Goal: Task Accomplishment & Management: Manage account settings

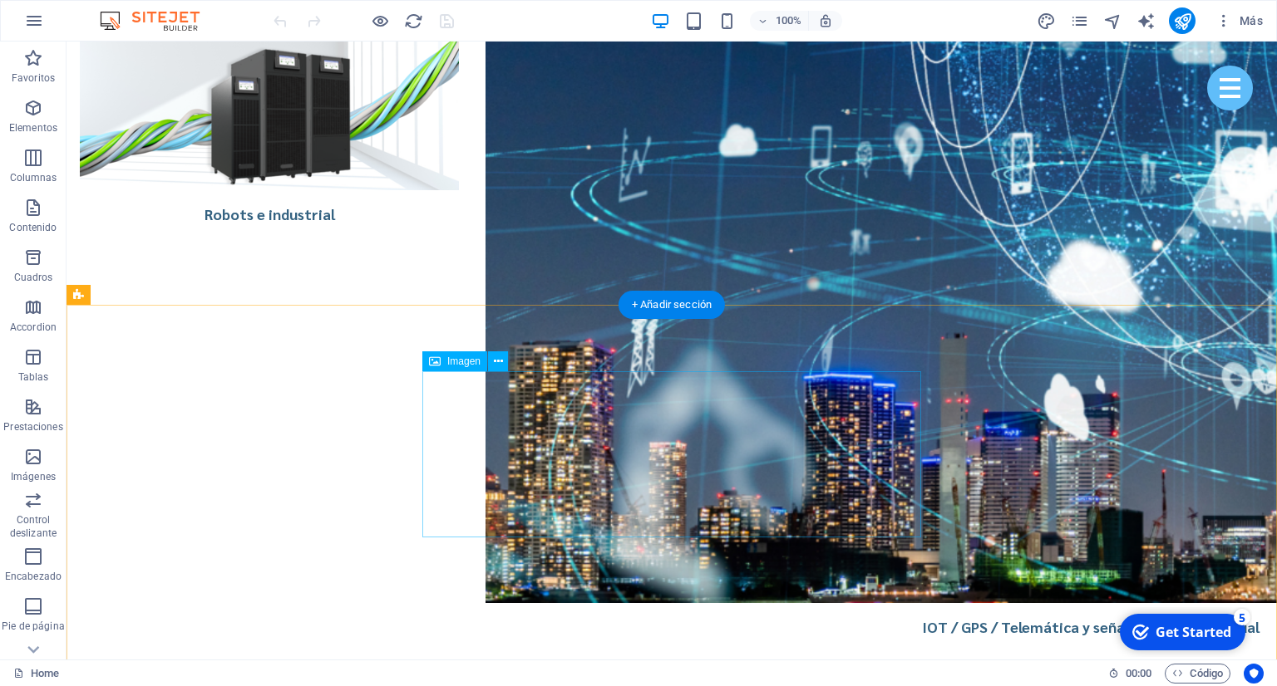
scroll to position [4750, 0]
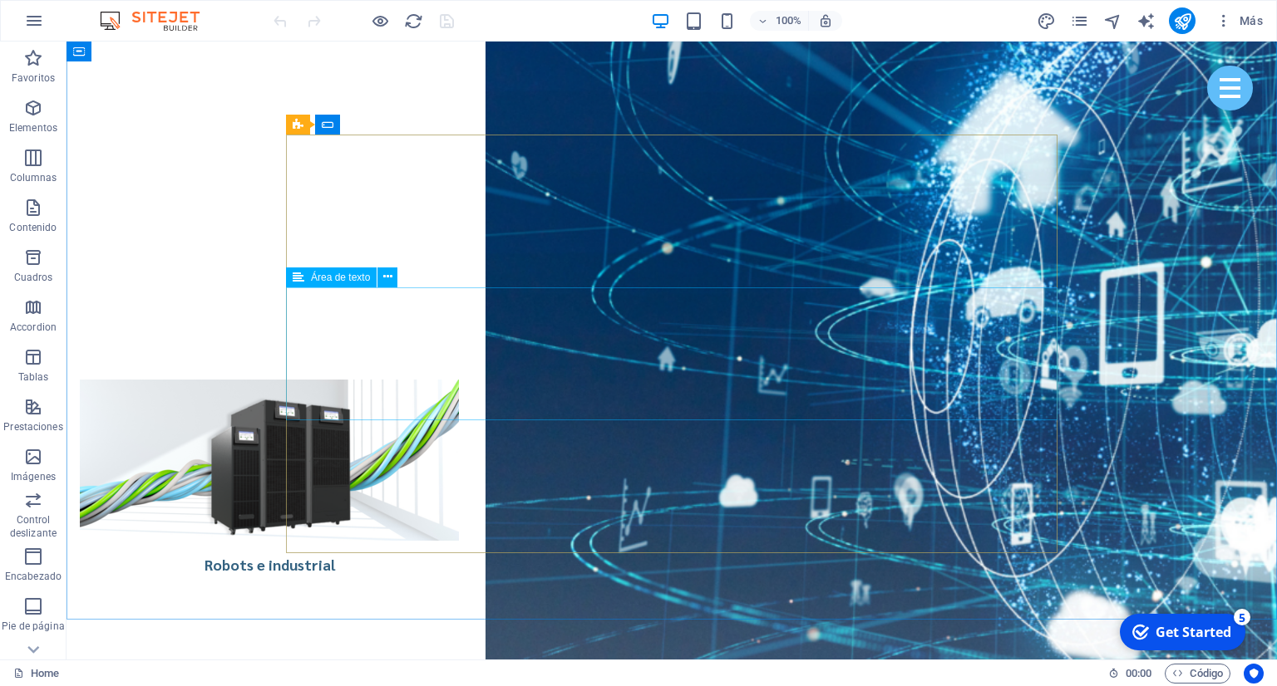
click at [304, 280] on icon at bounding box center [299, 278] width 12 height 20
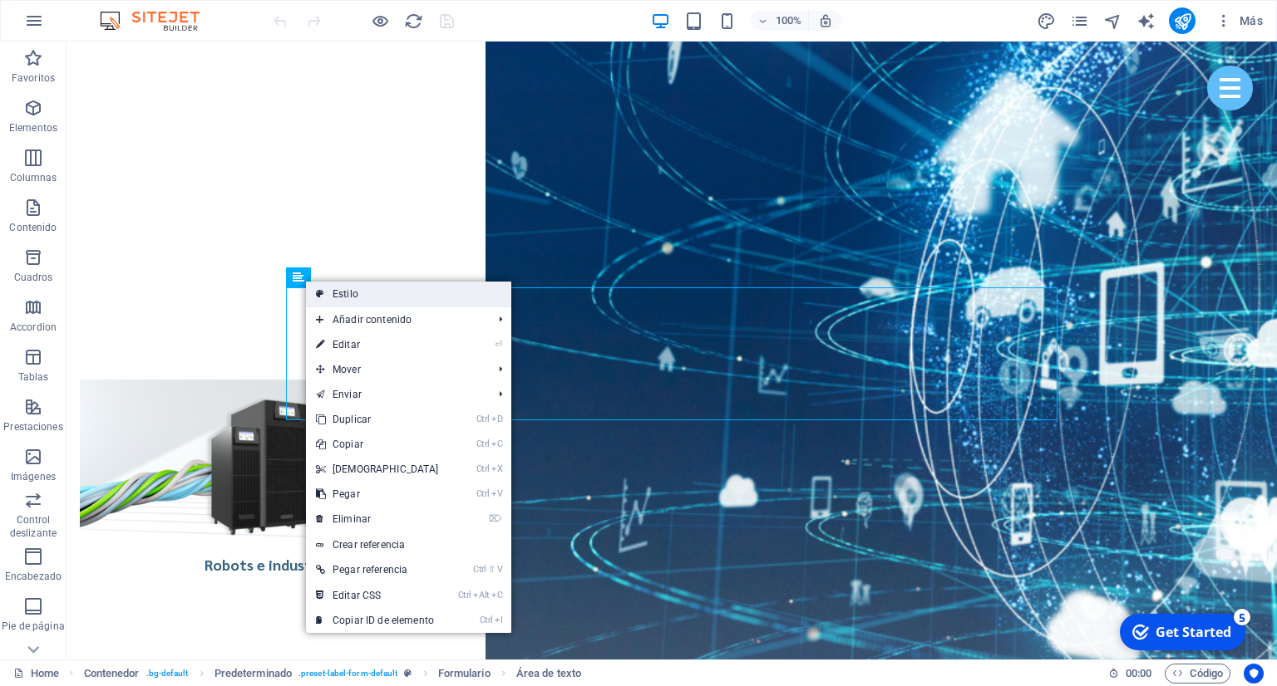
click at [325, 294] on link "Estilo" at bounding box center [408, 294] width 205 height 25
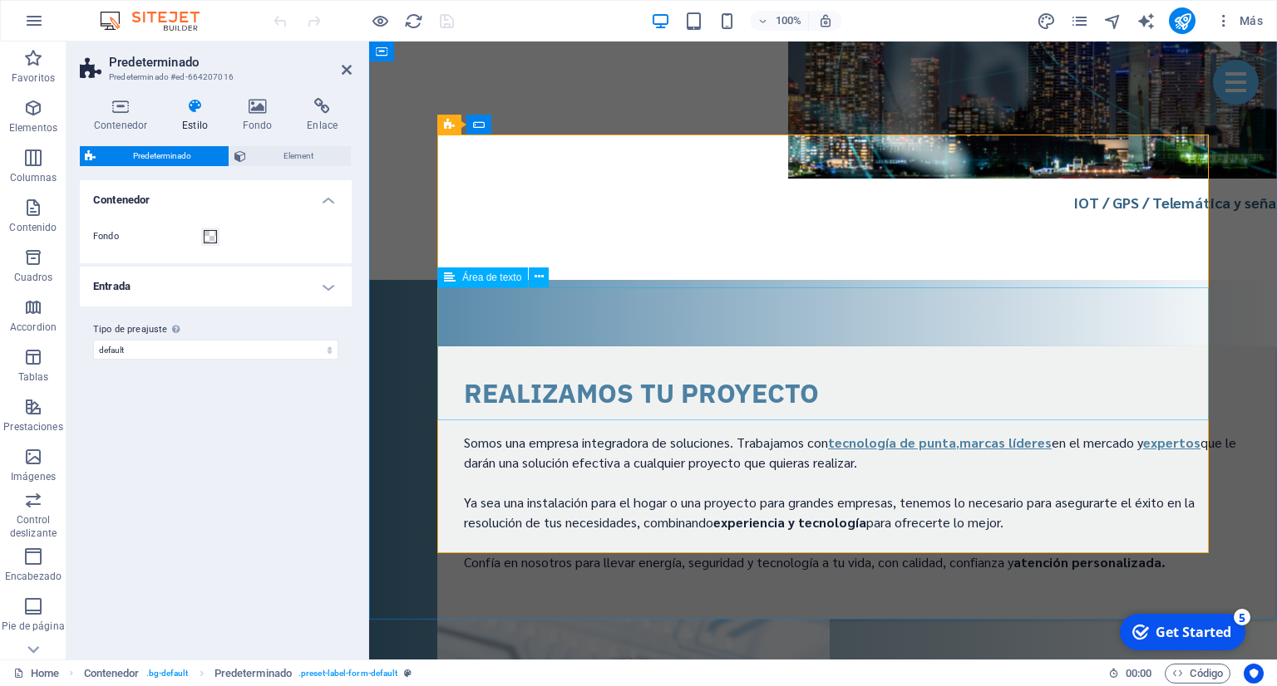
click at [319, 297] on h4 "Entrada" at bounding box center [216, 287] width 272 height 40
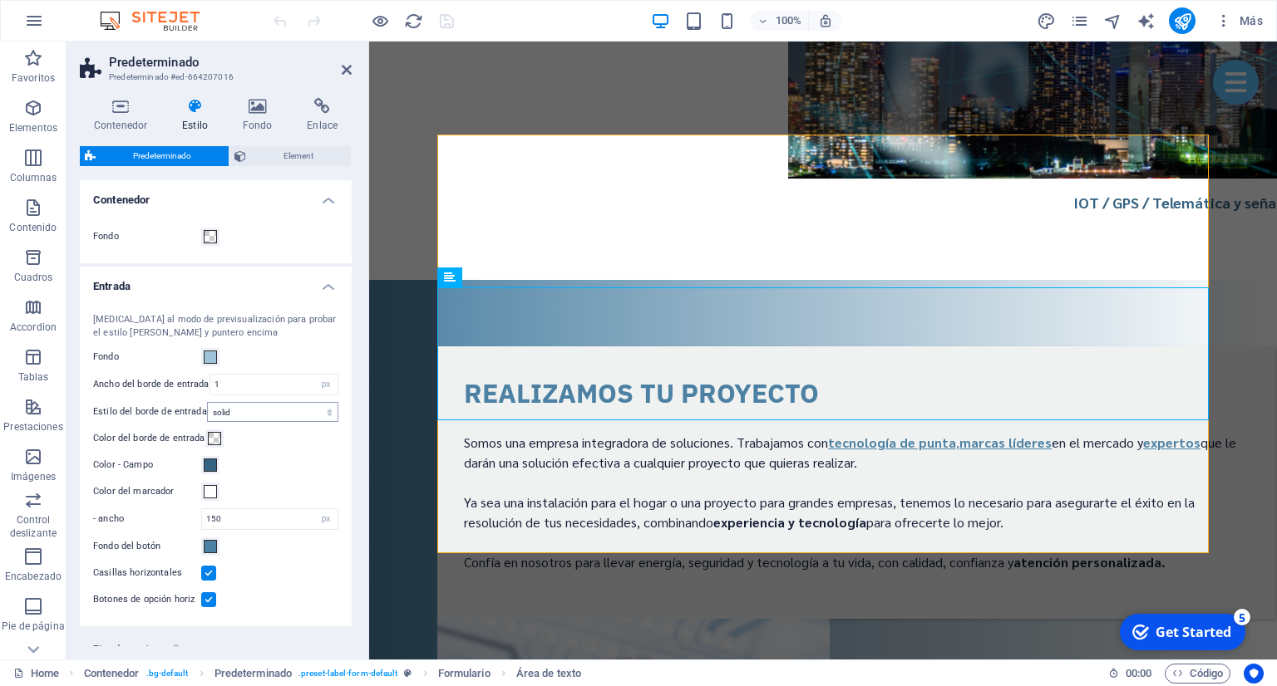
scroll to position [45, 0]
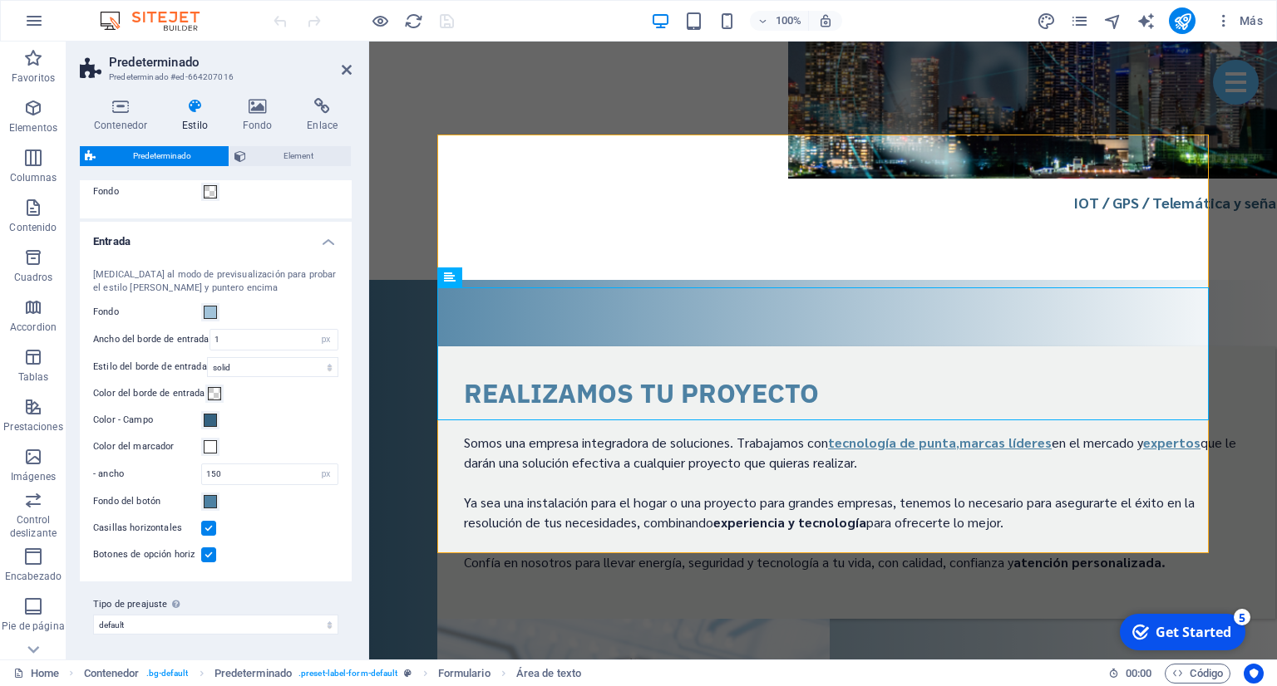
click at [226, 636] on div "Tipo de preajuste La configuración y variante seleccionada arriba afecta a todo…" at bounding box center [216, 615] width 272 height 66
click at [93, 615] on select "default v3-default Añadir tipo de preajuste" at bounding box center [215, 625] width 245 height 20
click at [224, 622] on select "default v3-default Añadir tipo de preajuste" at bounding box center [215, 625] width 245 height 20
click at [93, 615] on select "default v3-default Añadir tipo de preajuste" at bounding box center [215, 625] width 245 height 20
click option "Añadir tipo de preajuste" at bounding box center [0, 0] width 0 height 0
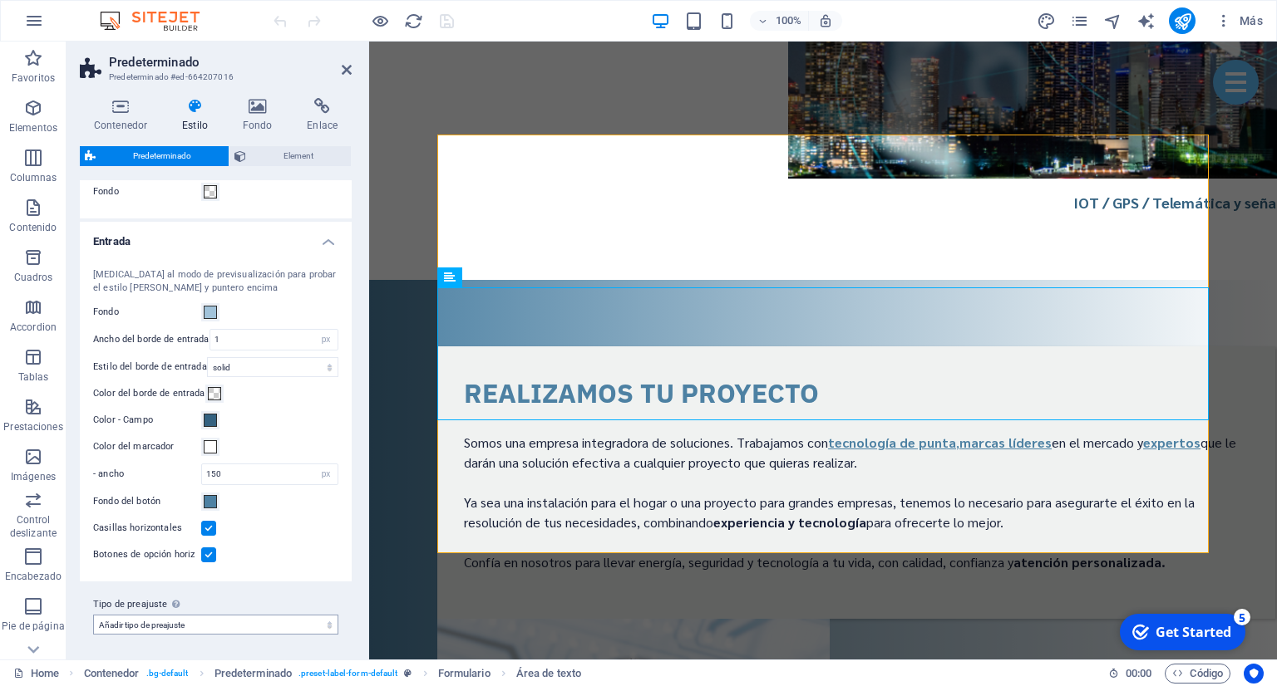
select select "preset-label-form-default"
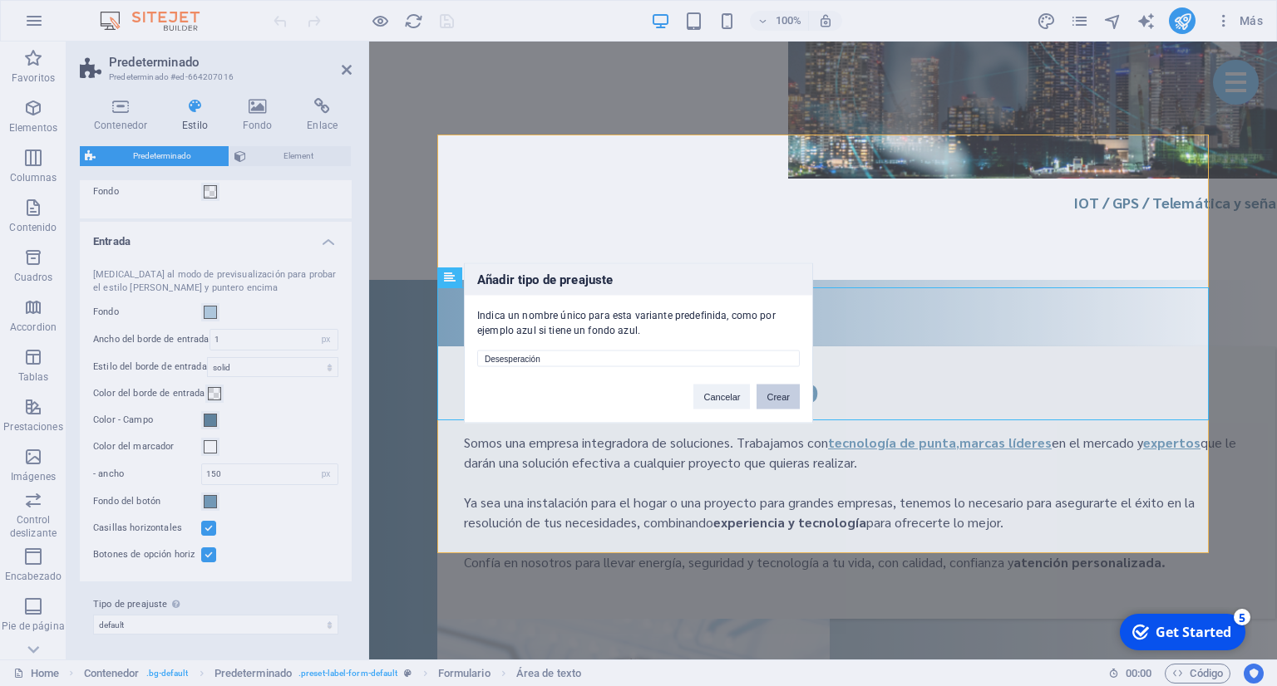
type input "Desesperación"
click at [780, 401] on button "Crear" at bounding box center [777, 397] width 43 height 25
select select "preset-label-form-desesperacion"
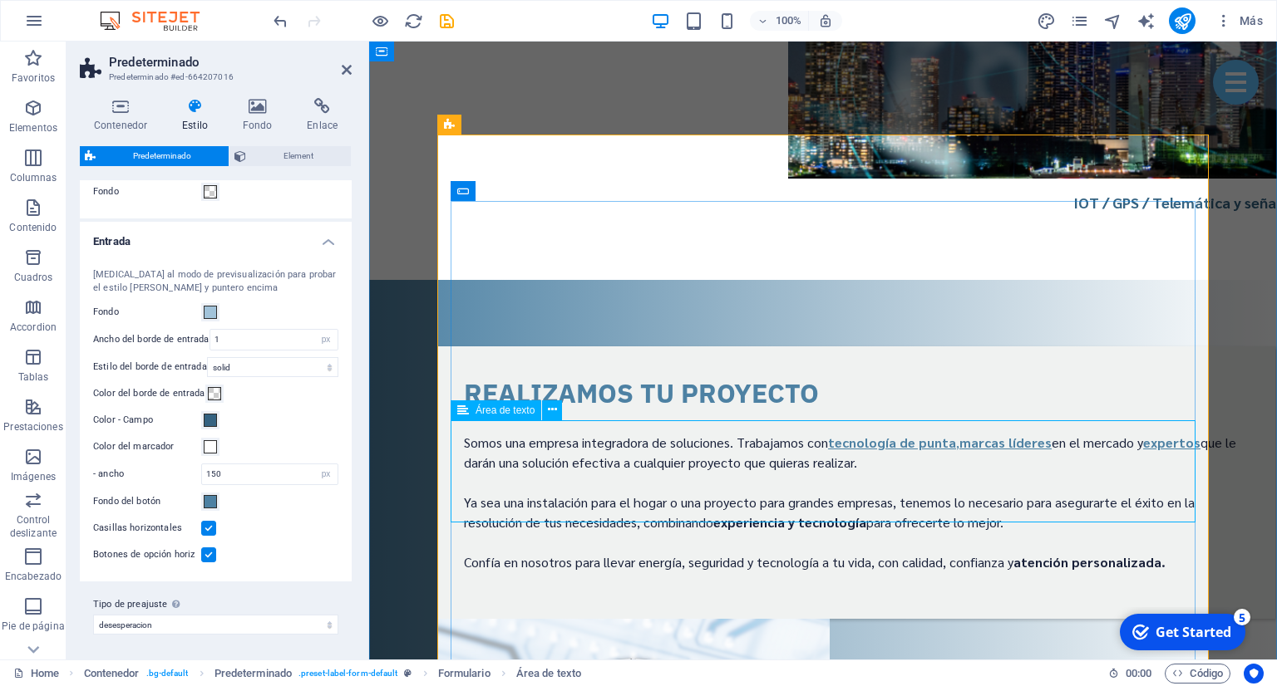
scroll to position [4662, 0]
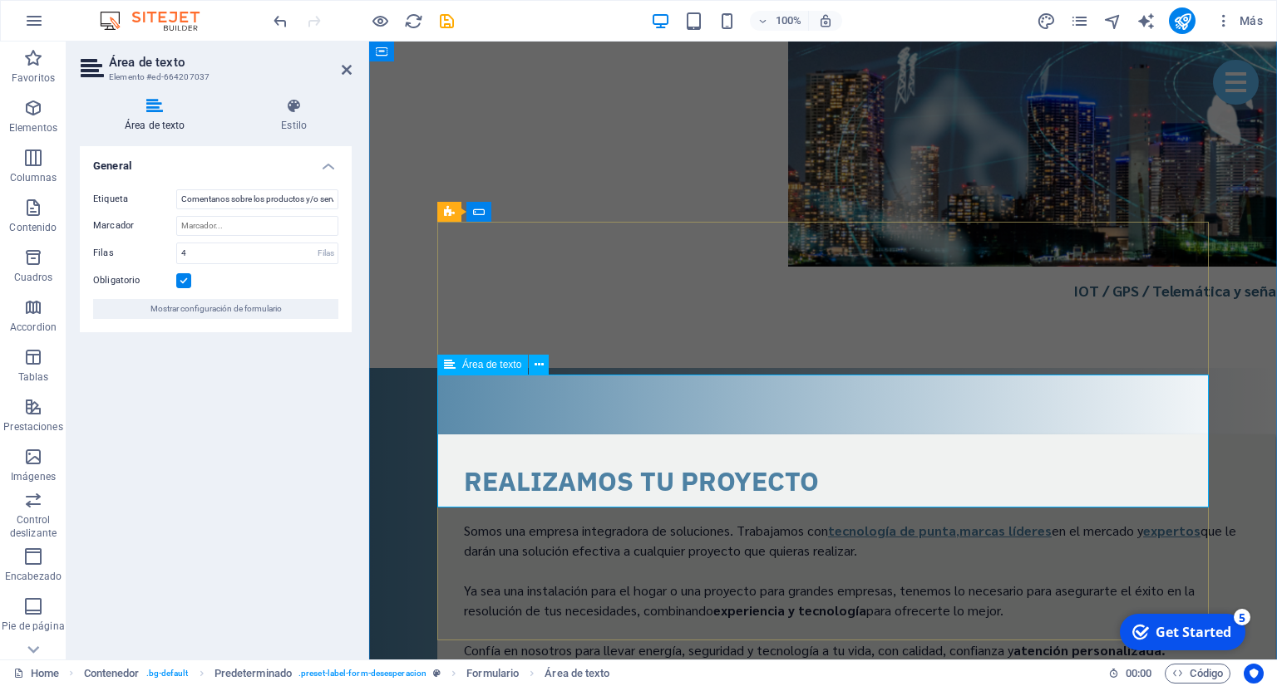
click at [303, 113] on icon at bounding box center [294, 106] width 116 height 17
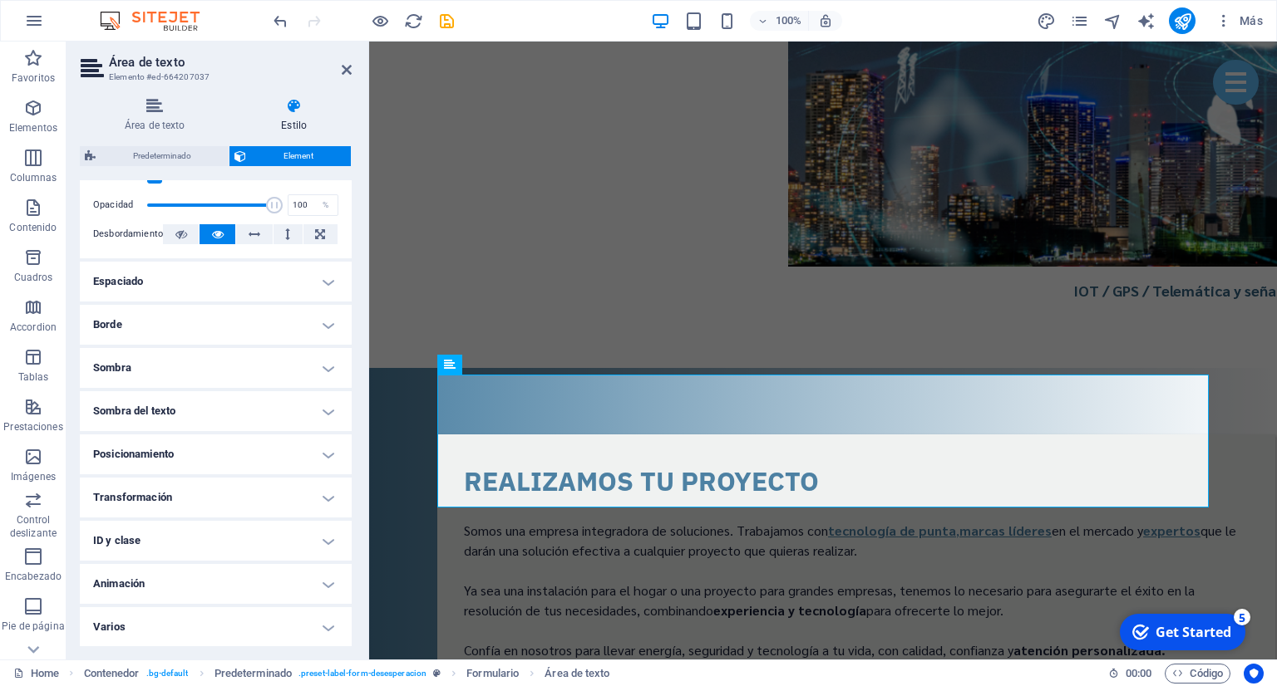
scroll to position [0, 0]
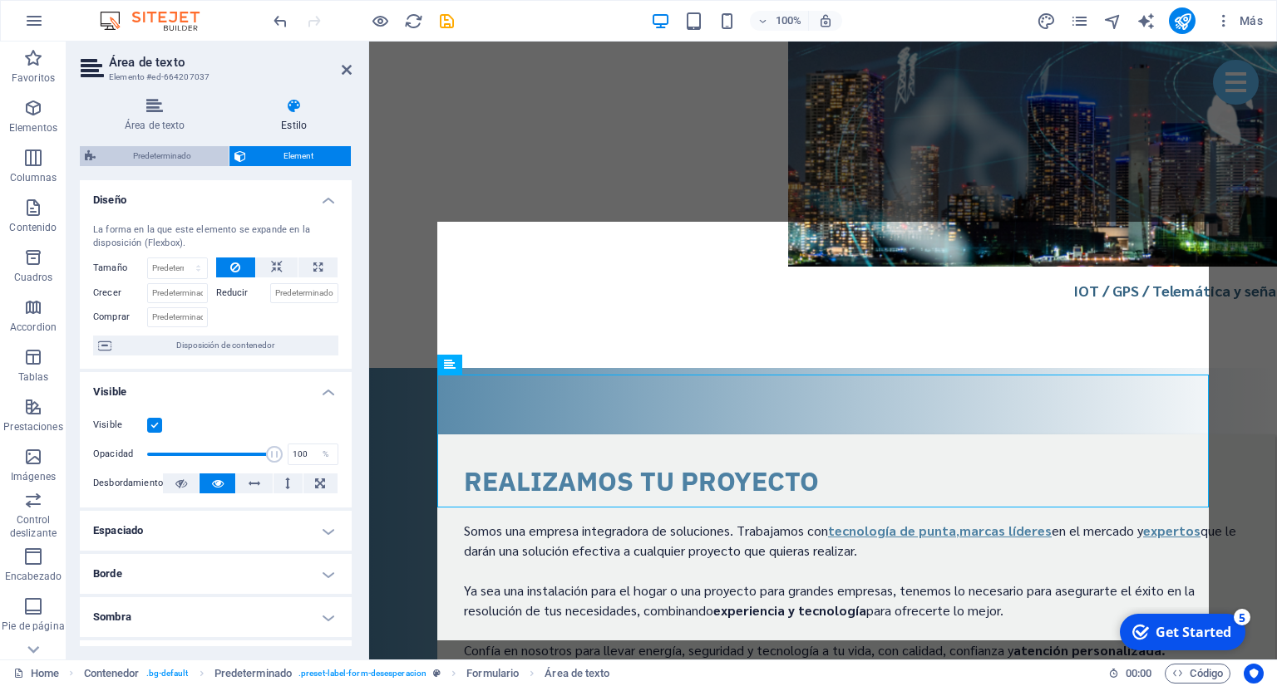
click at [169, 155] on span "Predeterminado" at bounding box center [162, 156] width 123 height 20
select select "px"
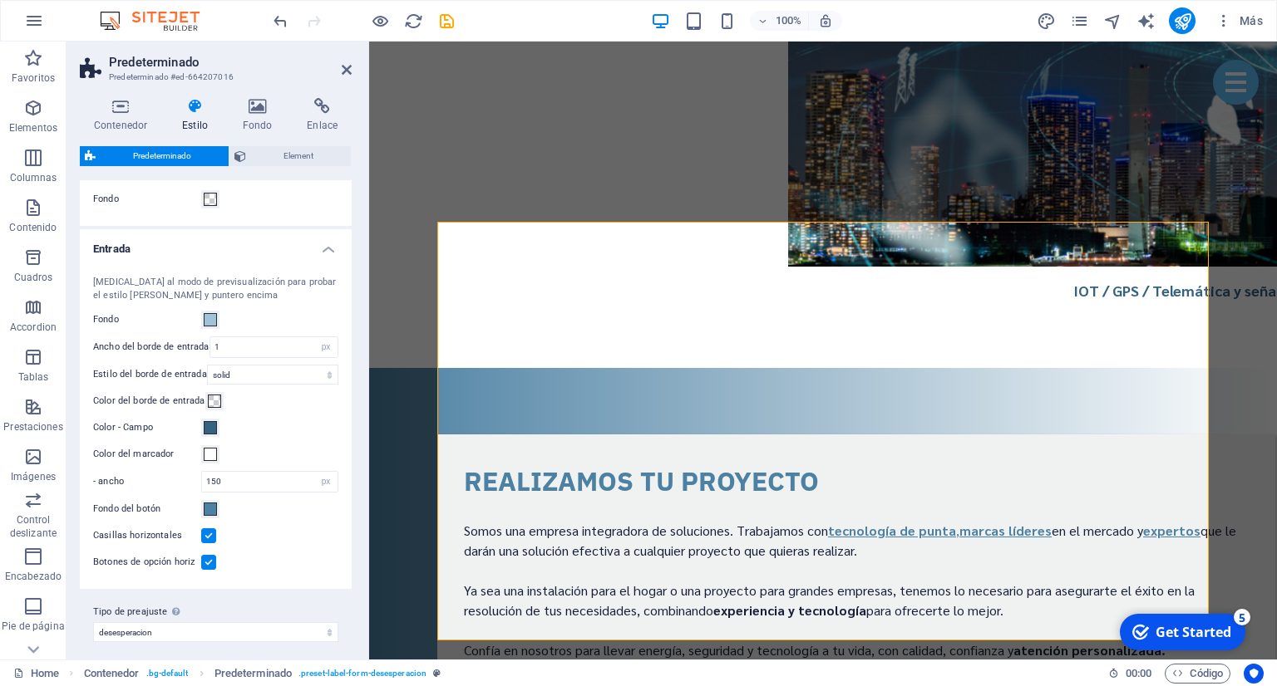
scroll to position [45, 0]
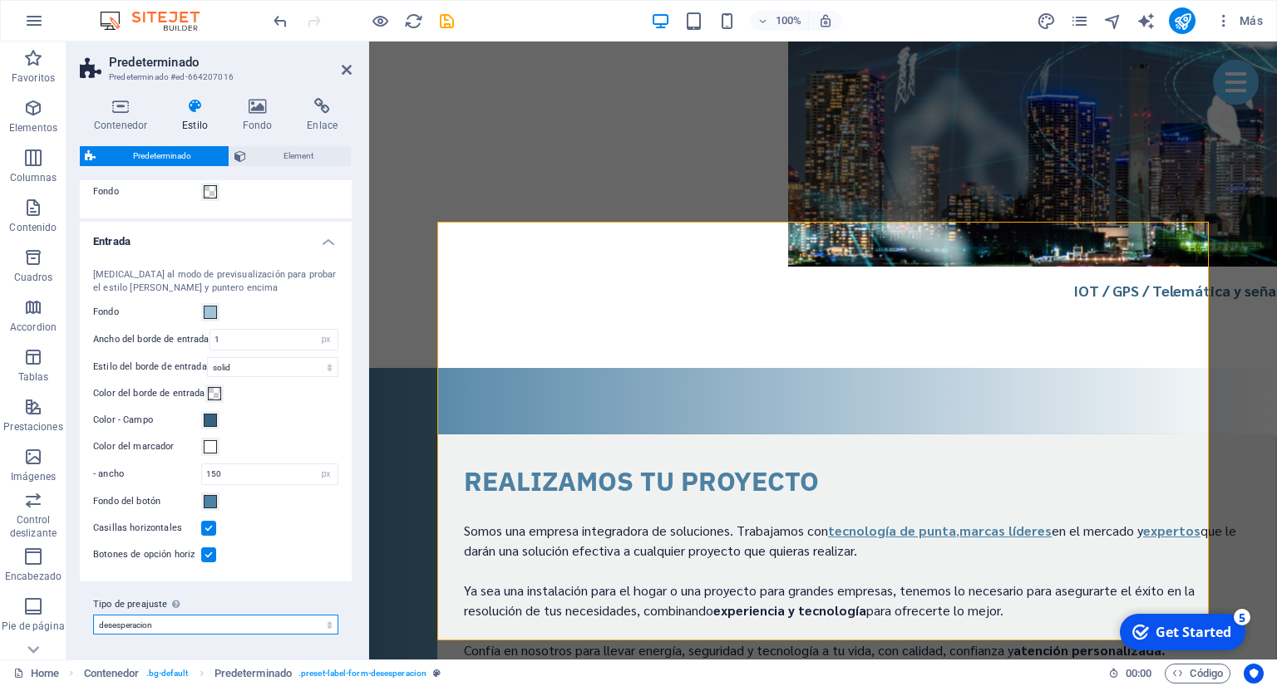
click at [93, 615] on select "default v3-default desesperacion Añadir tipo de preajuste" at bounding box center [215, 625] width 245 height 20
select select "preset-label-form-default"
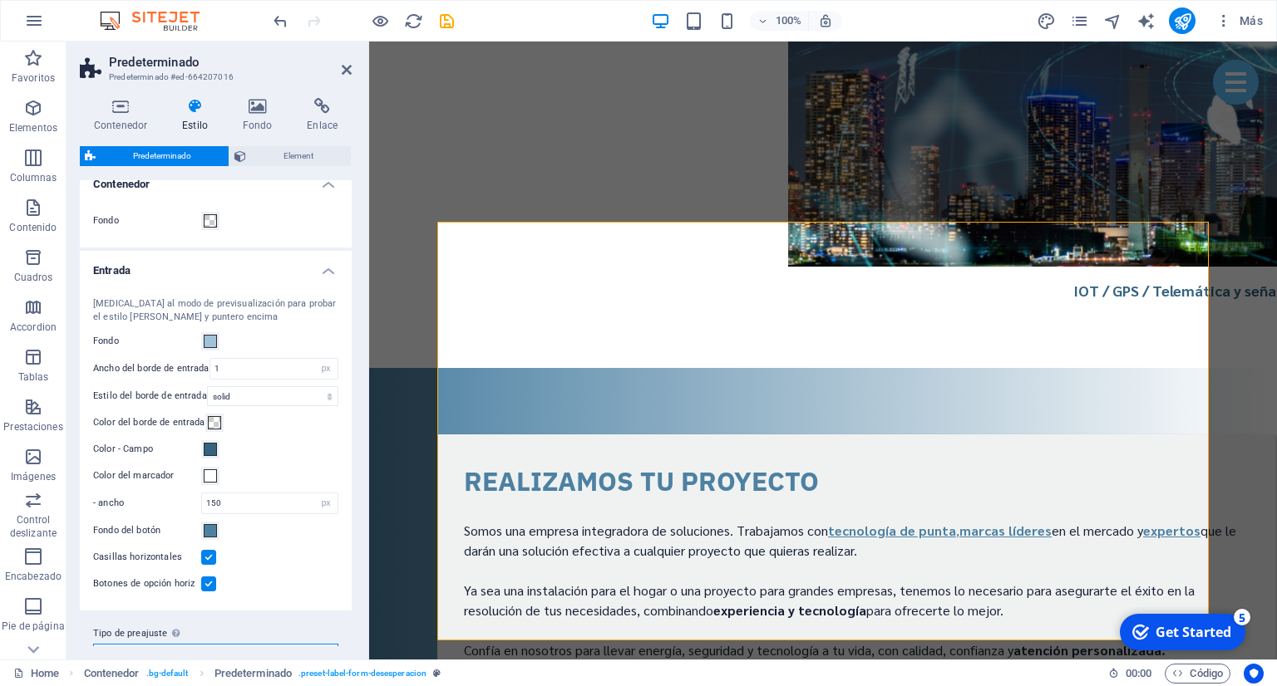
scroll to position [0, 0]
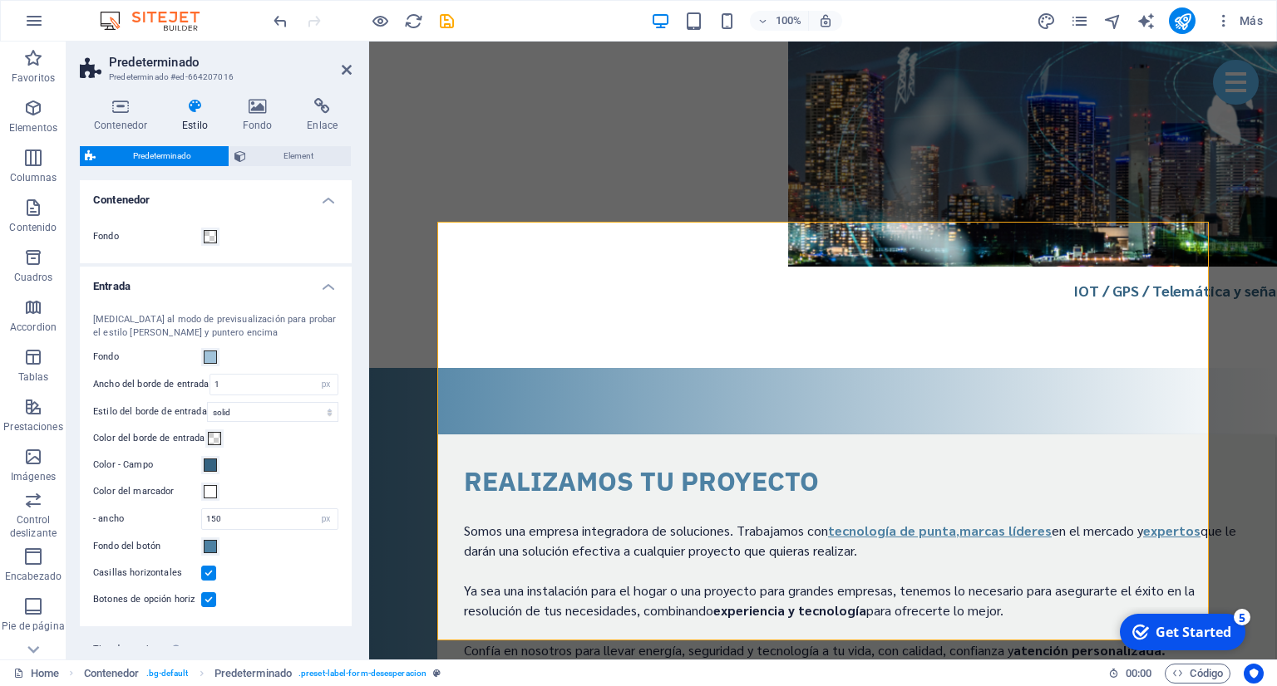
click at [324, 292] on h4 "Entrada" at bounding box center [216, 282] width 272 height 30
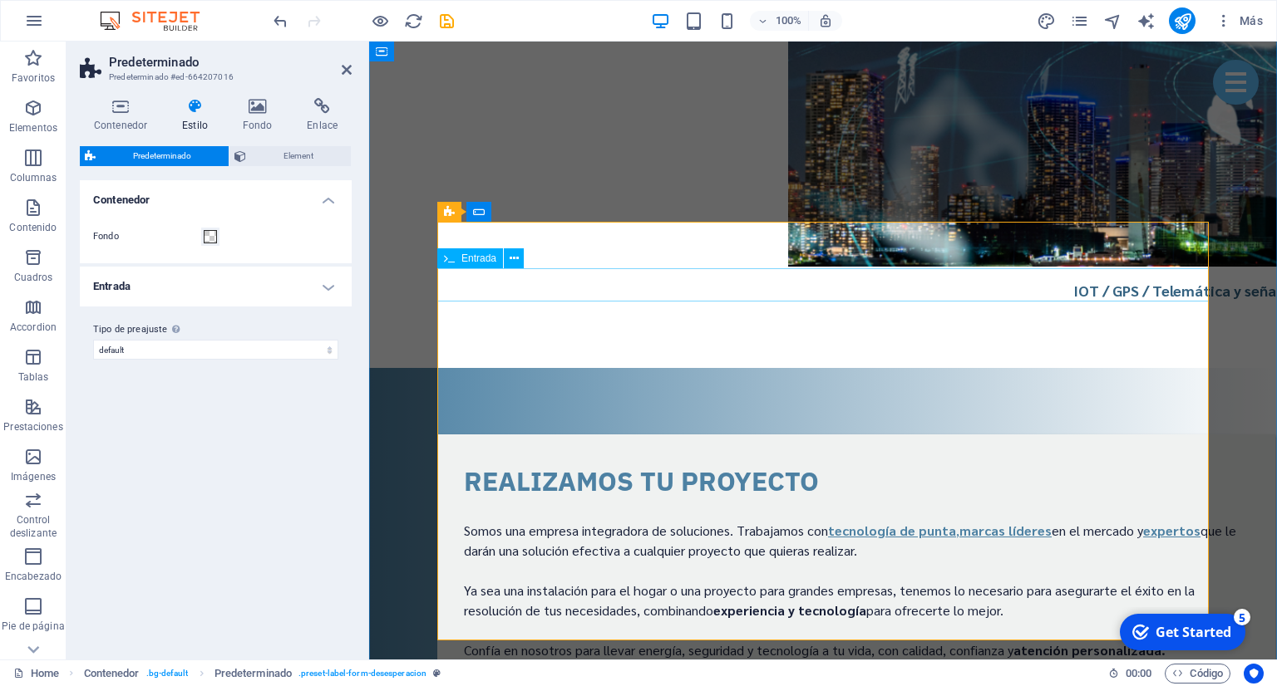
click at [508, 260] on button at bounding box center [514, 258] width 20 height 20
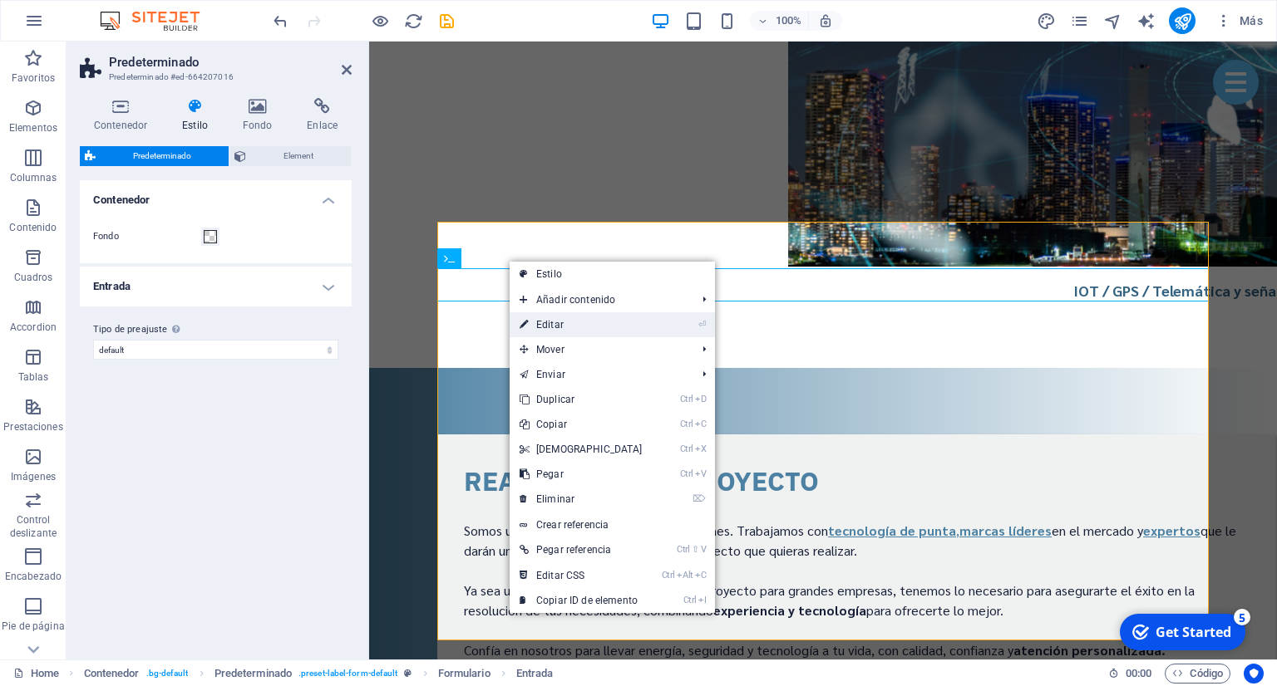
click at [550, 324] on link "⏎ Editar" at bounding box center [580, 324] width 143 height 25
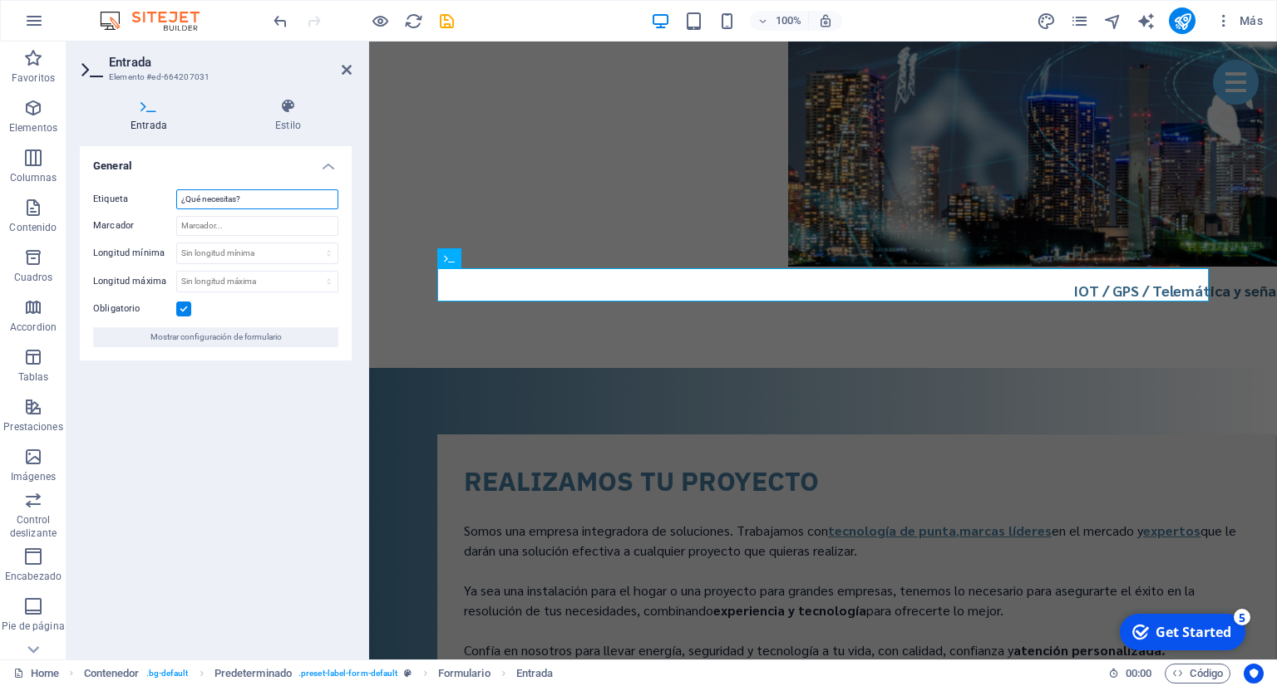
click at [278, 199] on input "¿Qué necesitas?" at bounding box center [257, 199] width 162 height 20
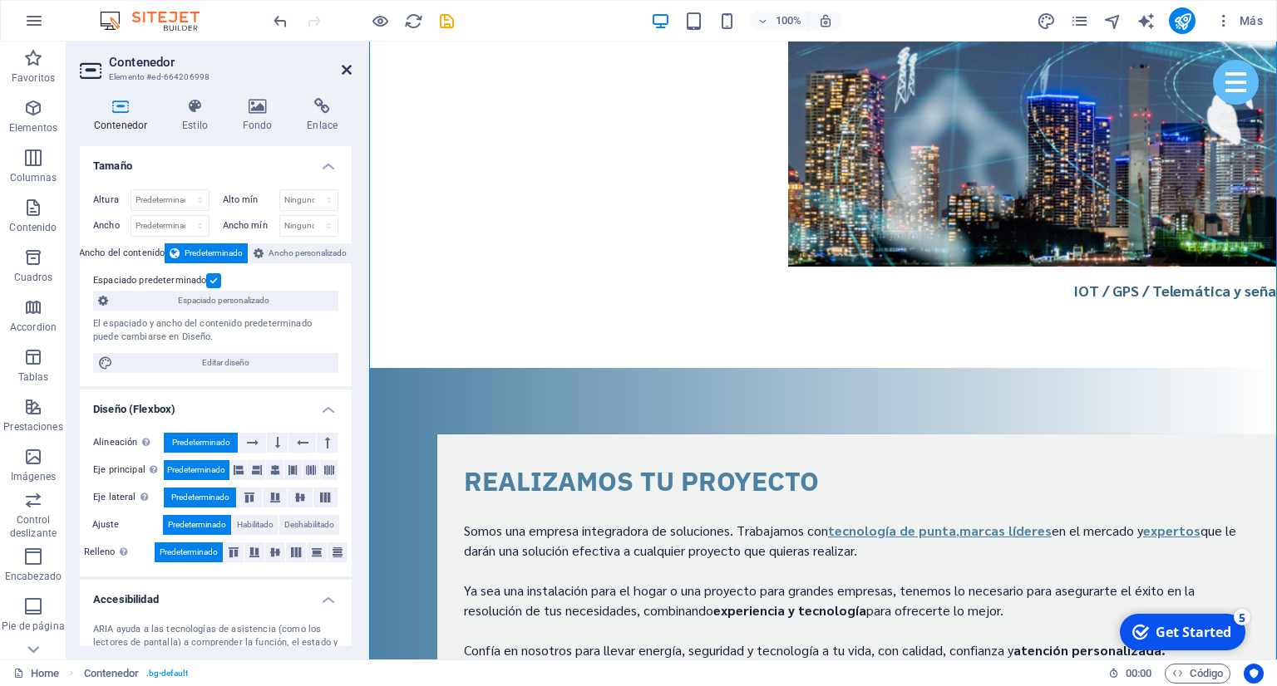
click at [343, 71] on icon at bounding box center [347, 69] width 10 height 13
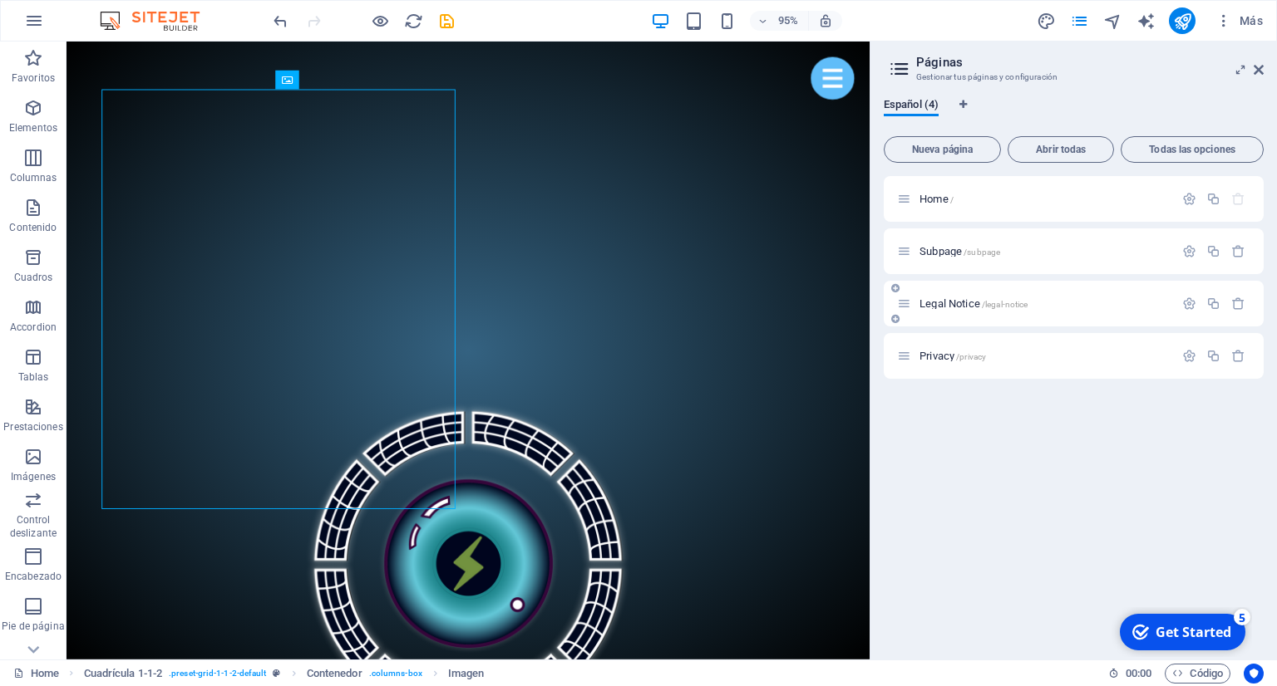
click at [971, 310] on div "Legal Notice /legal-notice" at bounding box center [1035, 303] width 277 height 19
click at [942, 210] on div "Home /" at bounding box center [1073, 199] width 380 height 46
click at [927, 198] on span "Home /" at bounding box center [936, 199] width 34 height 12
click at [939, 258] on div "Subpage /subpage" at bounding box center [1035, 251] width 277 height 19
click at [942, 254] on span "Subpage /subpage" at bounding box center [959, 251] width 81 height 12
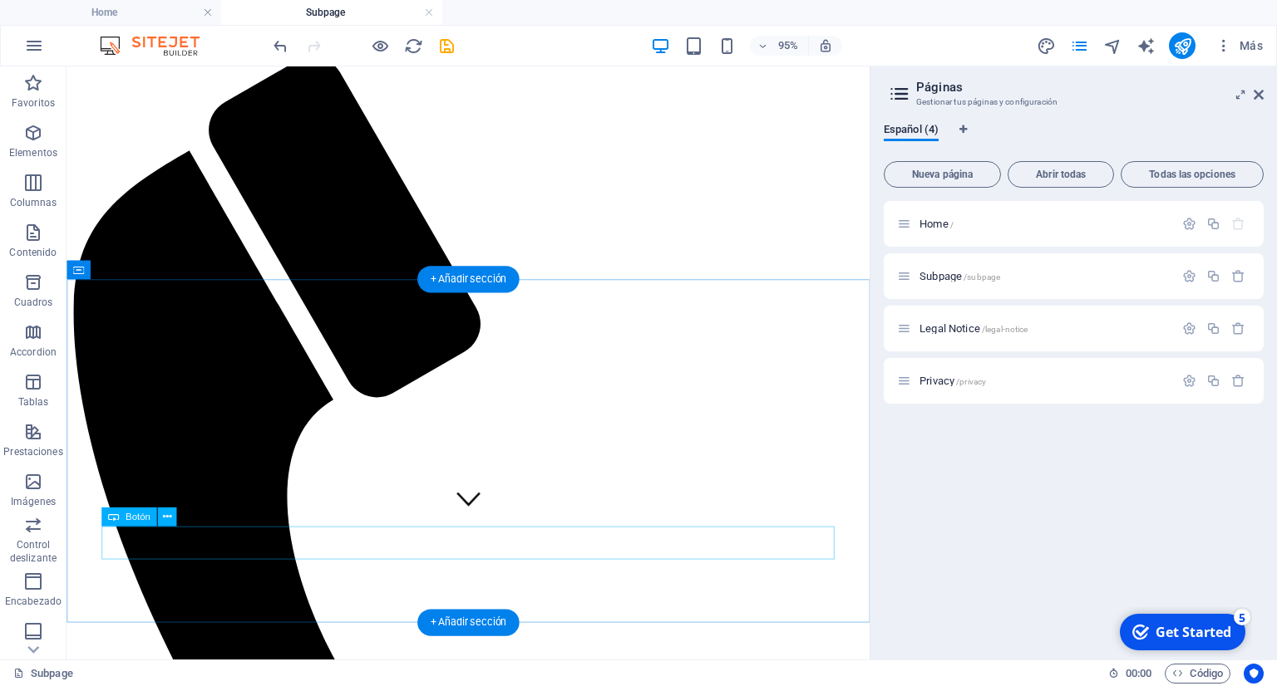
scroll to position [175, 0]
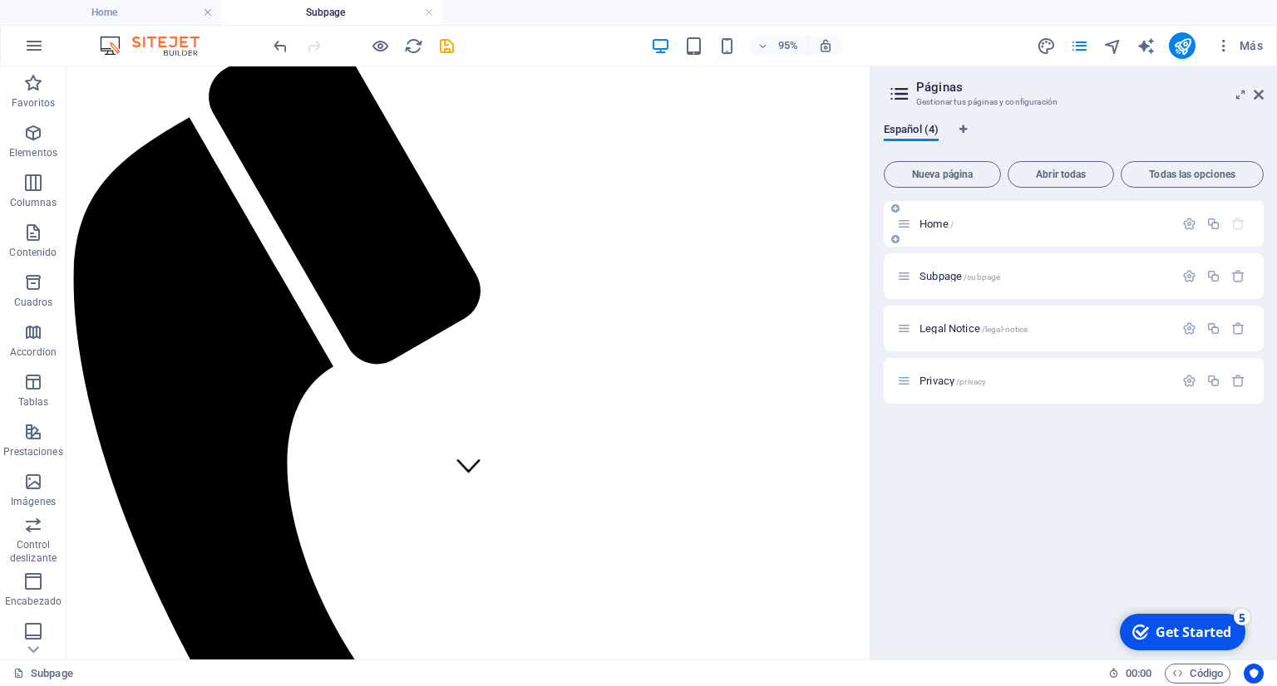
click at [965, 229] on div "Home /" at bounding box center [1035, 223] width 277 height 19
click at [921, 227] on span "Home /" at bounding box center [936, 224] width 34 height 12
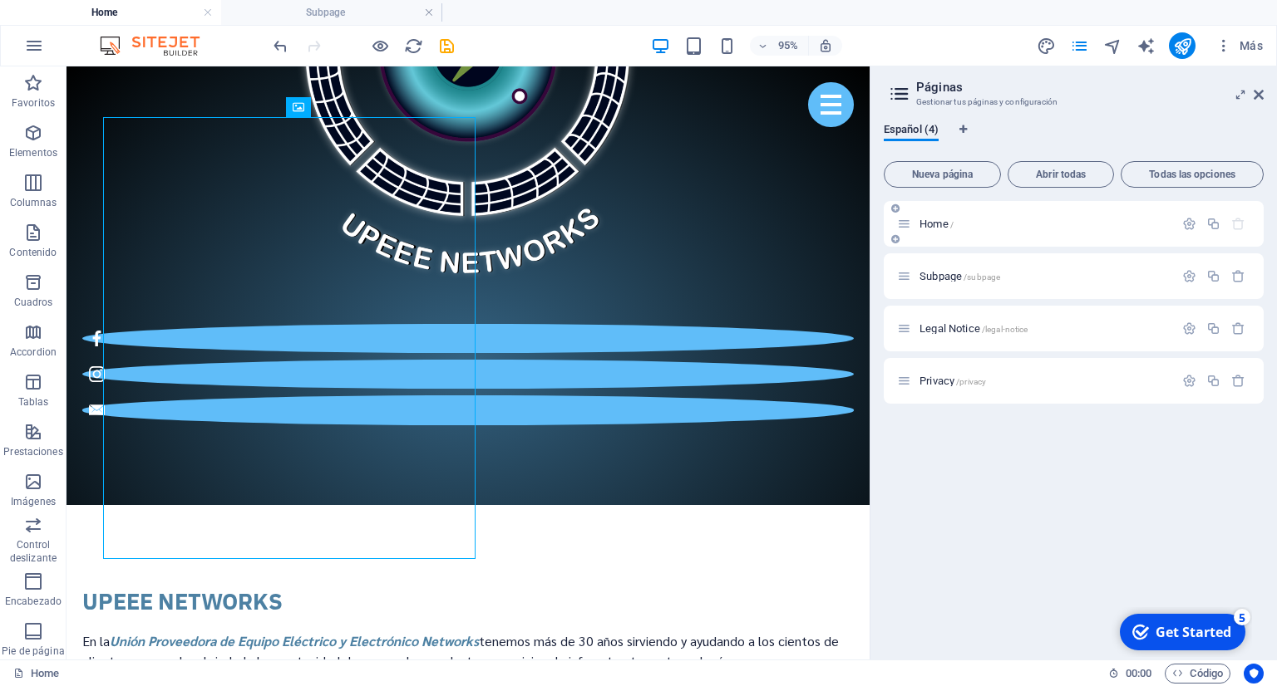
click at [921, 227] on span "Home /" at bounding box center [936, 224] width 34 height 12
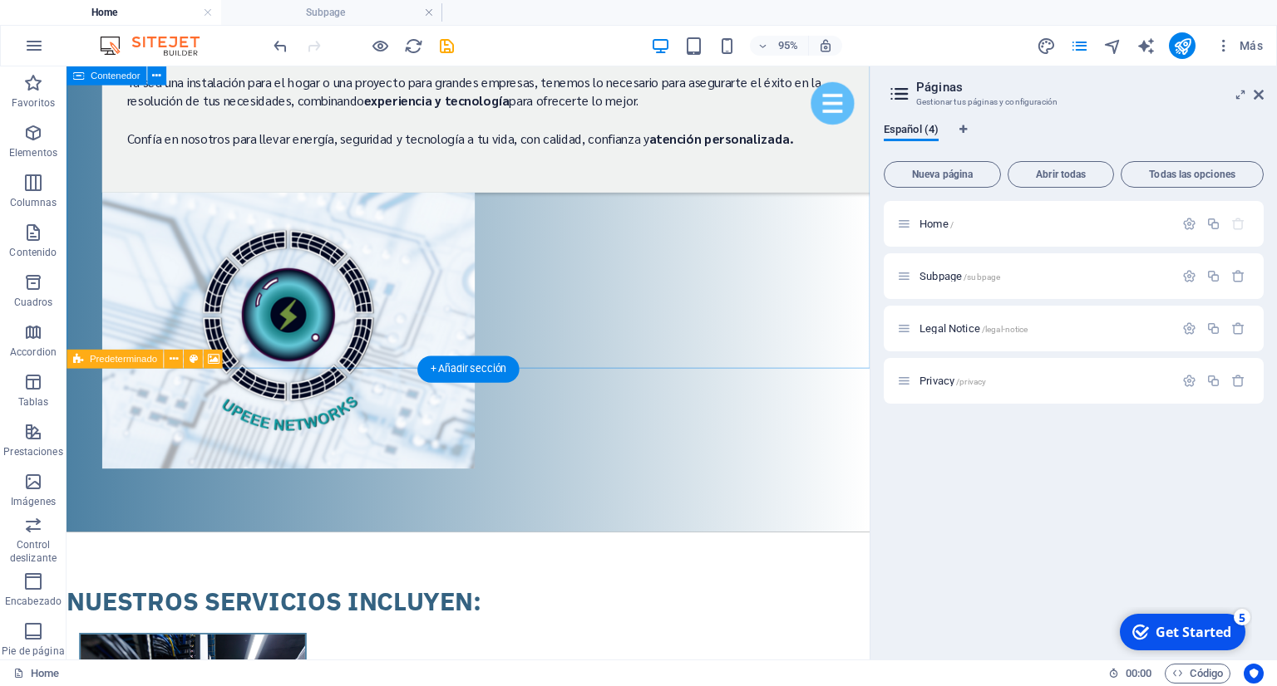
scroll to position [5007, 0]
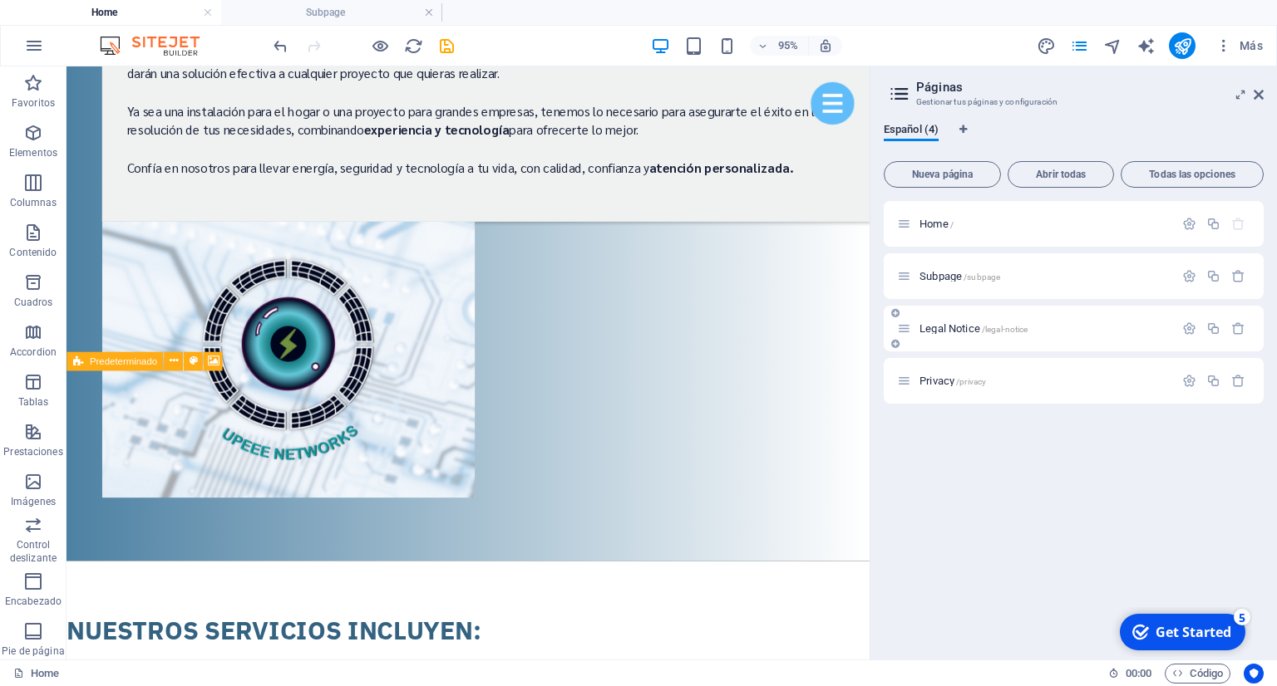
click at [1034, 337] on div "Legal Notice /legal-notice" at bounding box center [1035, 328] width 277 height 19
click at [958, 331] on span "Legal Notice /legal-notice" at bounding box center [973, 328] width 108 height 12
click at [958, 371] on div "Privacy /privacy" at bounding box center [1035, 380] width 277 height 19
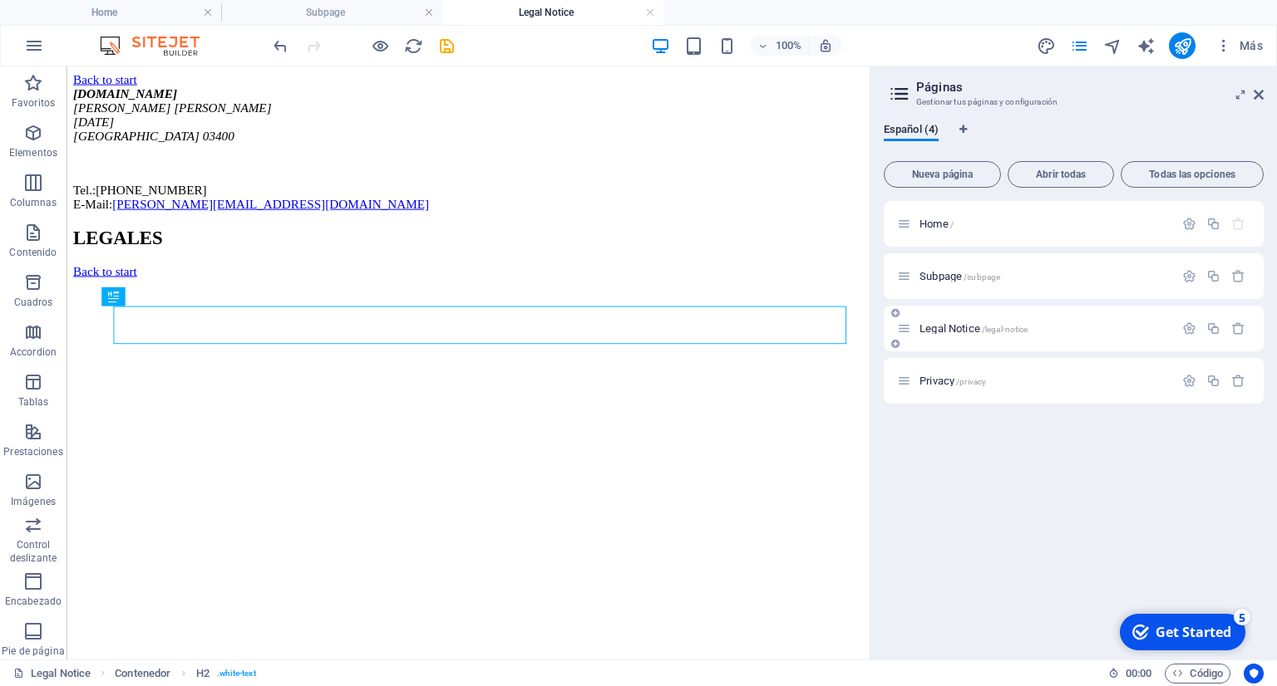
scroll to position [0, 0]
click at [978, 224] on p "Home /" at bounding box center [1043, 224] width 249 height 11
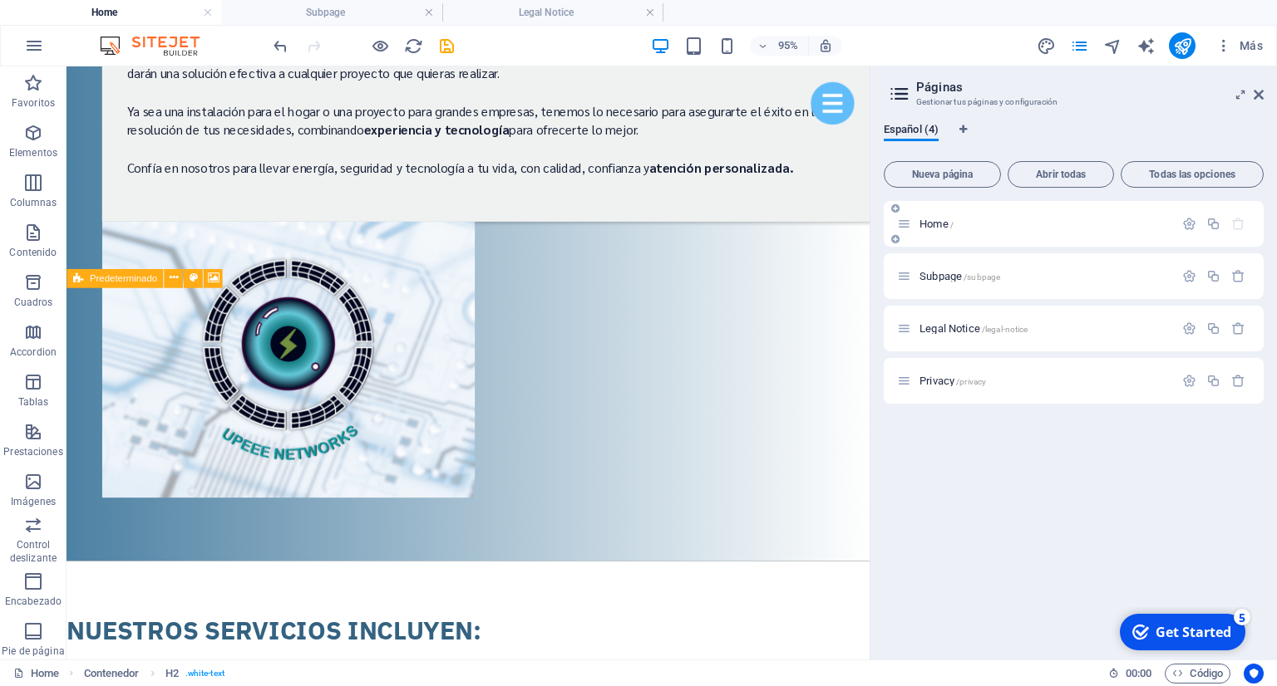
scroll to position [5094, 0]
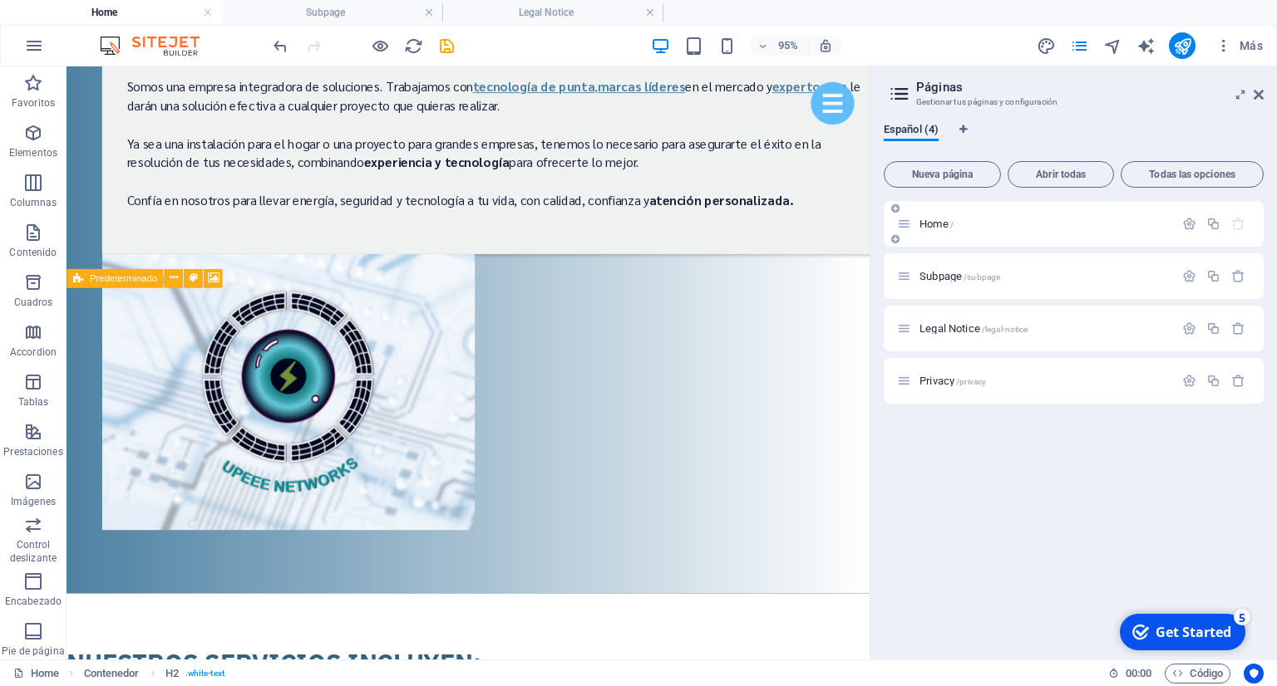
click at [978, 224] on p "Home /" at bounding box center [1043, 224] width 249 height 11
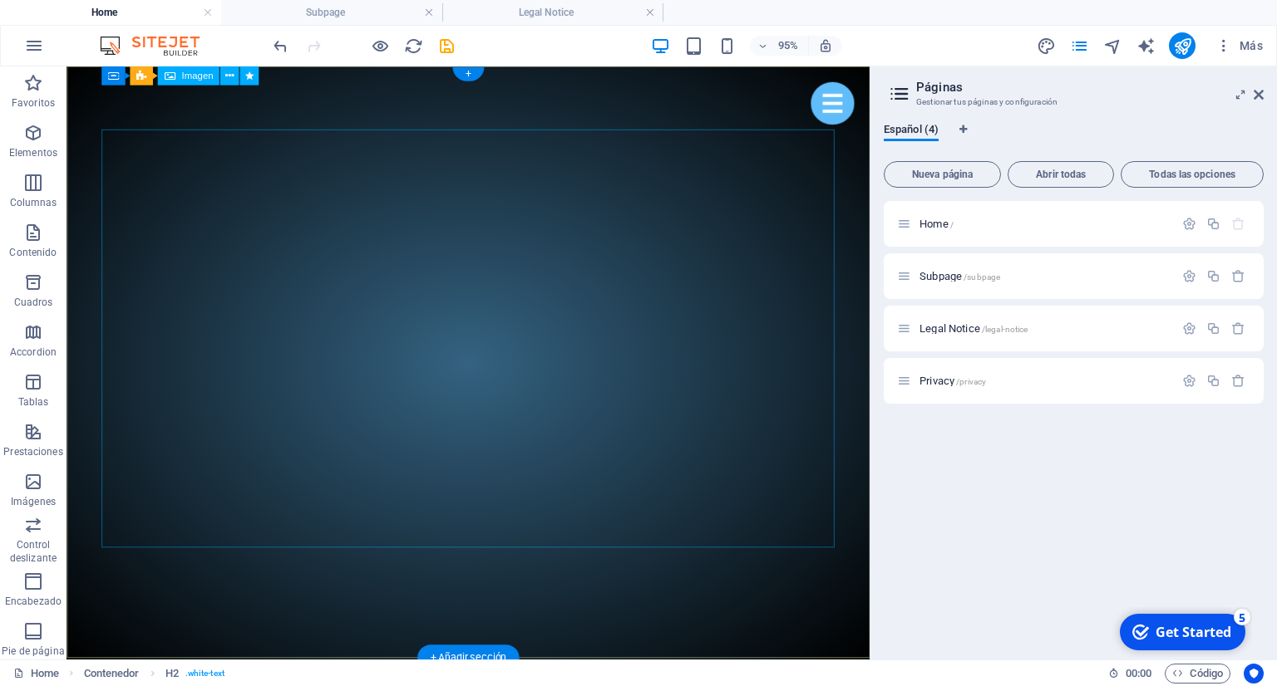
scroll to position [0, 0]
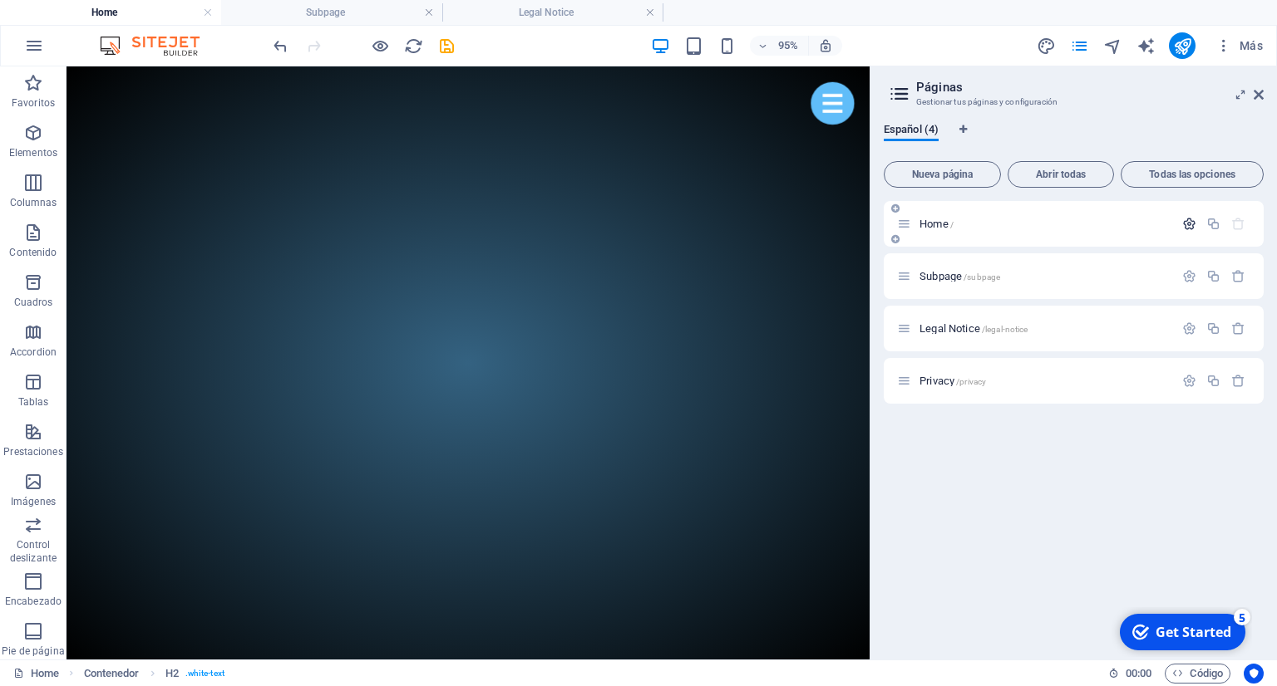
click at [1190, 227] on icon "button" at bounding box center [1189, 224] width 14 height 14
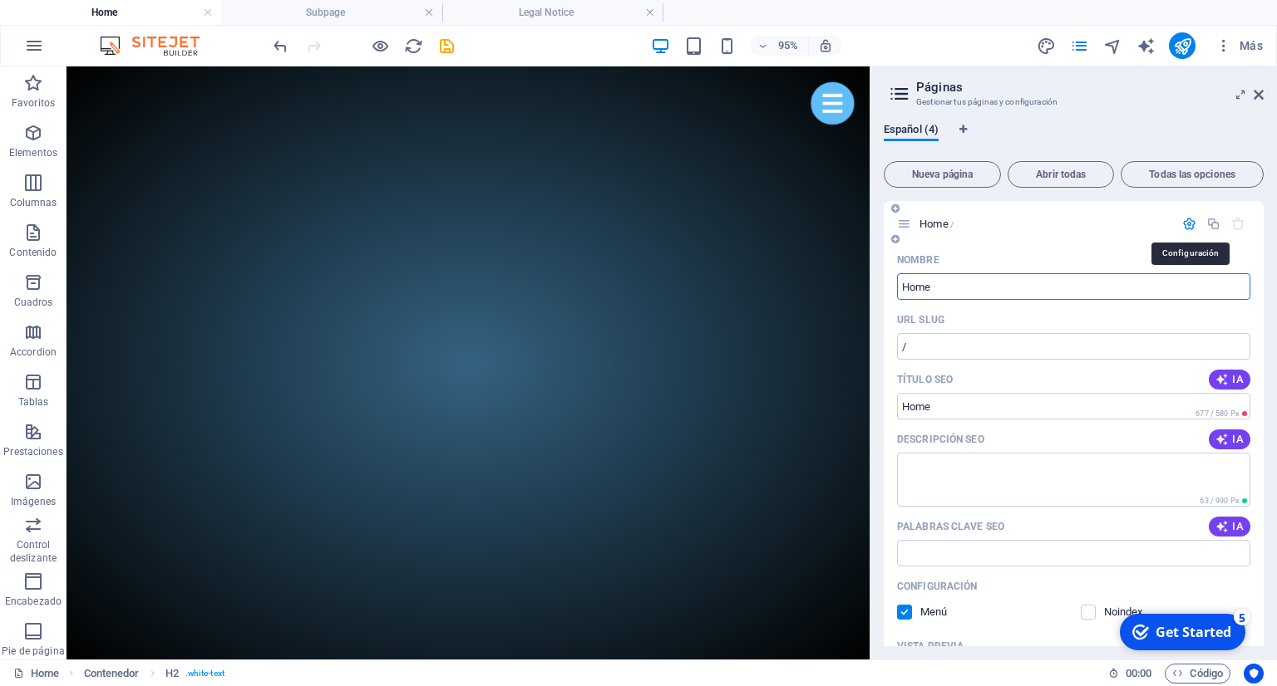
click at [1190, 227] on icon "button" at bounding box center [1189, 224] width 14 height 14
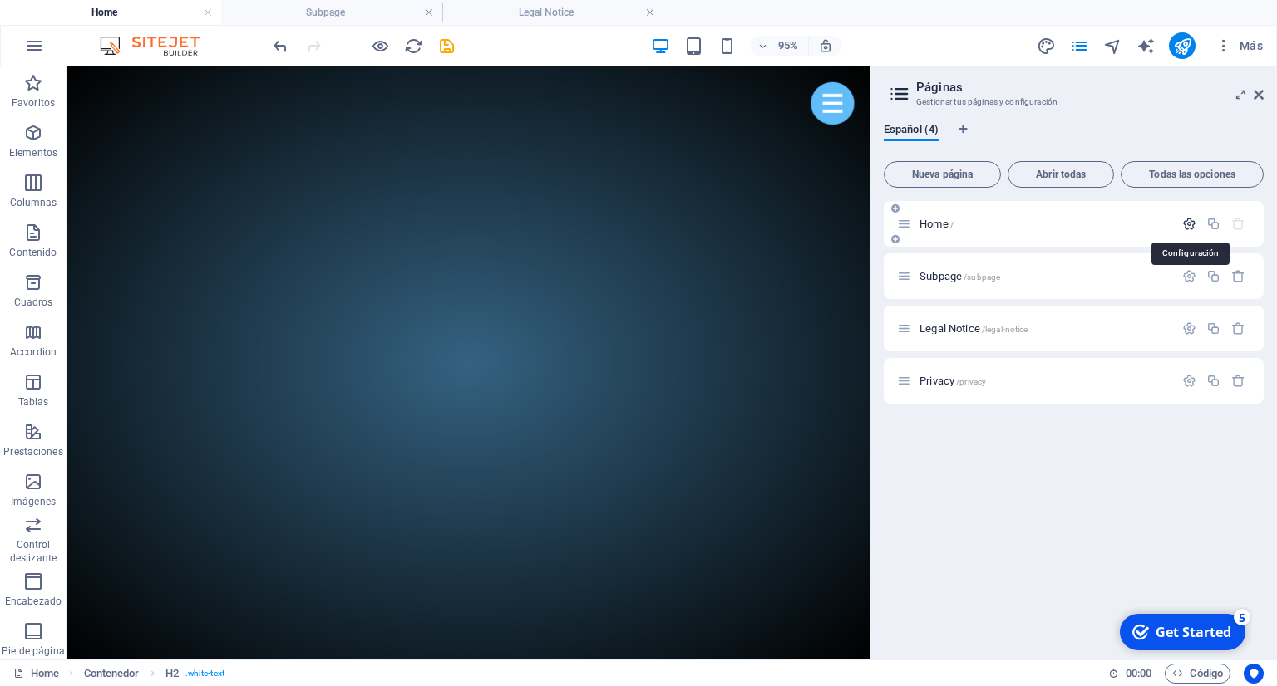
click at [1190, 227] on icon "button" at bounding box center [1189, 224] width 14 height 14
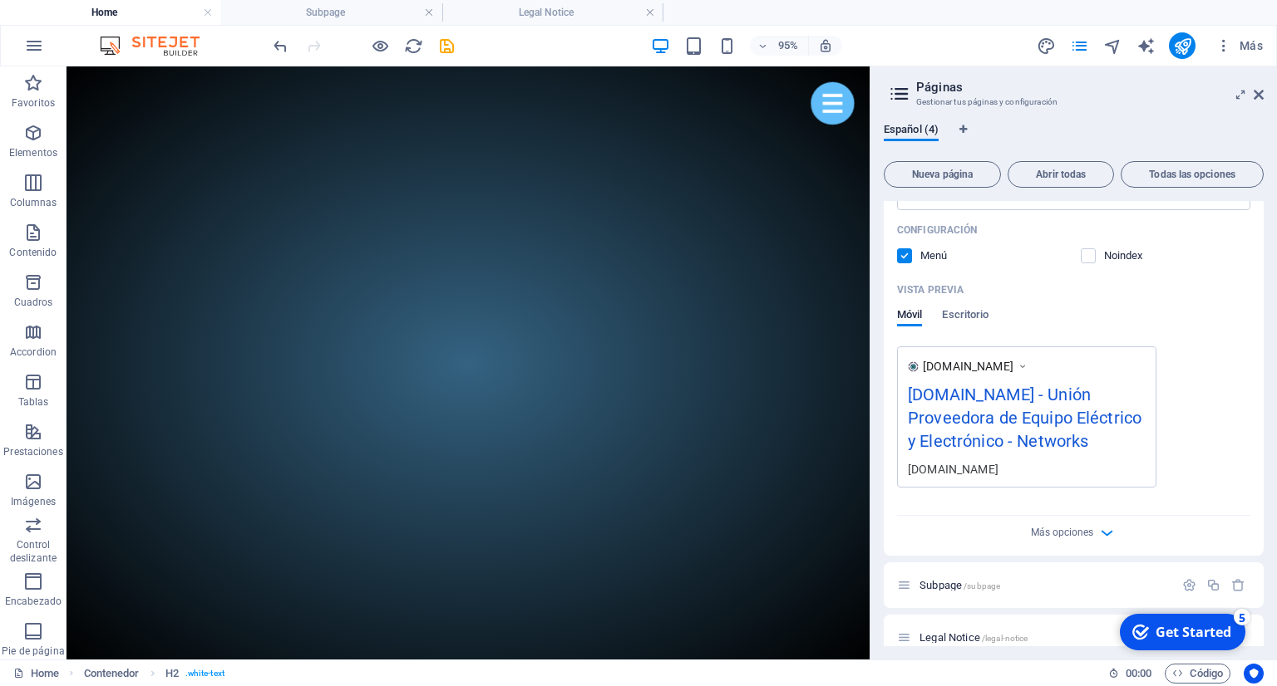
scroll to position [379, 0]
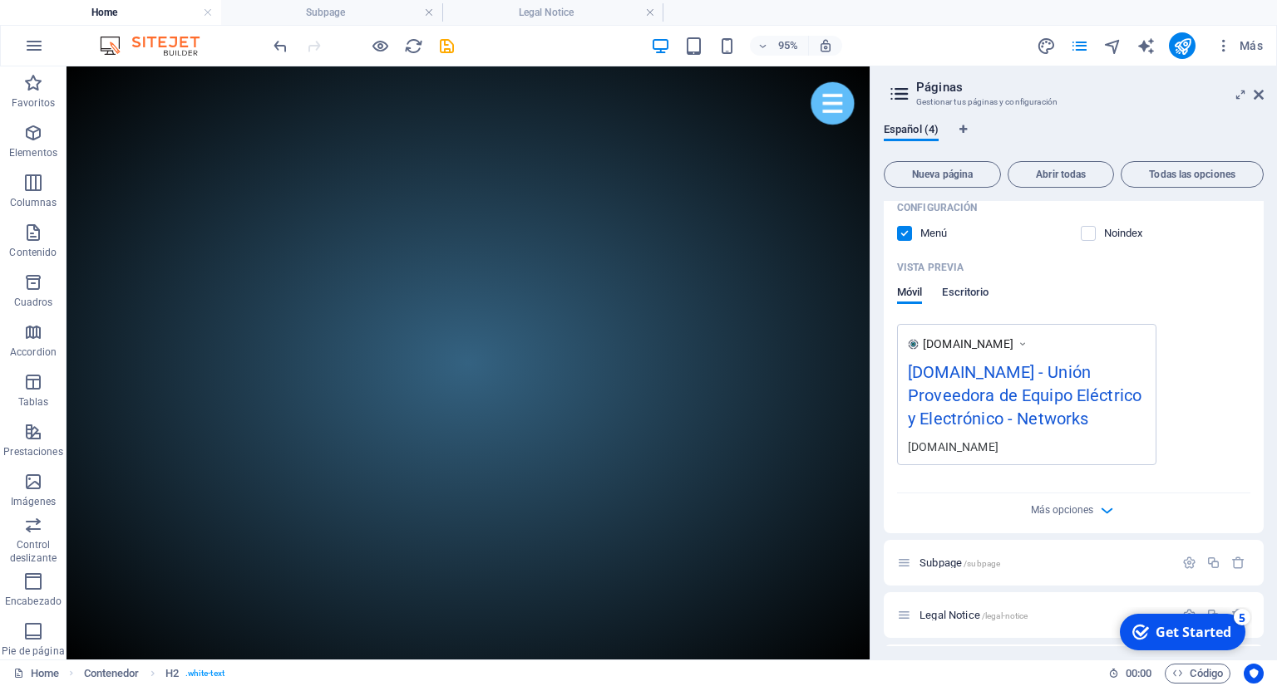
click at [964, 291] on span "Escritorio" at bounding box center [965, 294] width 47 height 23
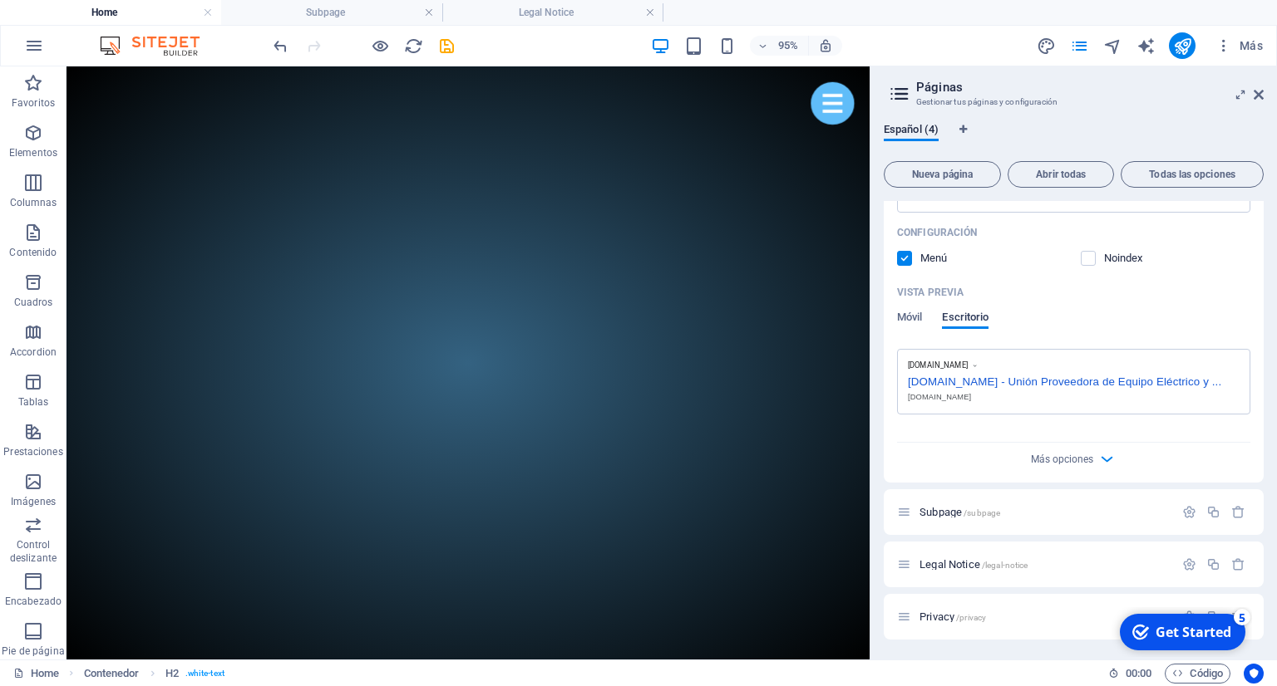
scroll to position [352, 0]
click at [918, 322] on span "Móvil" at bounding box center [909, 320] width 25 height 23
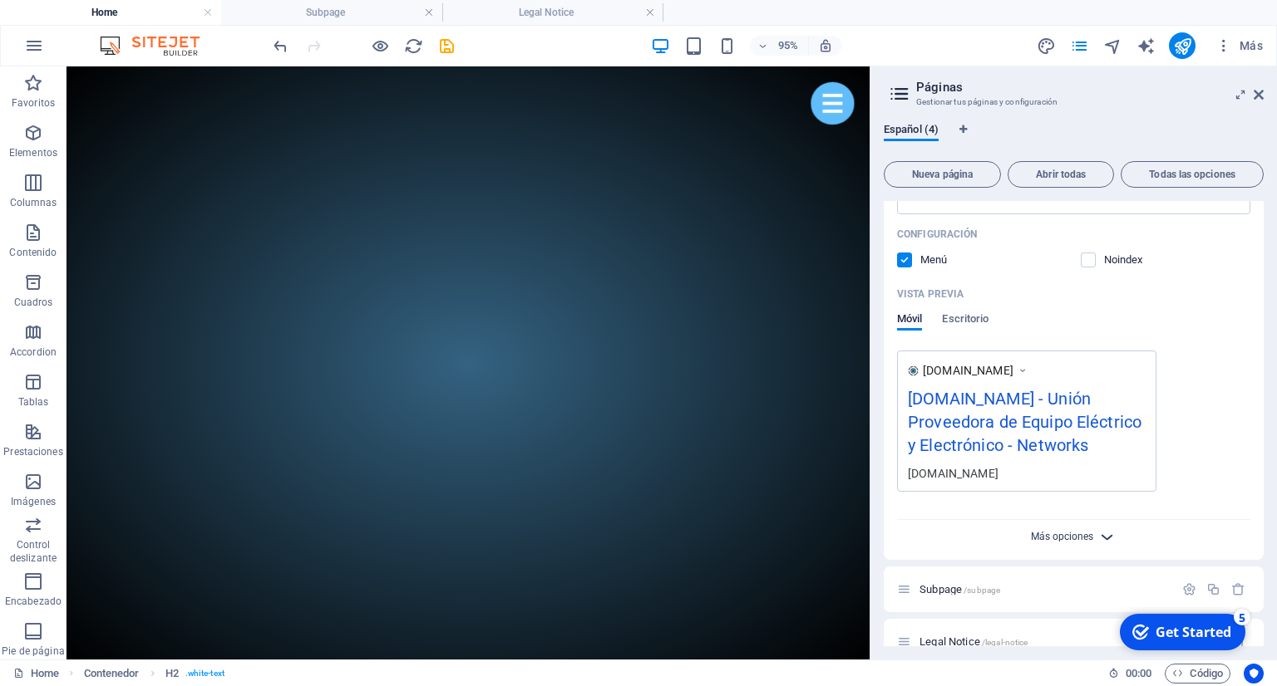
click at [1046, 535] on span "Más opciones" at bounding box center [1062, 537] width 62 height 12
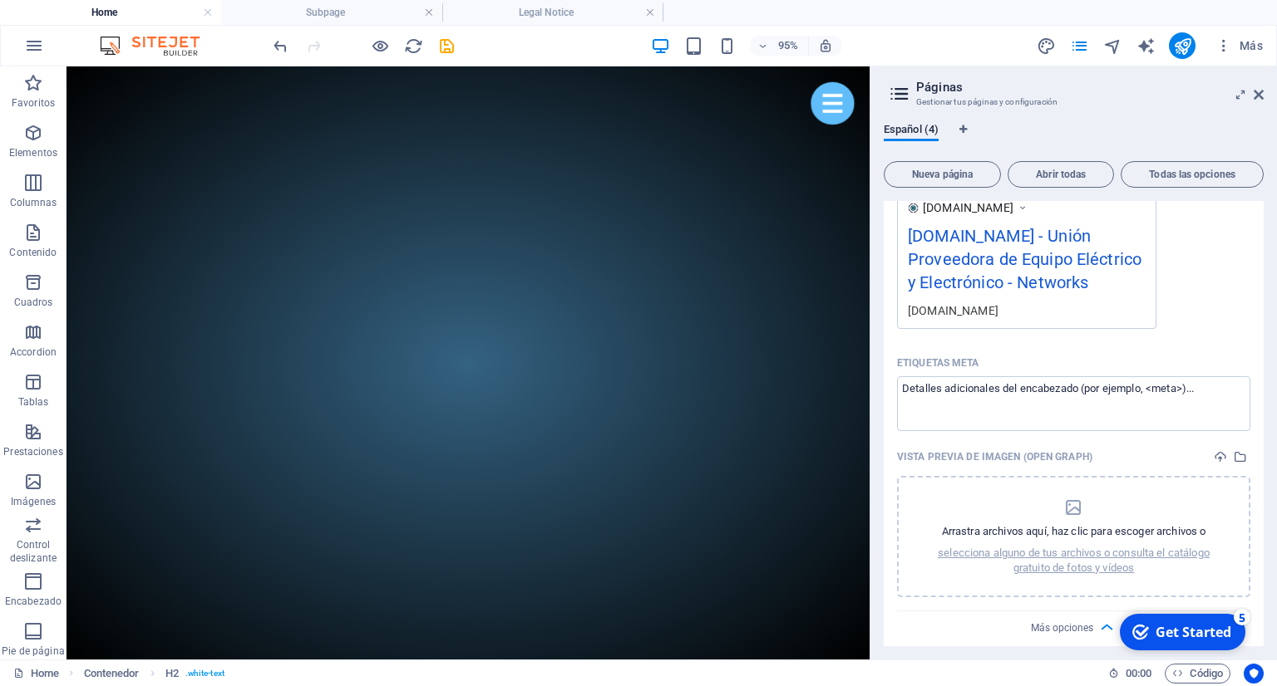
scroll to position [530, 0]
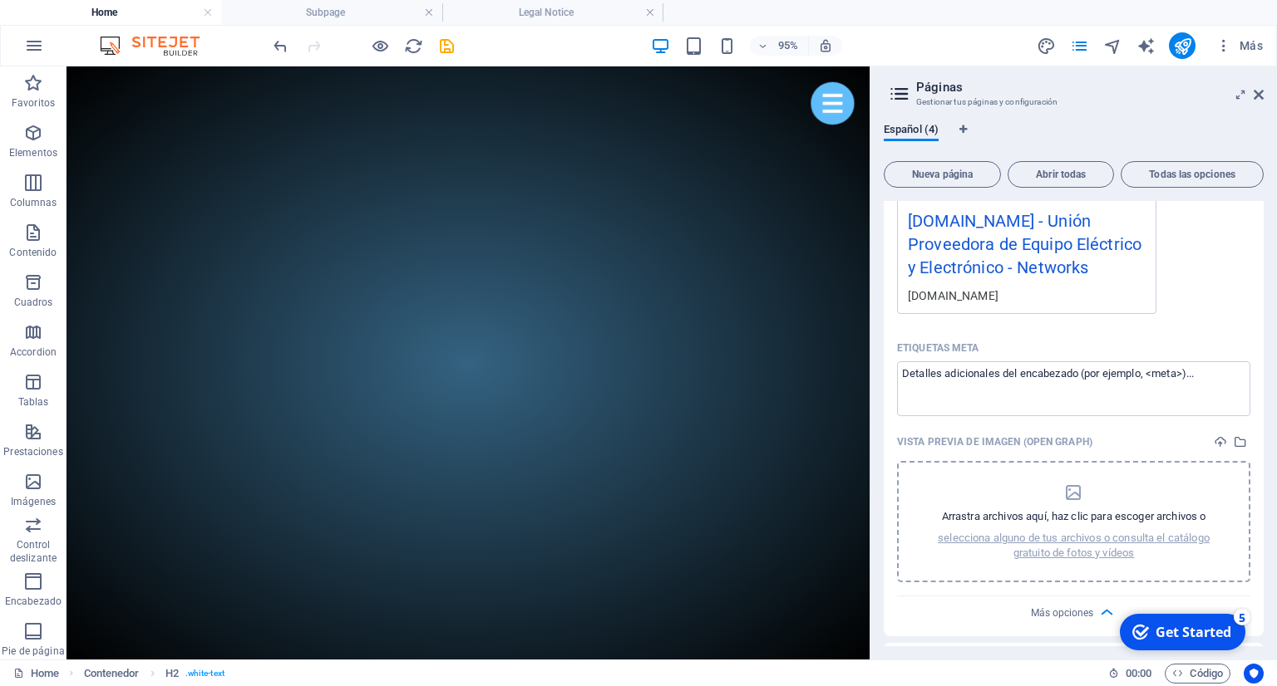
click at [1063, 518] on p "Arrastra archivos aquí, haz clic para escoger archivos o" at bounding box center [1074, 516] width 264 height 15
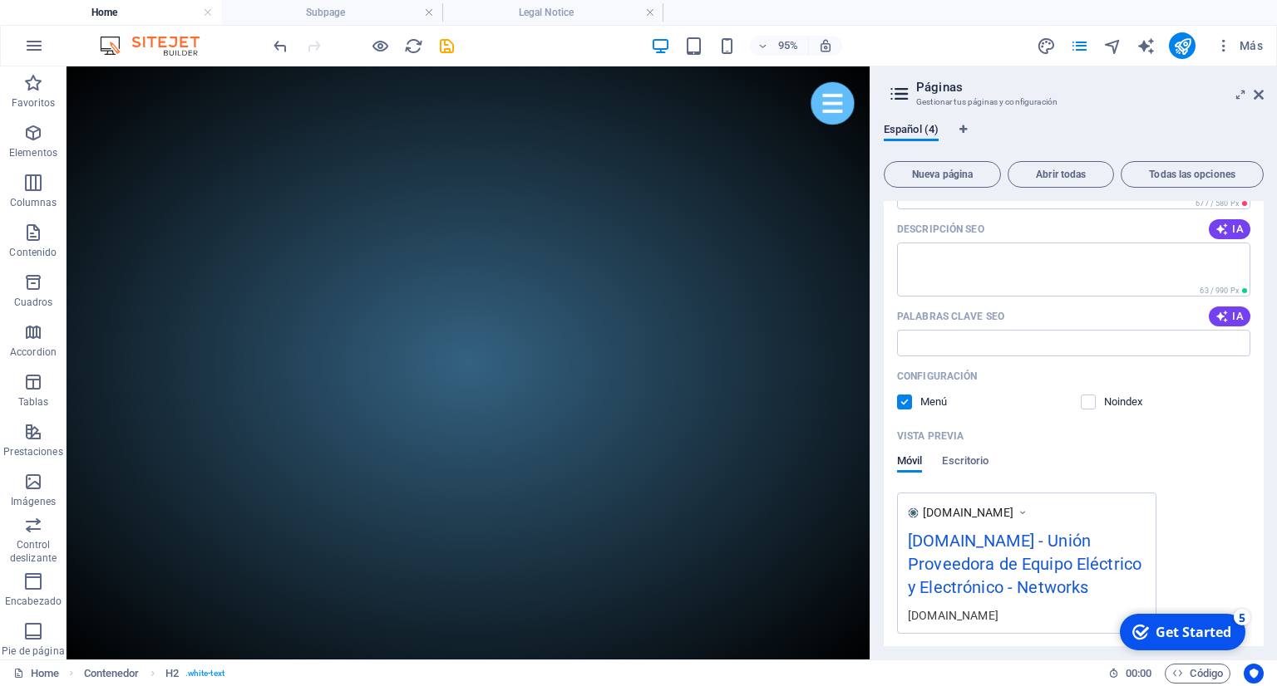
scroll to position [183, 0]
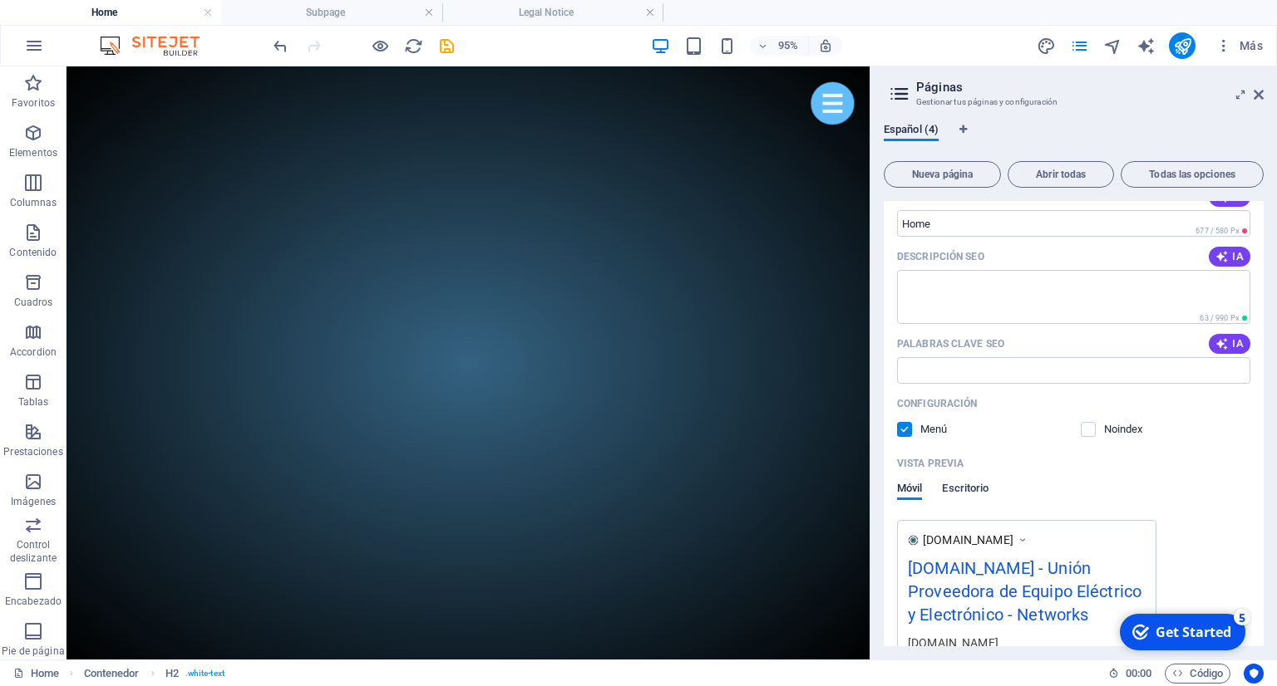
click at [963, 487] on span "Escritorio" at bounding box center [965, 490] width 47 height 23
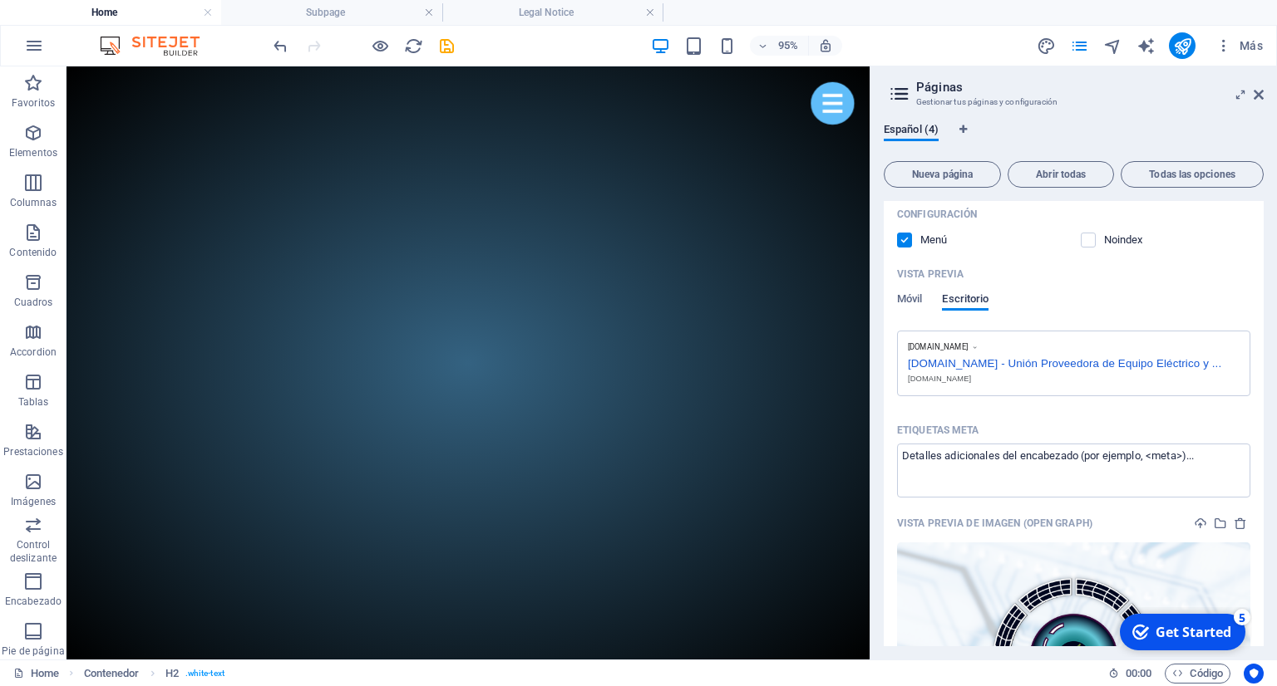
scroll to position [368, 0]
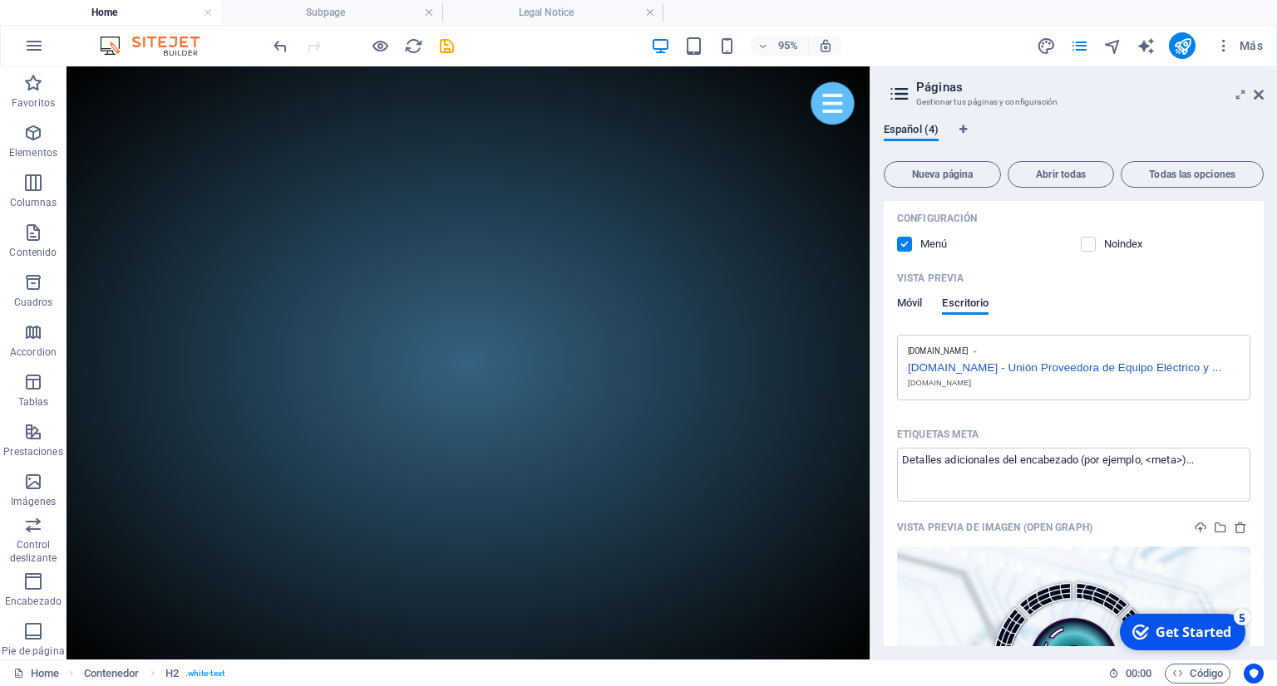
click at [919, 306] on span "Móvil" at bounding box center [909, 304] width 25 height 23
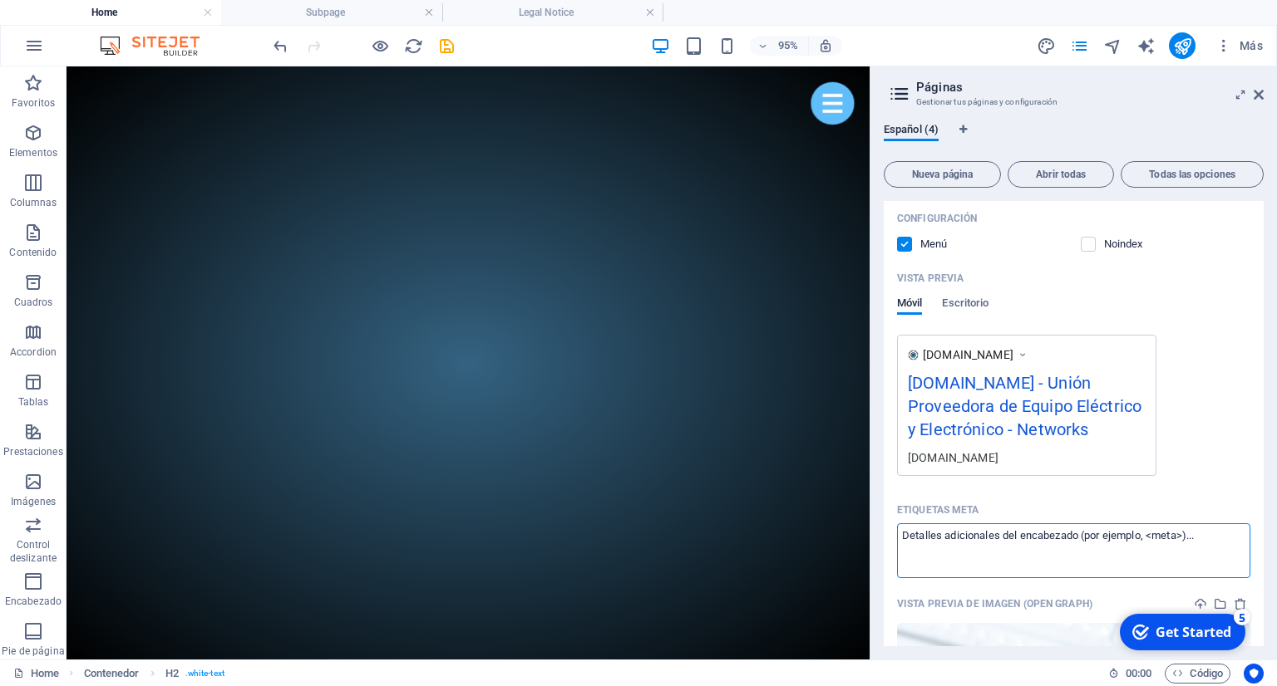
click at [964, 534] on textarea "Etiquetas meta ​" at bounding box center [1073, 551] width 353 height 54
type textarea "Empresa integradora de soluciones, equipo eléctrico y electrónico, equipo de có…"
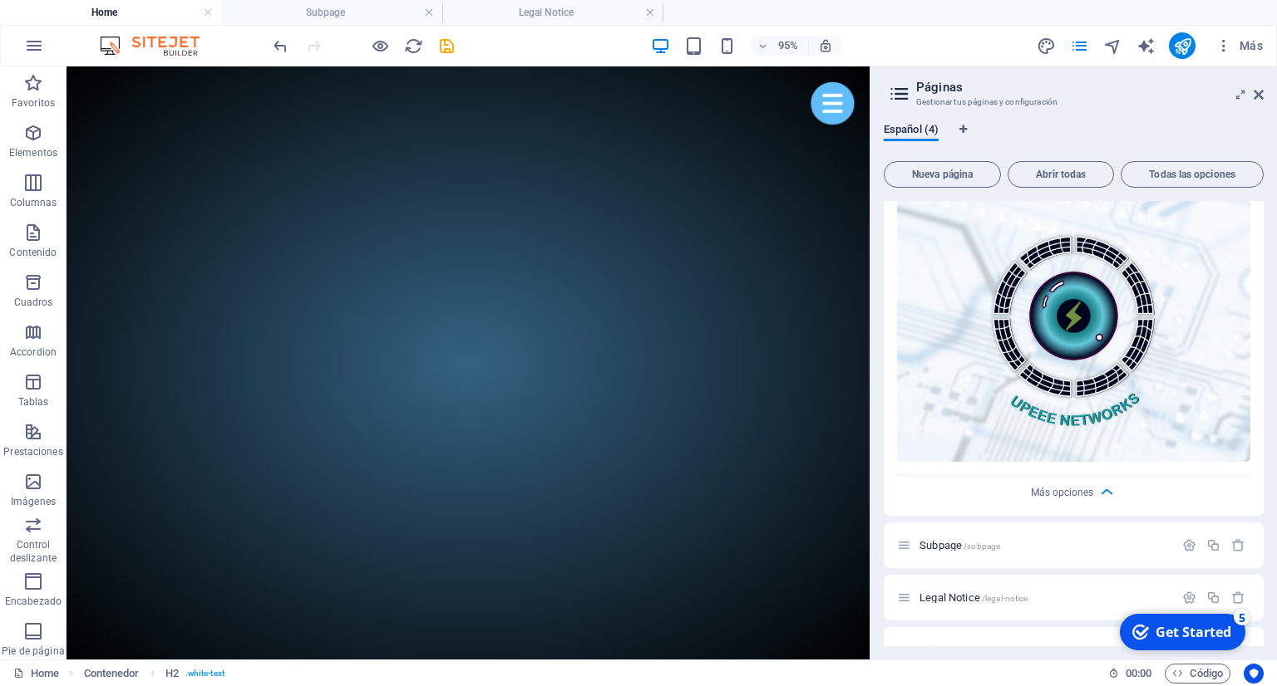
scroll to position [824, 0]
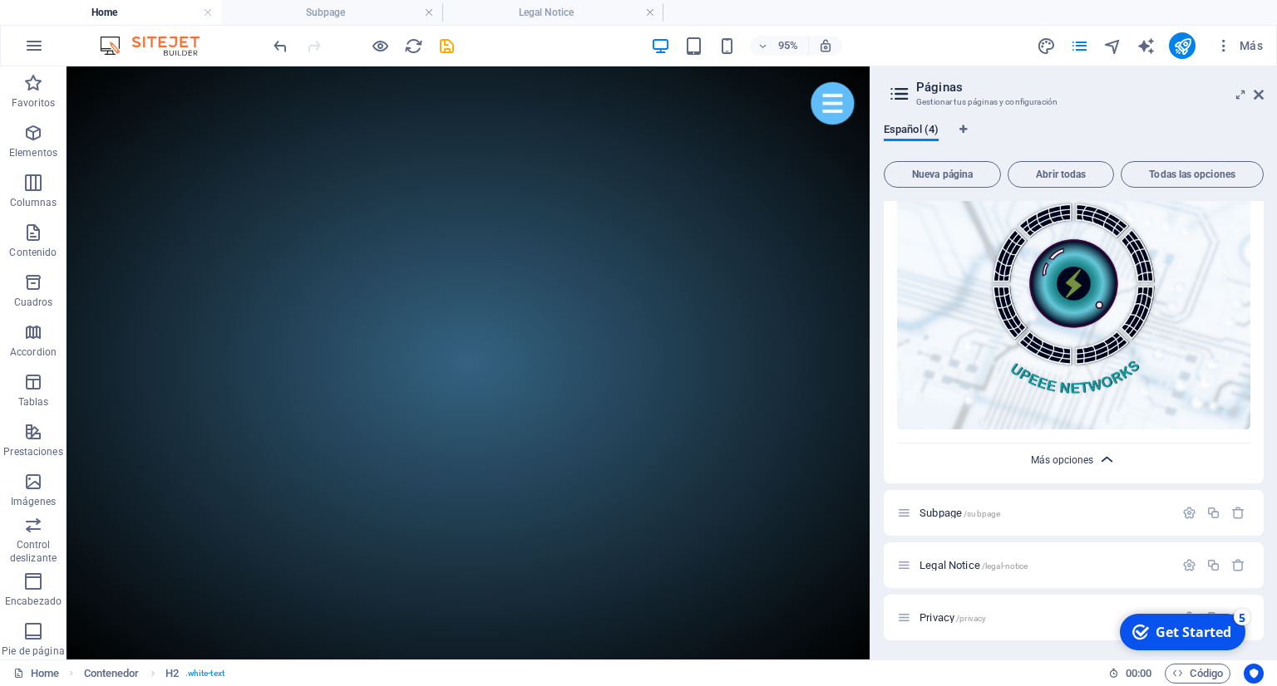
click at [1086, 463] on body "[DOMAIN_NAME] Home Subpage Legal Notice Favoritos Elementos Columnas Contenido …" at bounding box center [638, 343] width 1277 height 686
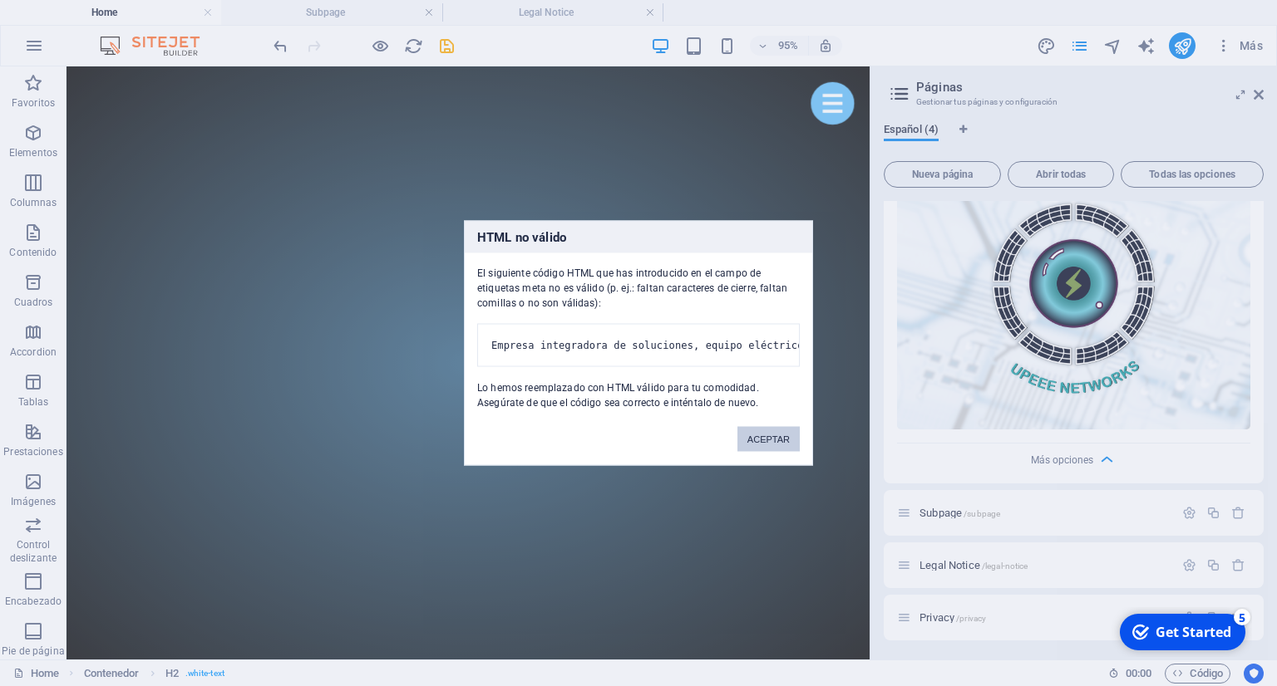
click at [772, 452] on button "ACEPTAR" at bounding box center [768, 439] width 62 height 25
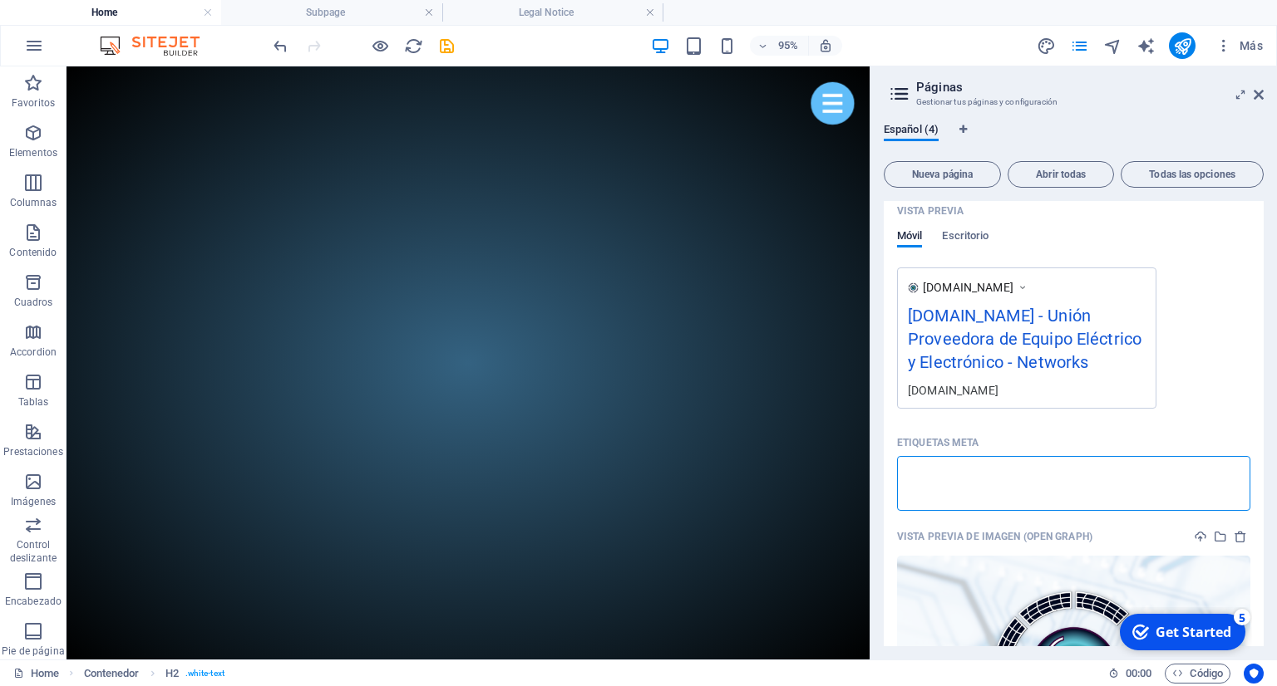
scroll to position [419, 0]
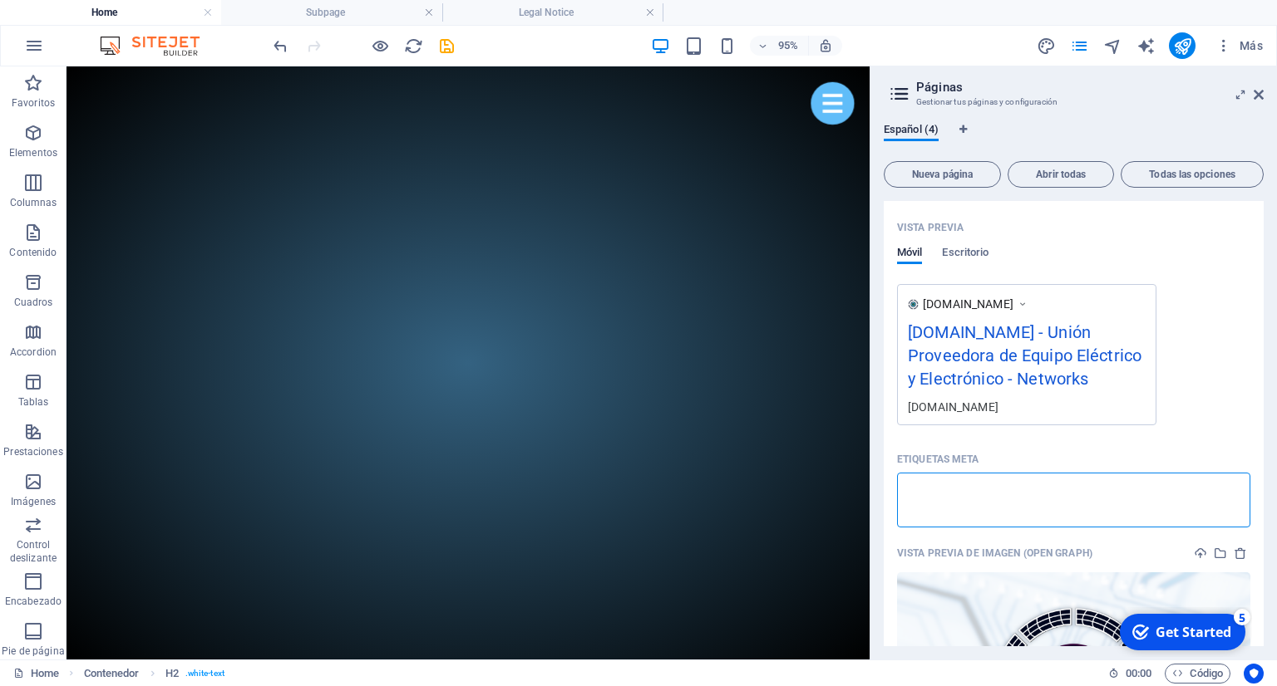
click at [1001, 484] on textarea "Etiquetas meta ​" at bounding box center [1073, 500] width 353 height 54
drag, startPoint x: 986, startPoint y: 481, endPoint x: 881, endPoint y: 486, distance: 104.8
click at [897, 486] on textarea "Etiquetas meta ​" at bounding box center [1073, 500] width 353 height 54
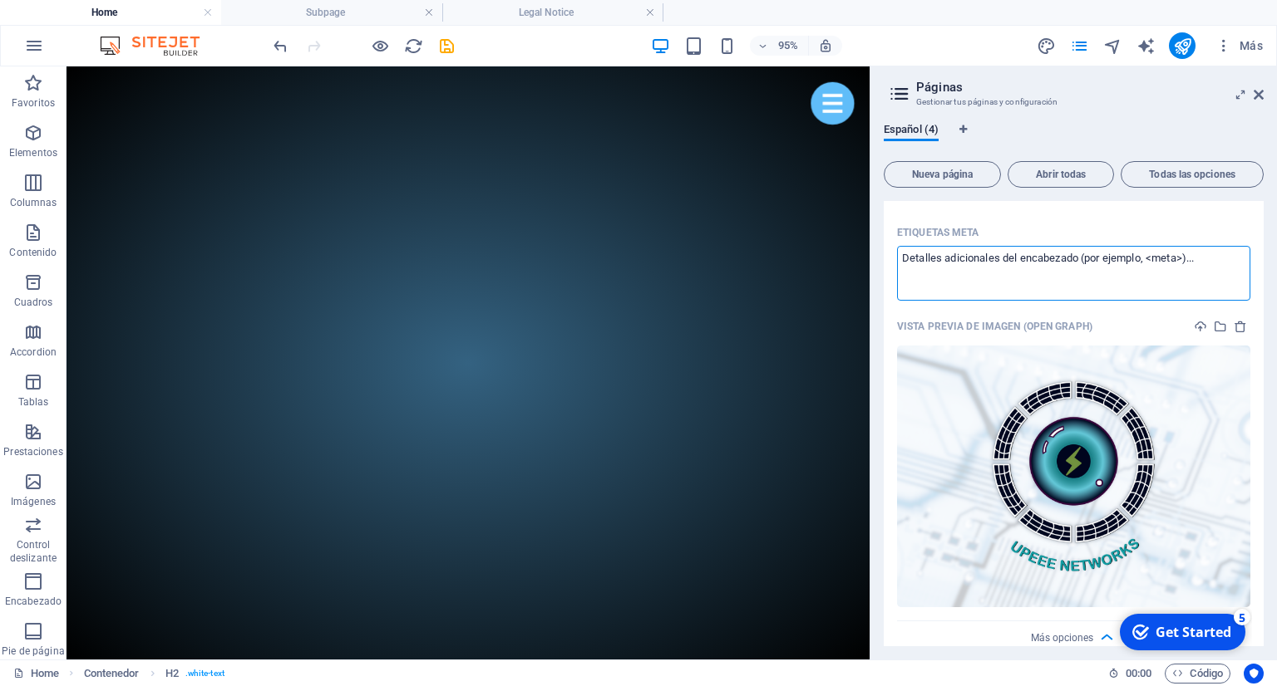
scroll to position [824, 0]
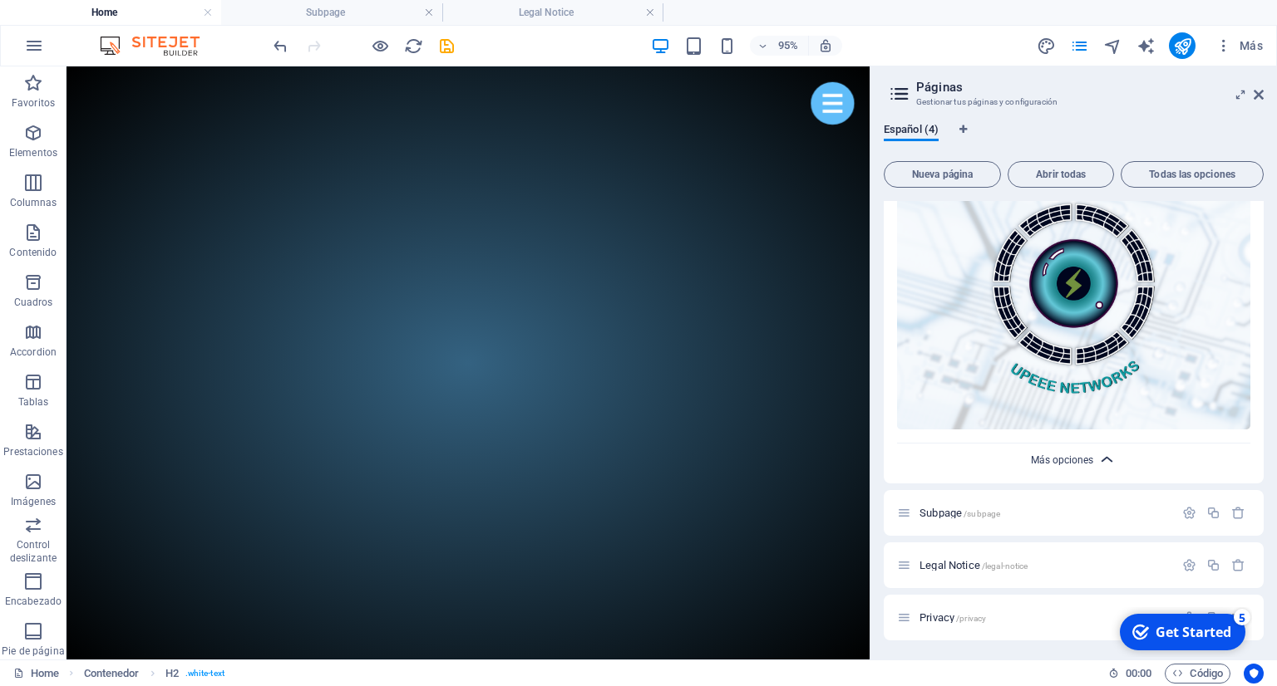
click at [1043, 459] on span "Más opciones" at bounding box center [1062, 461] width 62 height 12
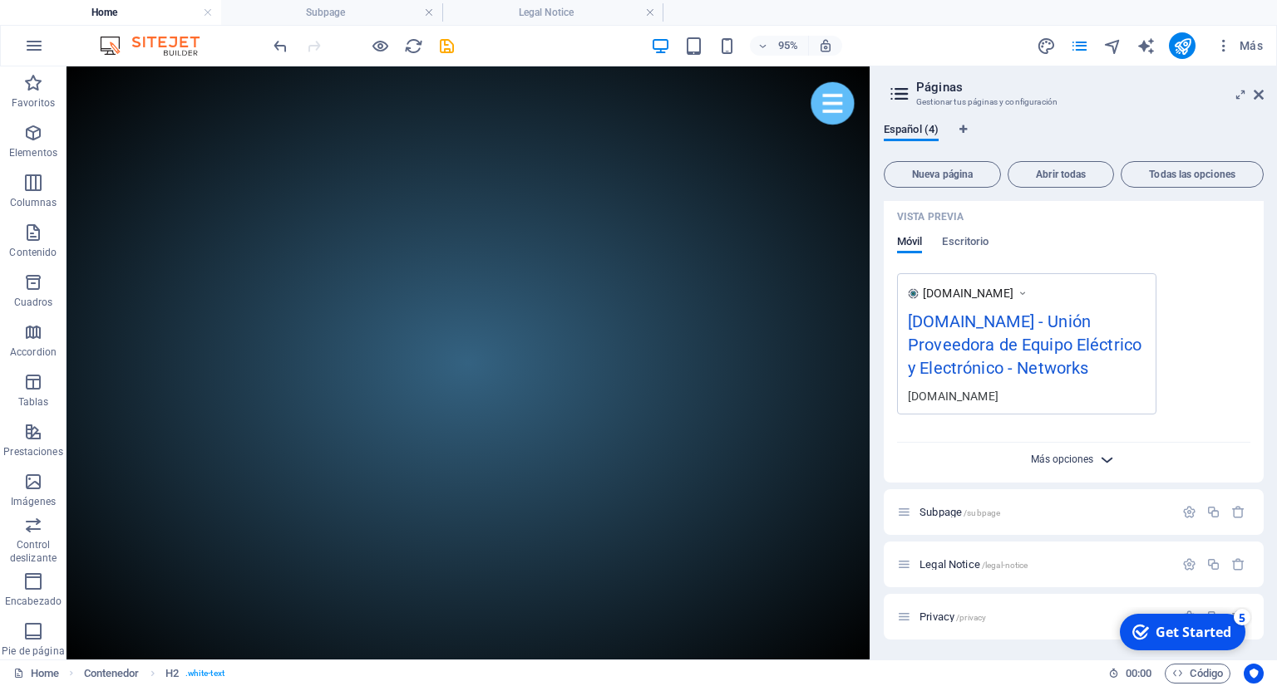
scroll to position [429, 0]
click at [1045, 460] on span "Más opciones" at bounding box center [1062, 461] width 62 height 12
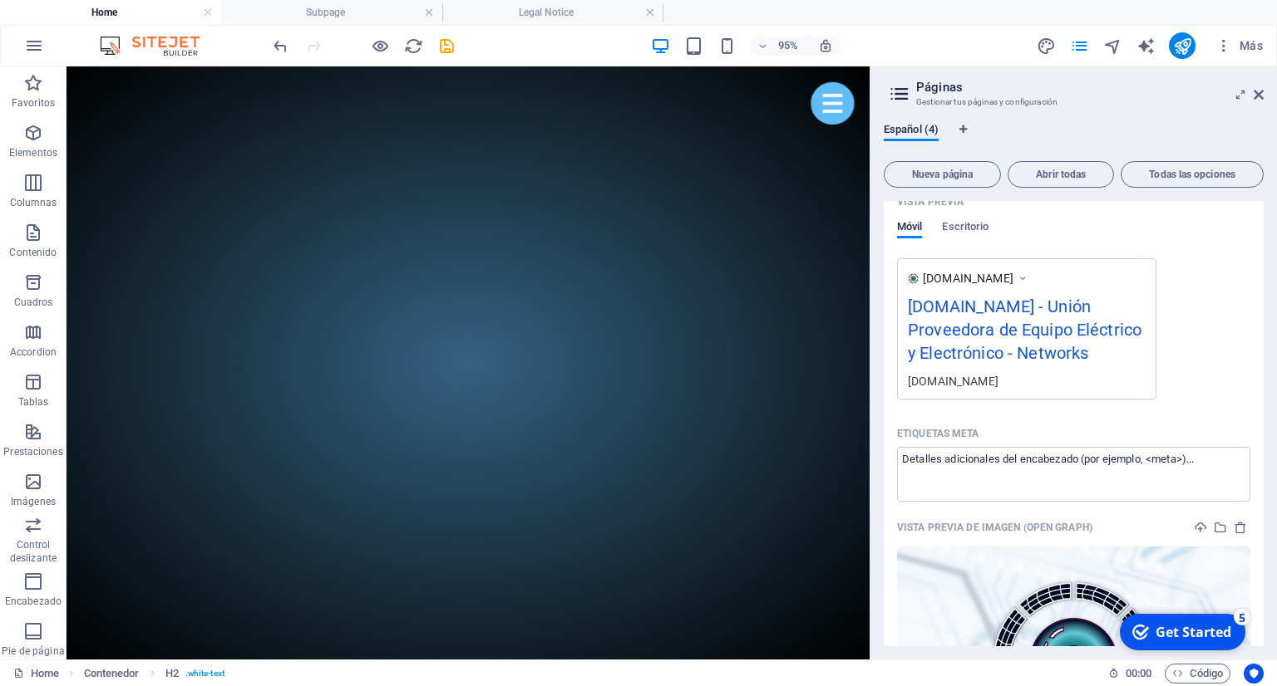
scroll to position [0, 0]
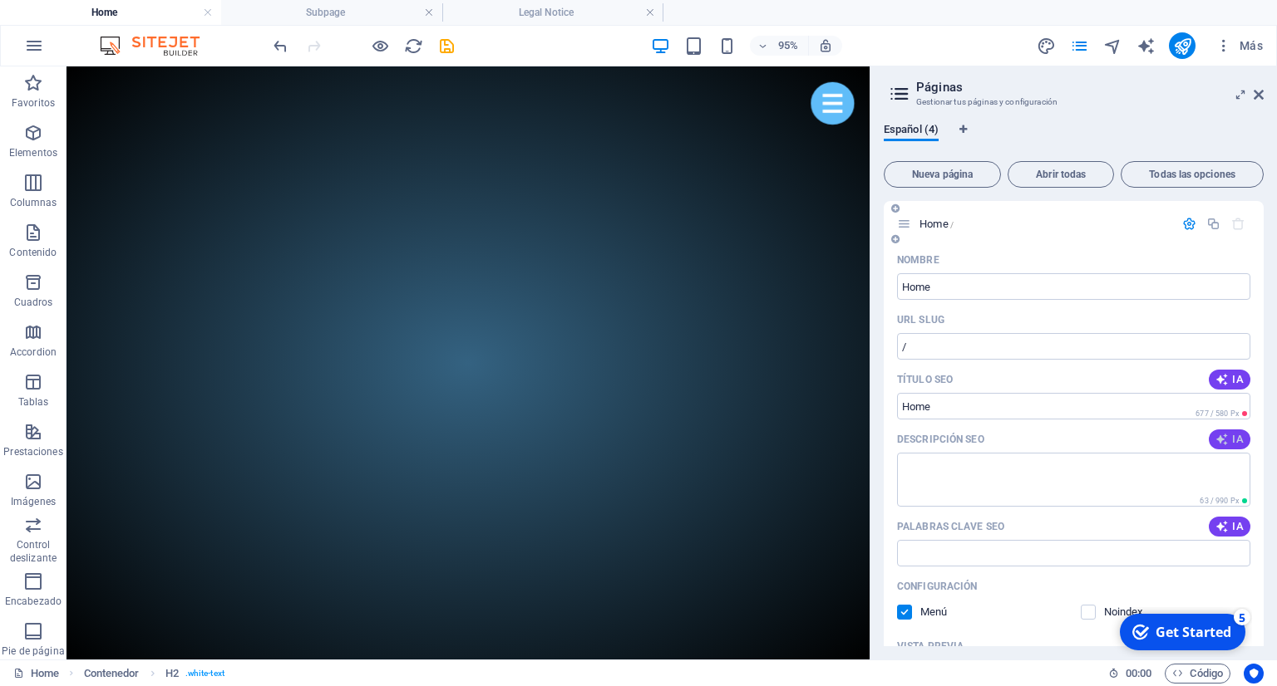
click at [1228, 445] on icon "button" at bounding box center [1221, 439] width 13 height 13
type textarea "UPEEE NETWORKS: Más de 30 años brindando soluciones eléctricas y tecnológicas. …"
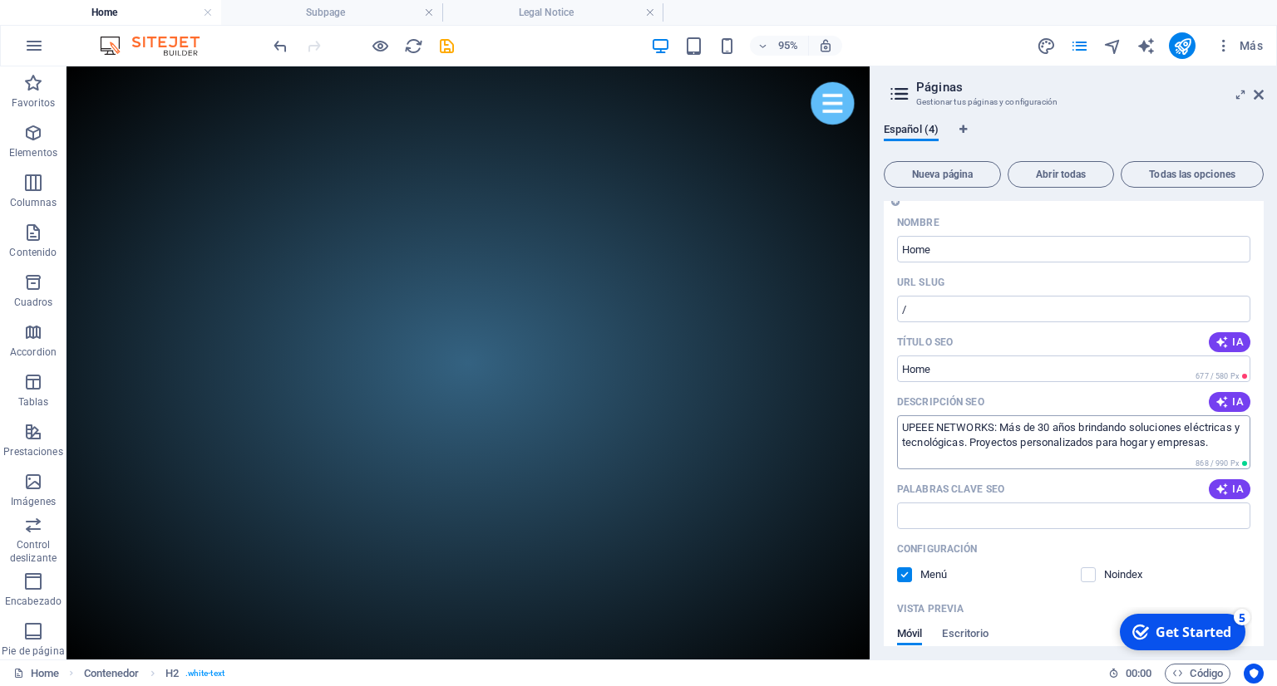
scroll to position [76, 0]
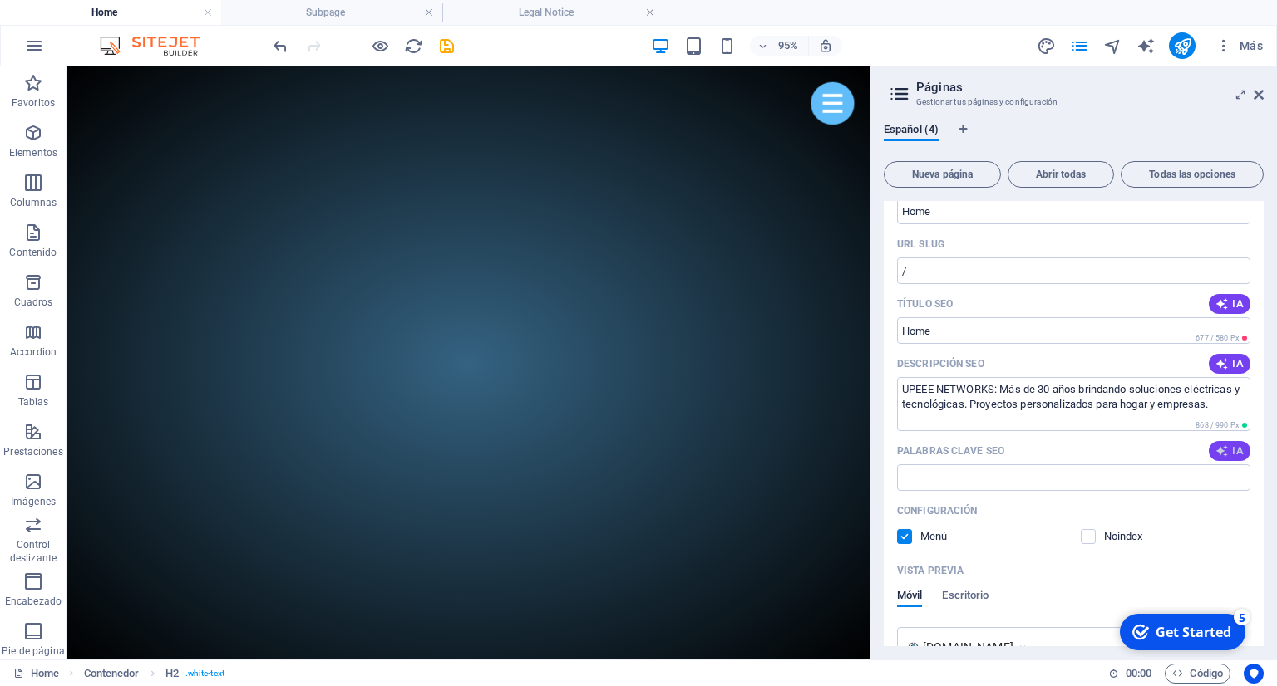
click at [1214, 454] on button "IA" at bounding box center [1229, 451] width 42 height 20
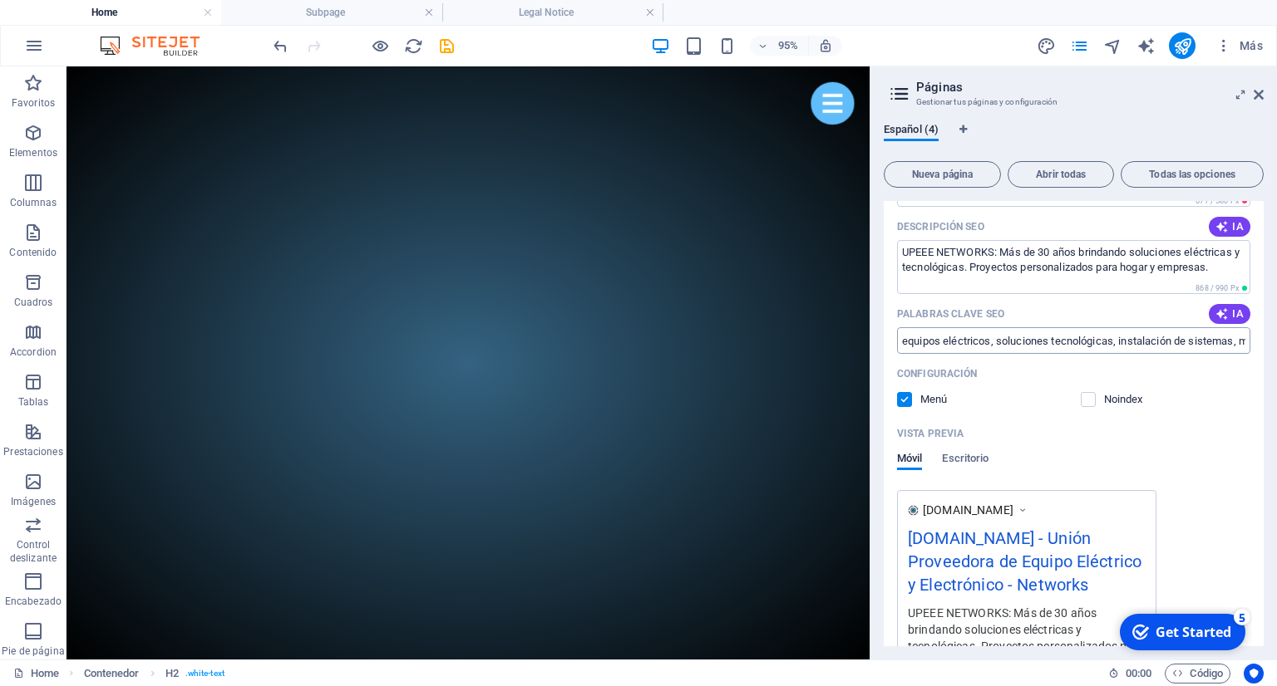
scroll to position [227, 0]
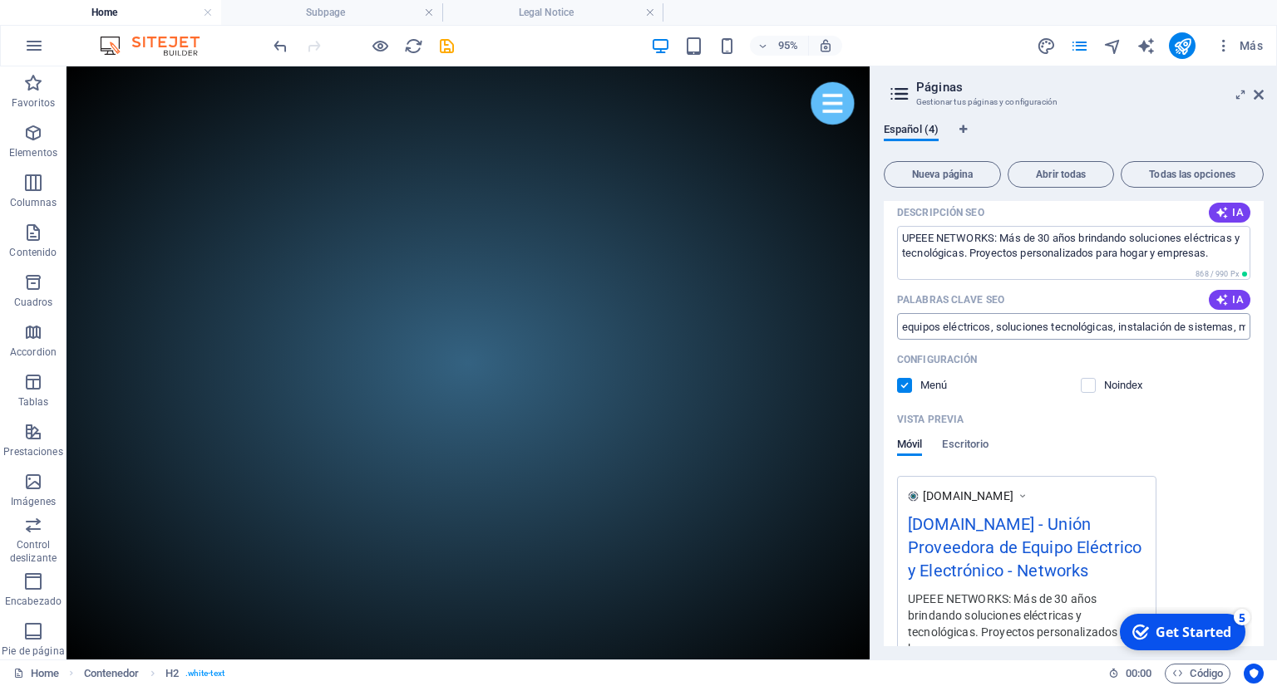
click at [1191, 326] on input "equipos eléctricos, soluciones tecnológicas, instalación de sistemas, mantenimi…" at bounding box center [1073, 326] width 353 height 27
type input "equipos eléctricos, soluciones tecnológicas, instalación de sistemas, mantenimi…"
click at [1214, 373] on div "Configuración" at bounding box center [1073, 360] width 353 height 27
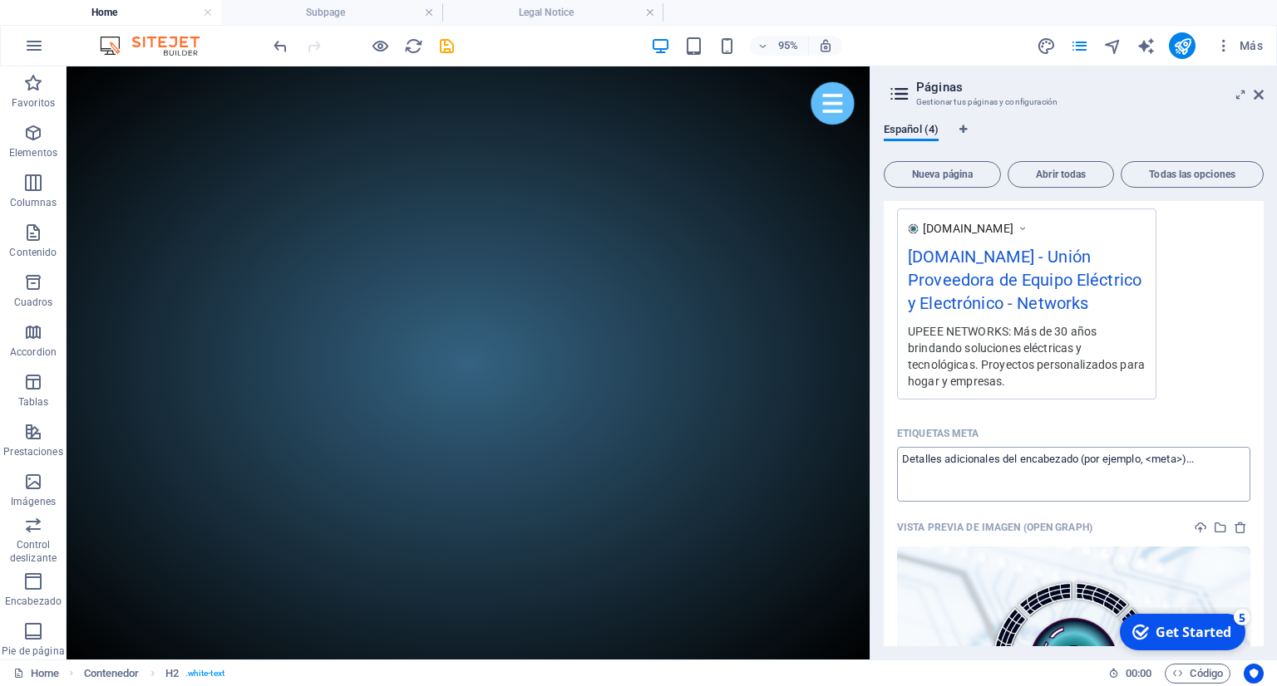
scroll to position [0, 0]
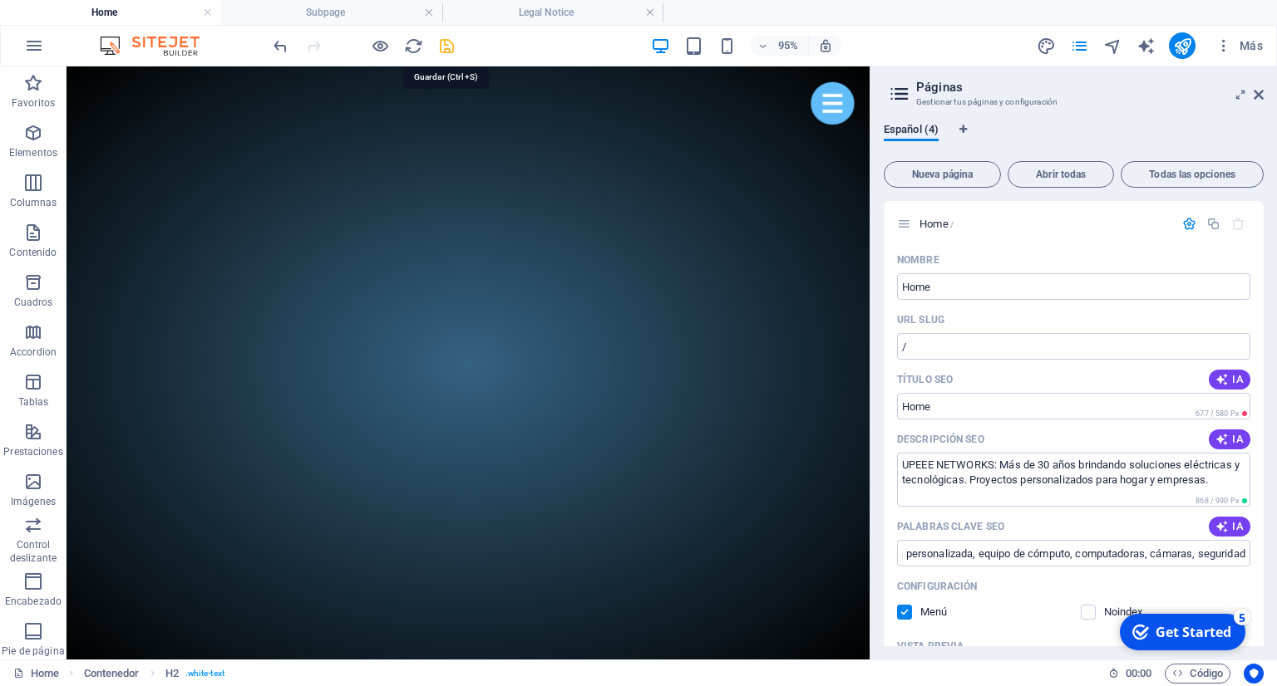
click at [452, 45] on icon "save" at bounding box center [446, 46] width 19 height 19
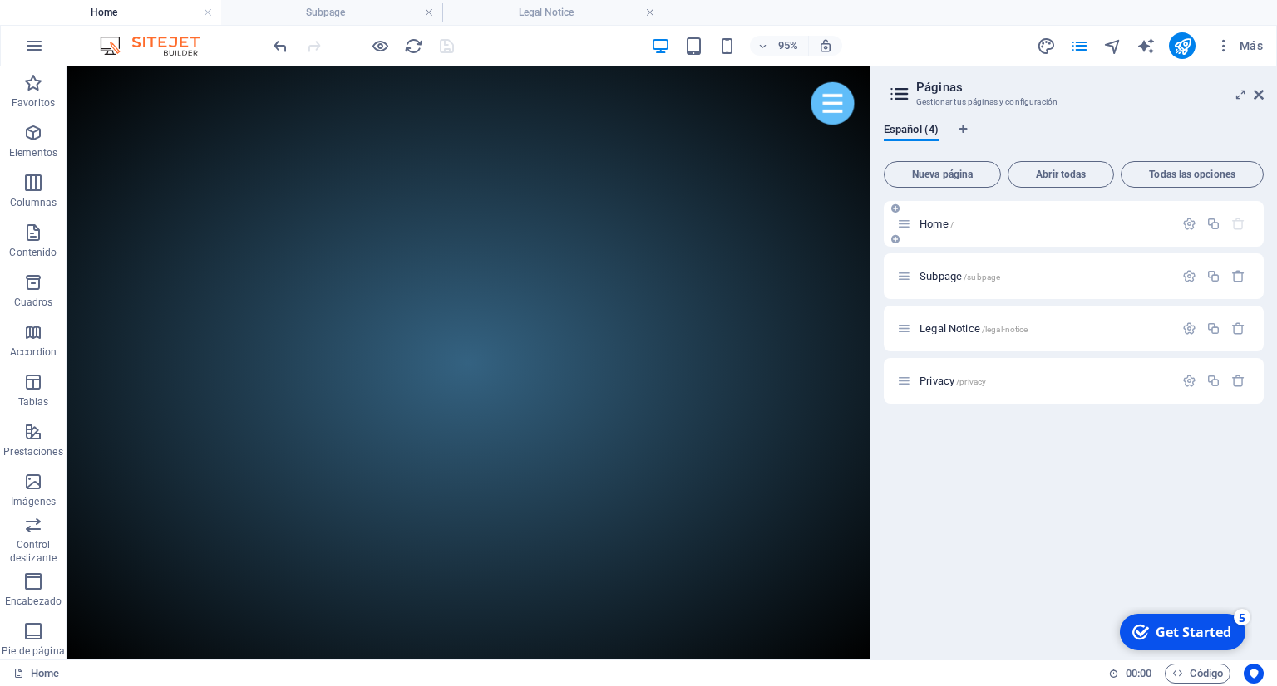
click at [891, 238] on icon at bounding box center [895, 239] width 8 height 10
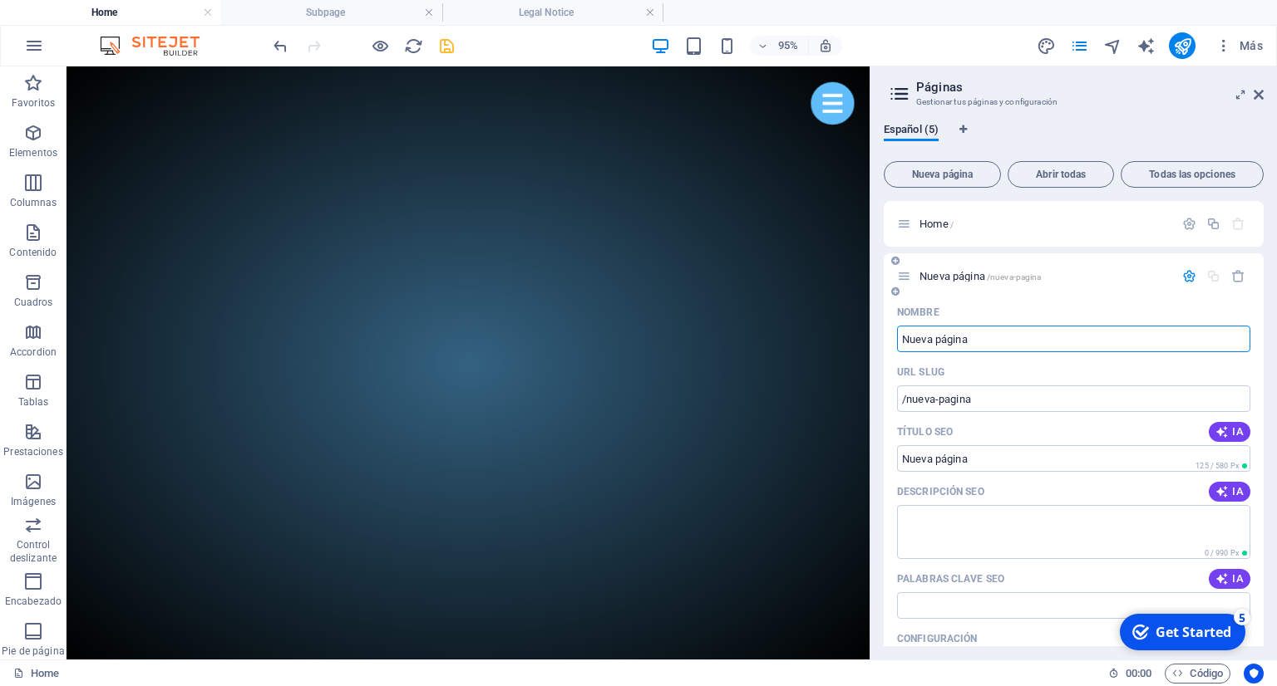
click at [992, 260] on div "Nueva página /nueva-pagina" at bounding box center [1073, 276] width 380 height 46
click at [1237, 276] on icon "button" at bounding box center [1238, 276] width 14 height 14
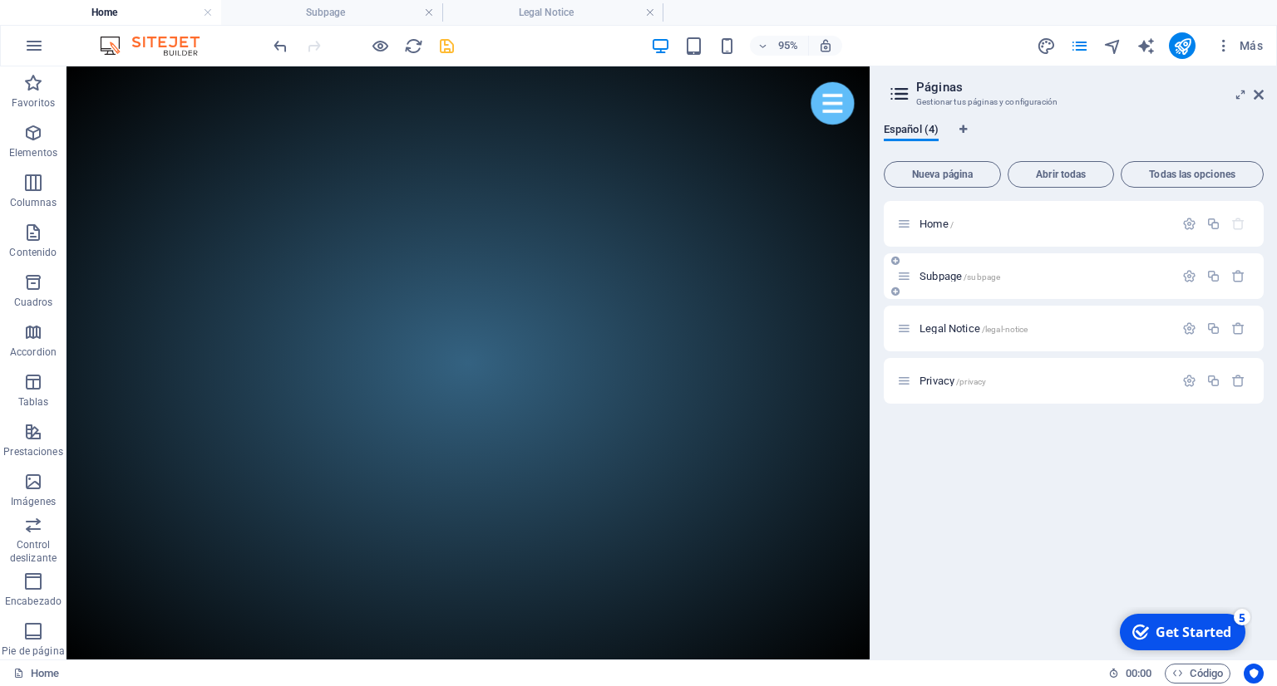
click at [1031, 279] on p "Subpage /subpage" at bounding box center [1043, 276] width 249 height 11
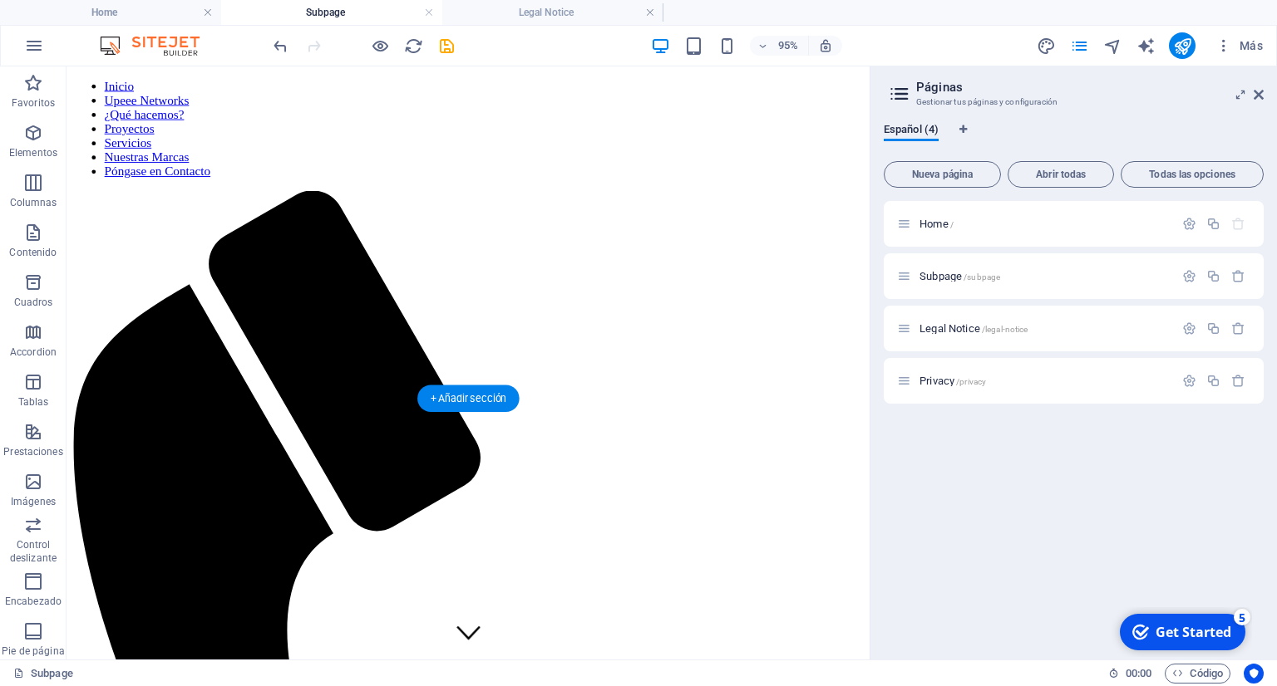
scroll to position [87, 0]
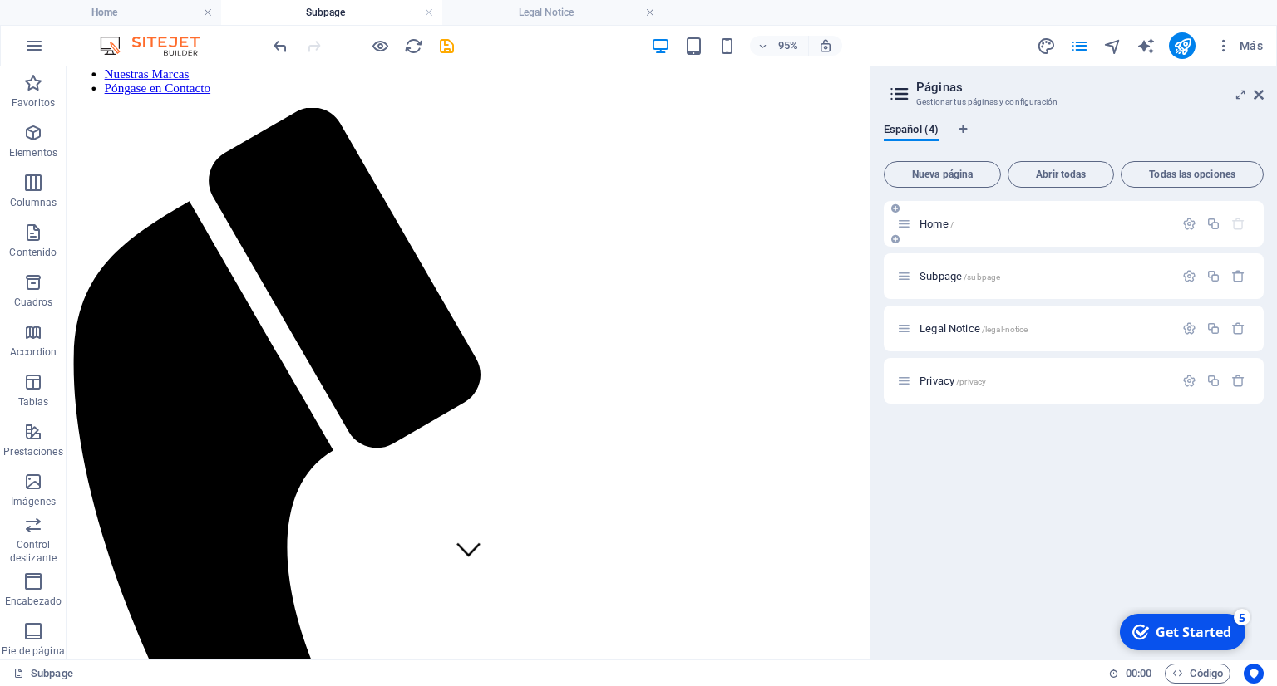
click at [986, 241] on div "Home /" at bounding box center [1073, 224] width 380 height 46
click at [913, 225] on div "Home /" at bounding box center [1035, 223] width 277 height 19
click at [1013, 228] on p "Home /" at bounding box center [1043, 224] width 249 height 11
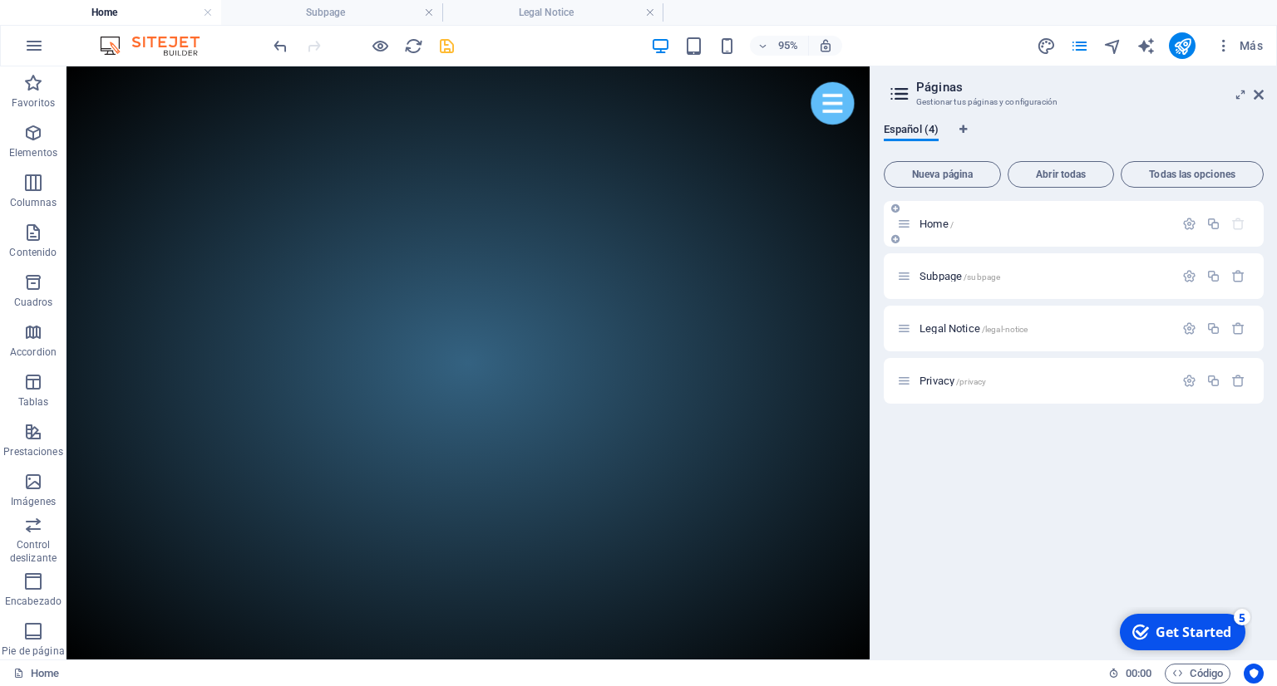
click at [1013, 228] on p "Home /" at bounding box center [1043, 224] width 249 height 11
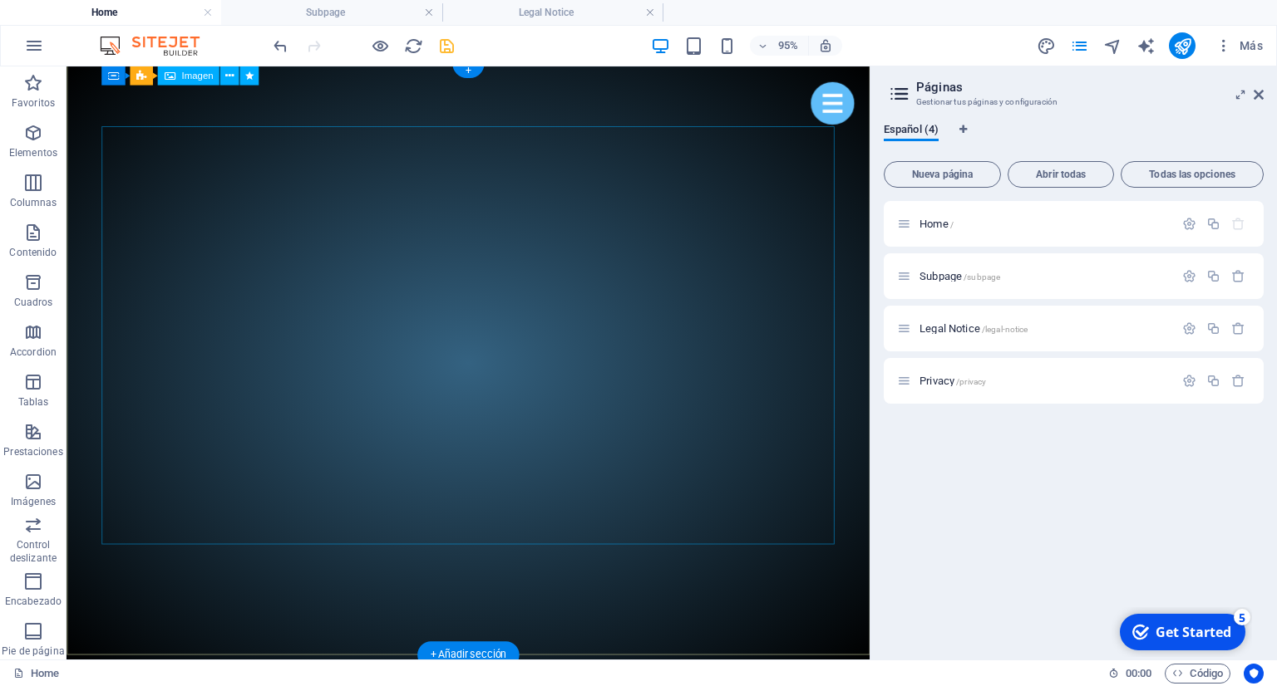
scroll to position [0, 0]
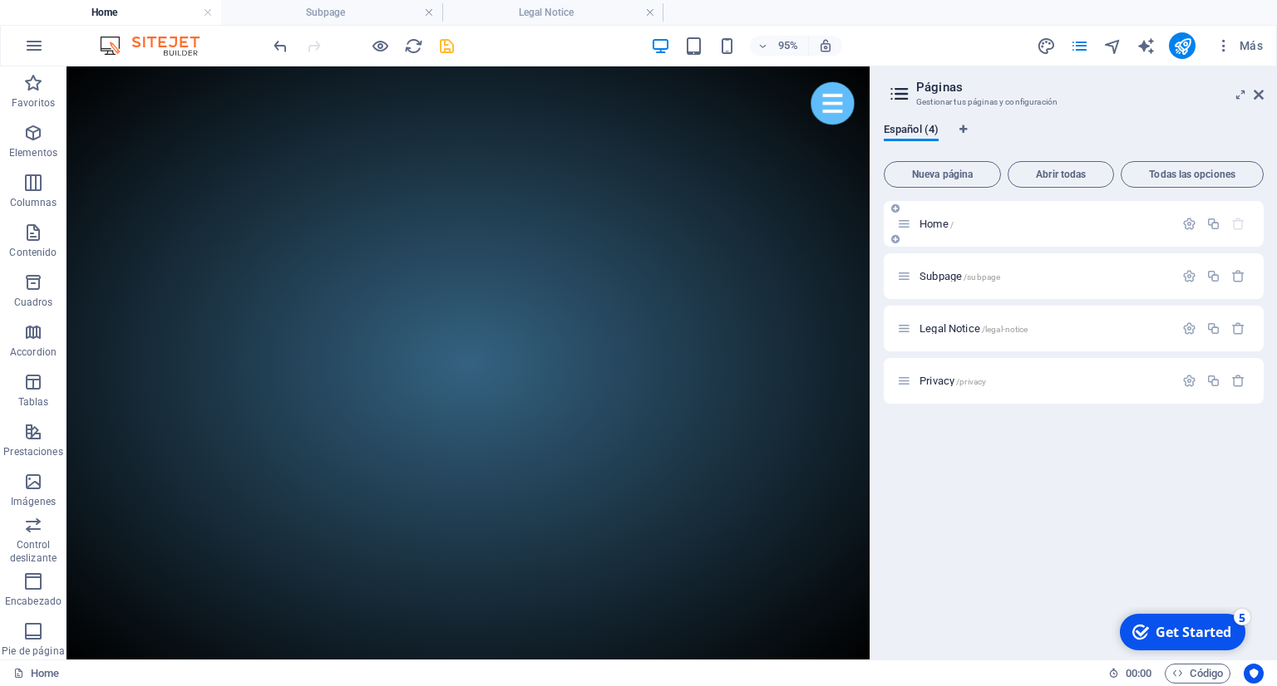
click at [1015, 224] on p "Home /" at bounding box center [1043, 224] width 249 height 11
click at [952, 216] on div "Home /" at bounding box center [1035, 223] width 277 height 19
click at [949, 227] on span "Home /" at bounding box center [936, 224] width 34 height 12
click at [962, 224] on p "Home /" at bounding box center [1043, 224] width 249 height 11
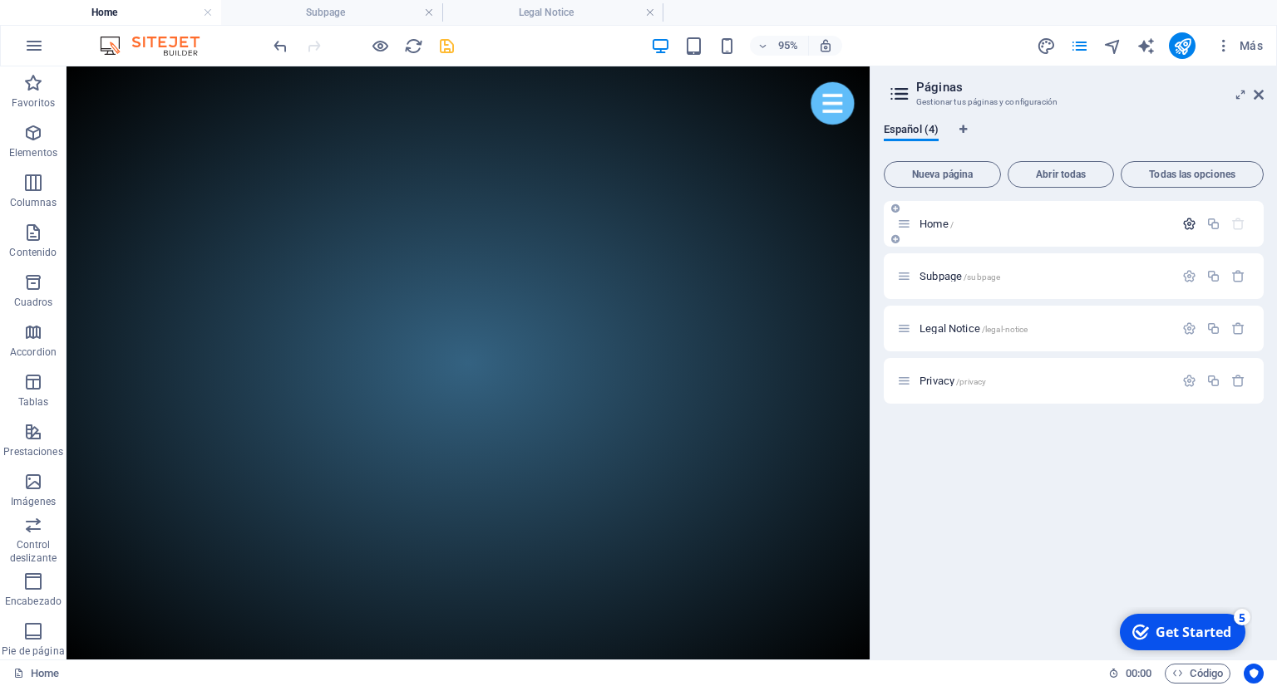
click at [1185, 228] on icon "button" at bounding box center [1189, 224] width 14 height 14
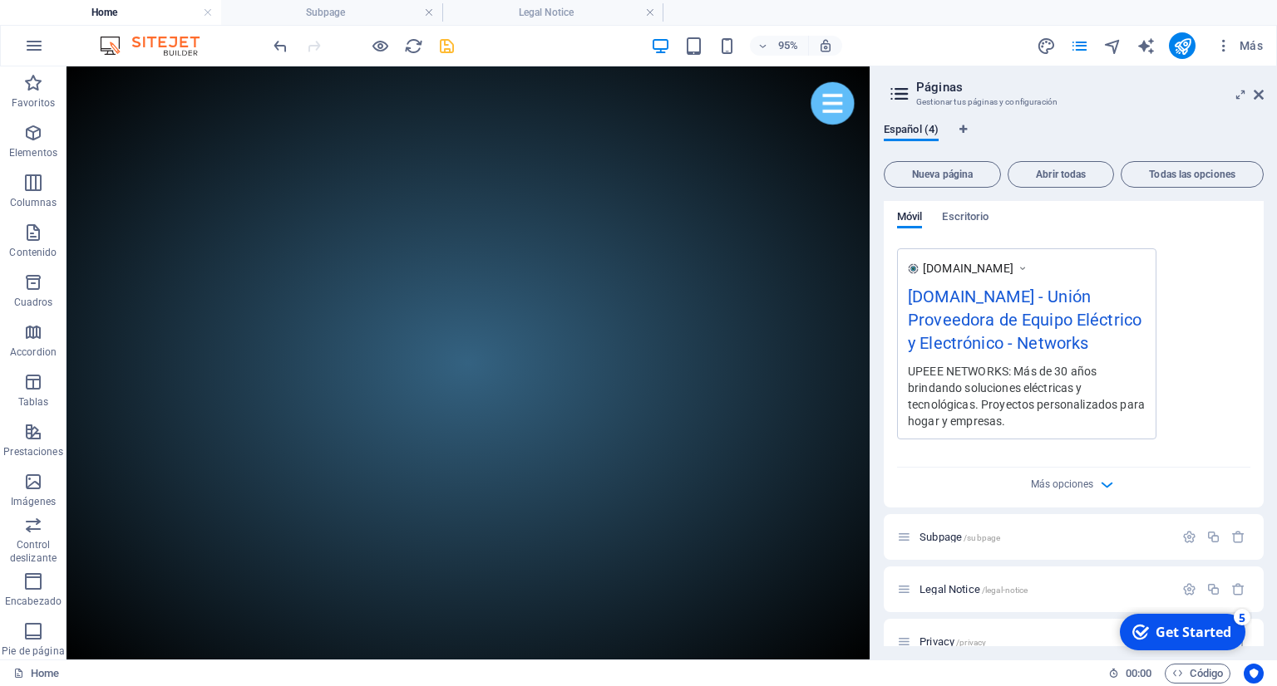
scroll to position [379, 0]
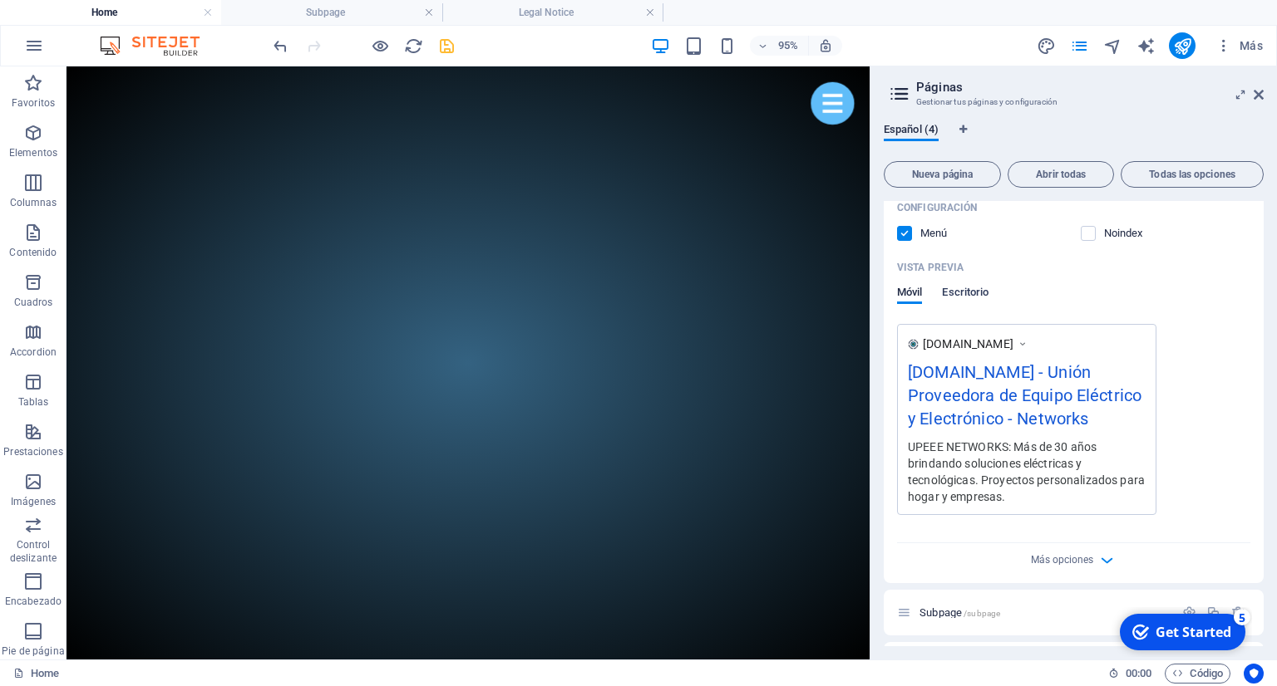
click at [984, 297] on span "Escritorio" at bounding box center [965, 294] width 47 height 23
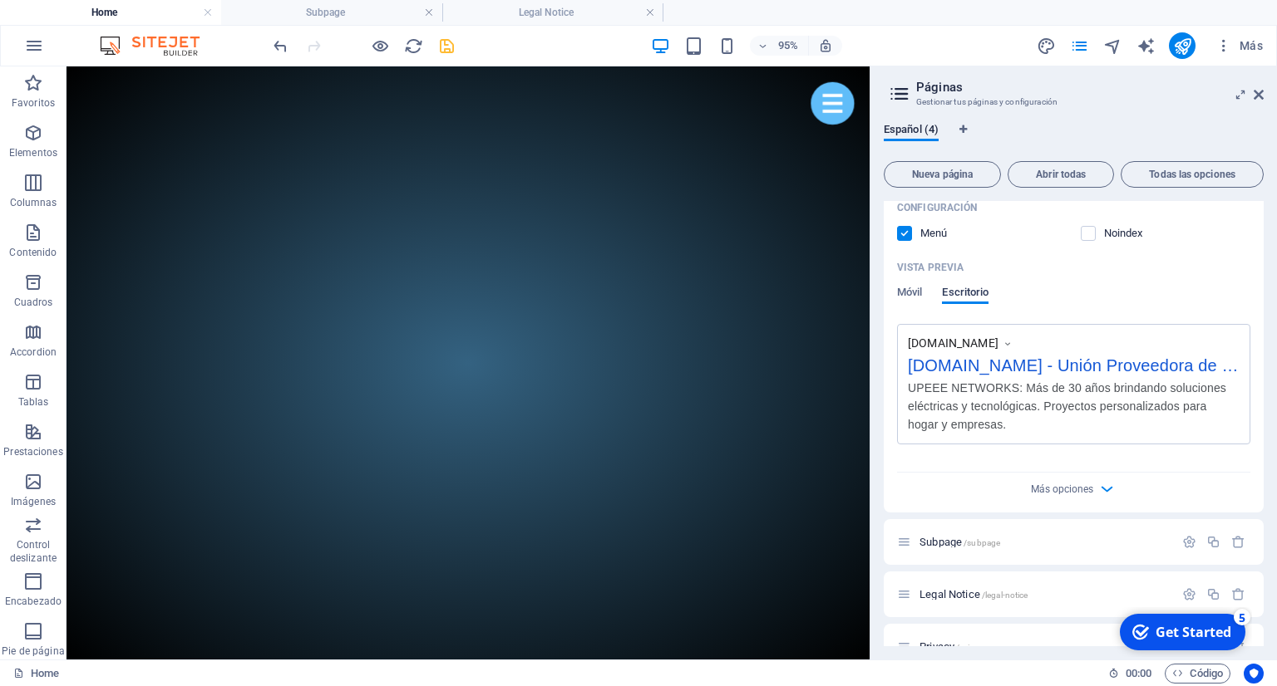
scroll to position [365, 0]
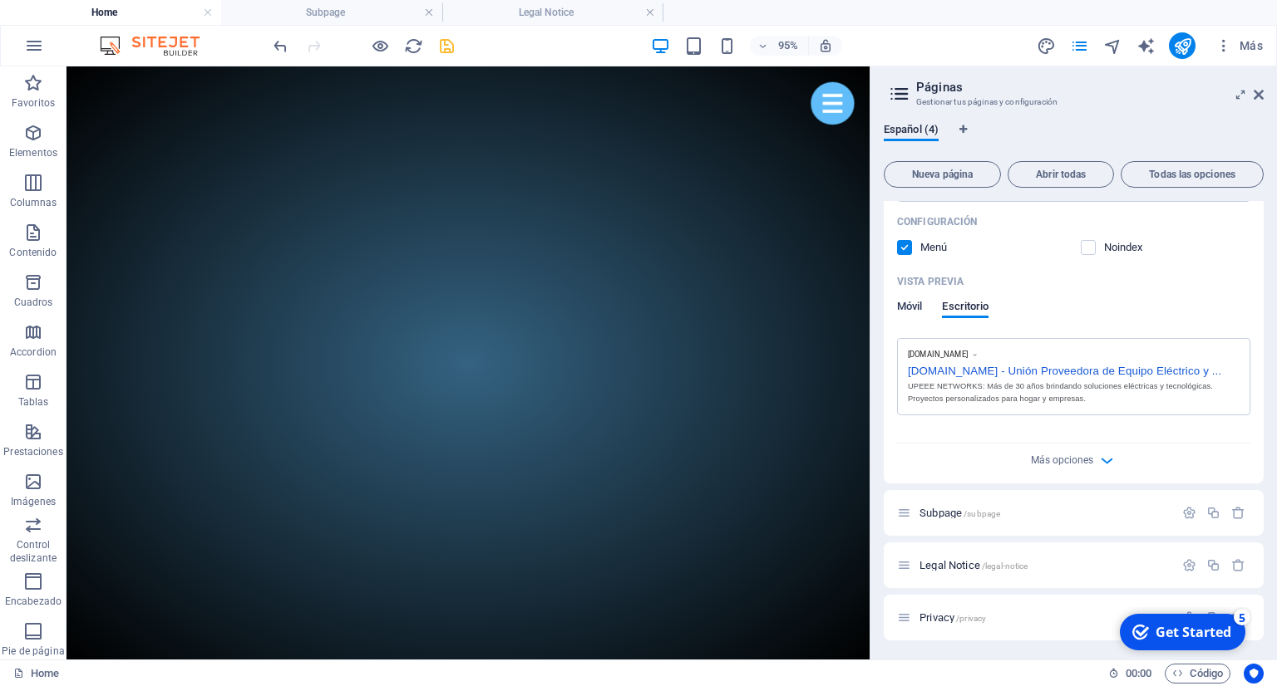
click at [916, 308] on span "Móvil" at bounding box center [909, 308] width 25 height 23
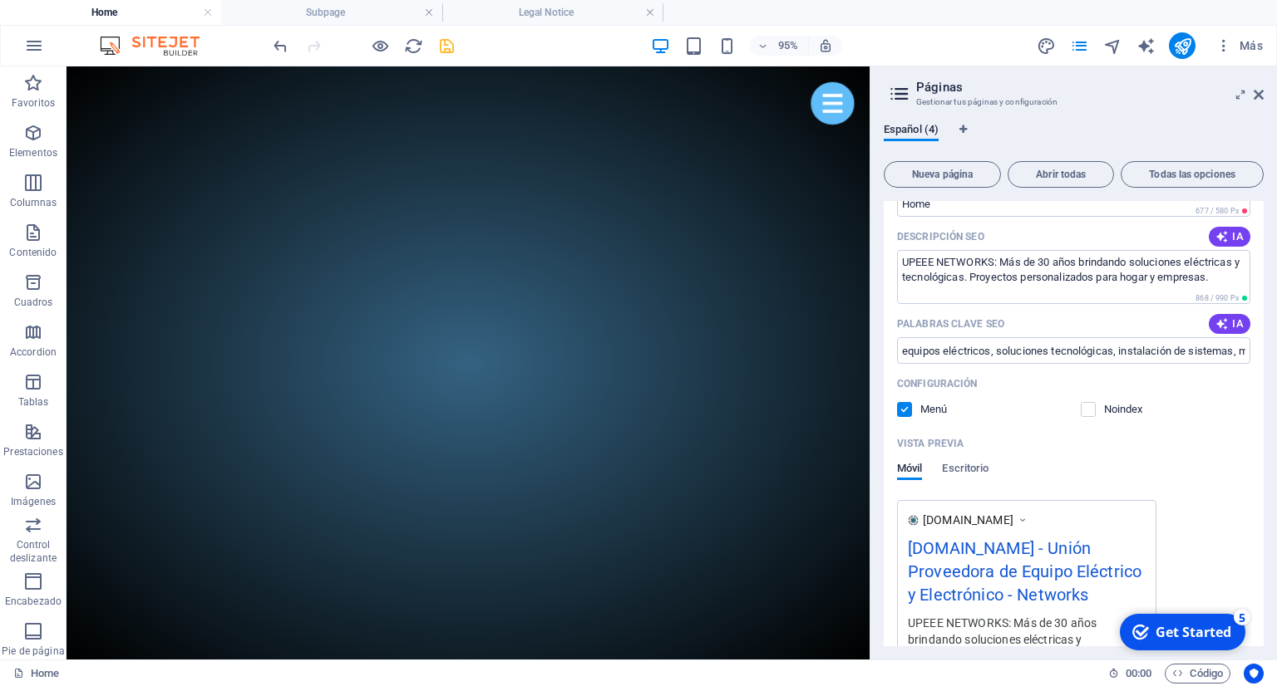
scroll to position [176, 0]
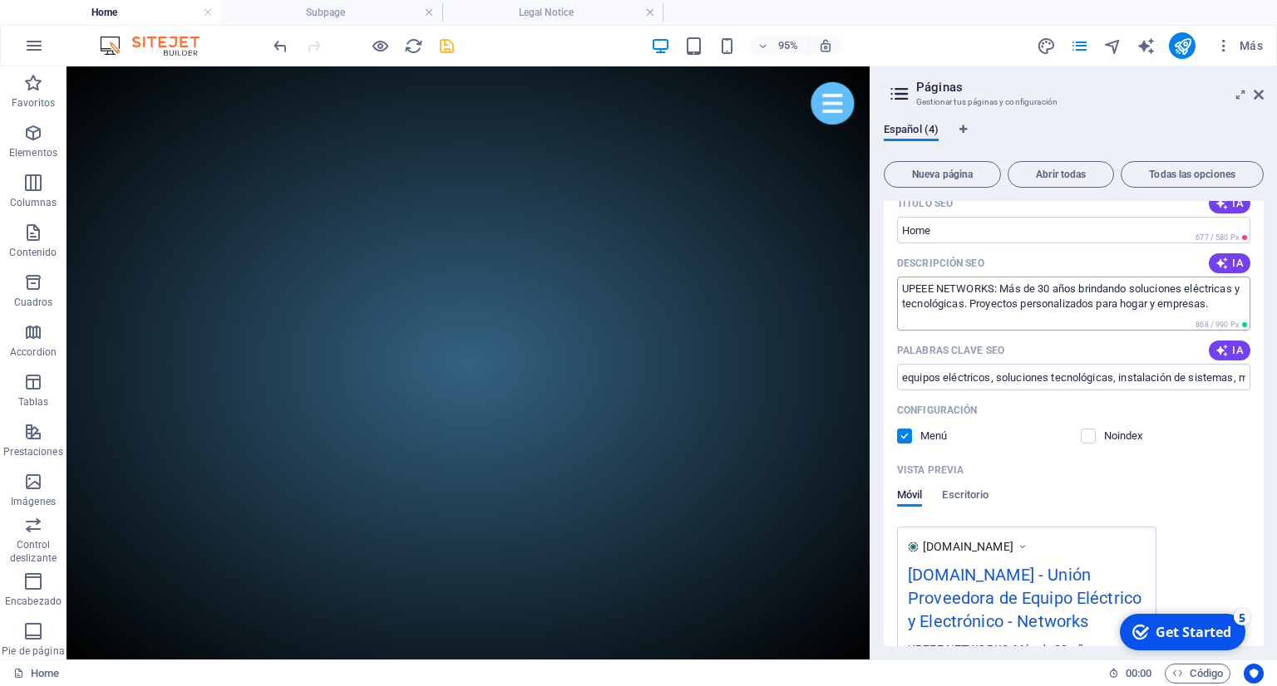
click at [1231, 301] on textarea "UPEEE NETWORKS: Más de 30 años brindando soluciones eléctricas y tecnológicas. …" at bounding box center [1073, 304] width 353 height 54
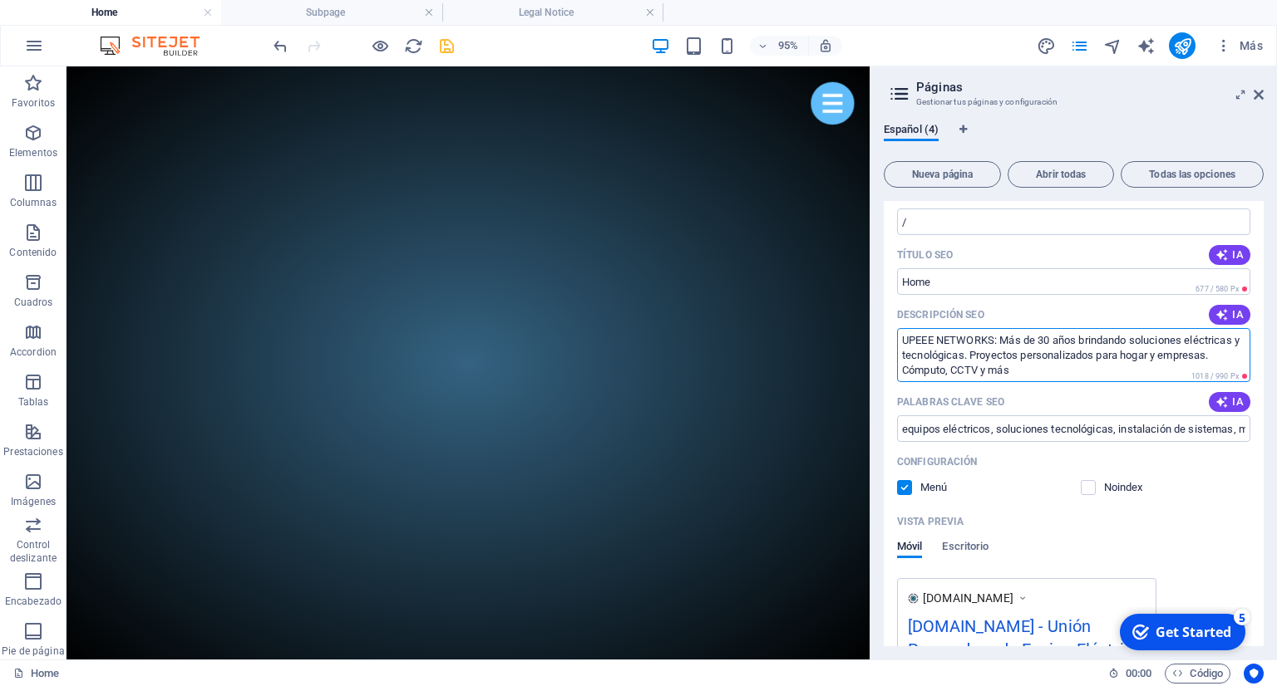
scroll to position [100, 0]
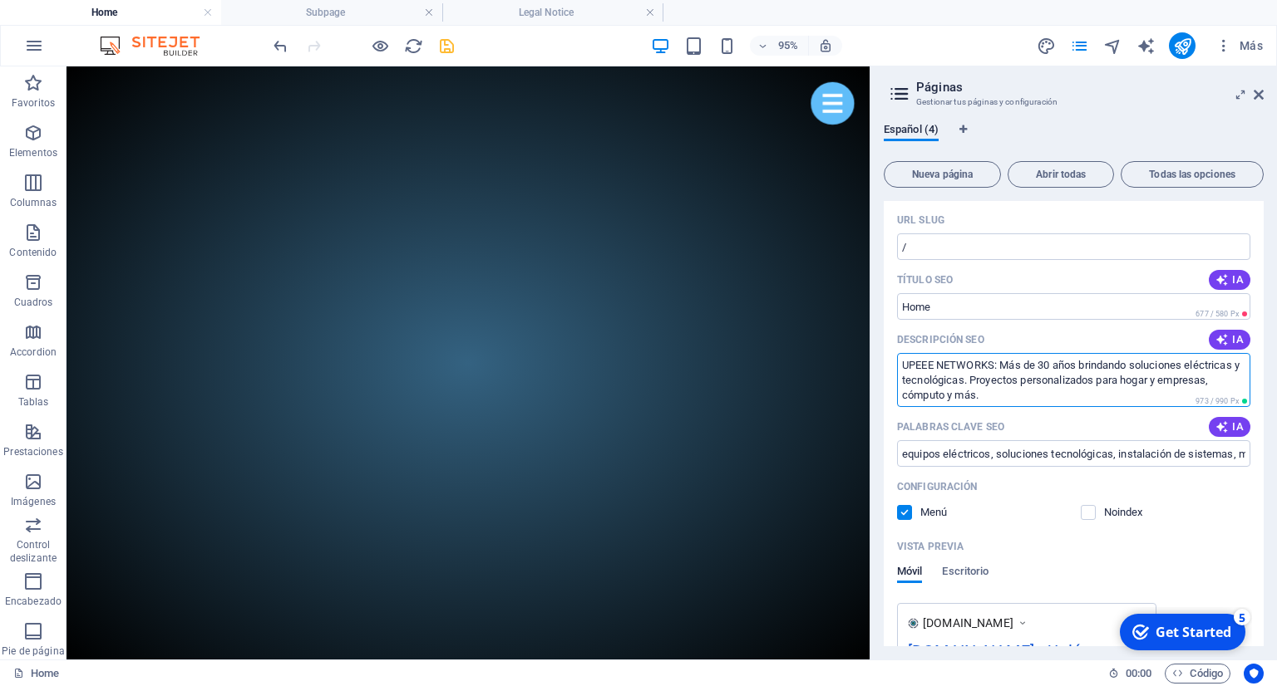
type textarea "UPEEE NETWORKS: Más de 30 años brindando soluciones eléctricas y tecnológicas. …"
click at [443, 51] on icon "save" at bounding box center [446, 46] width 19 height 19
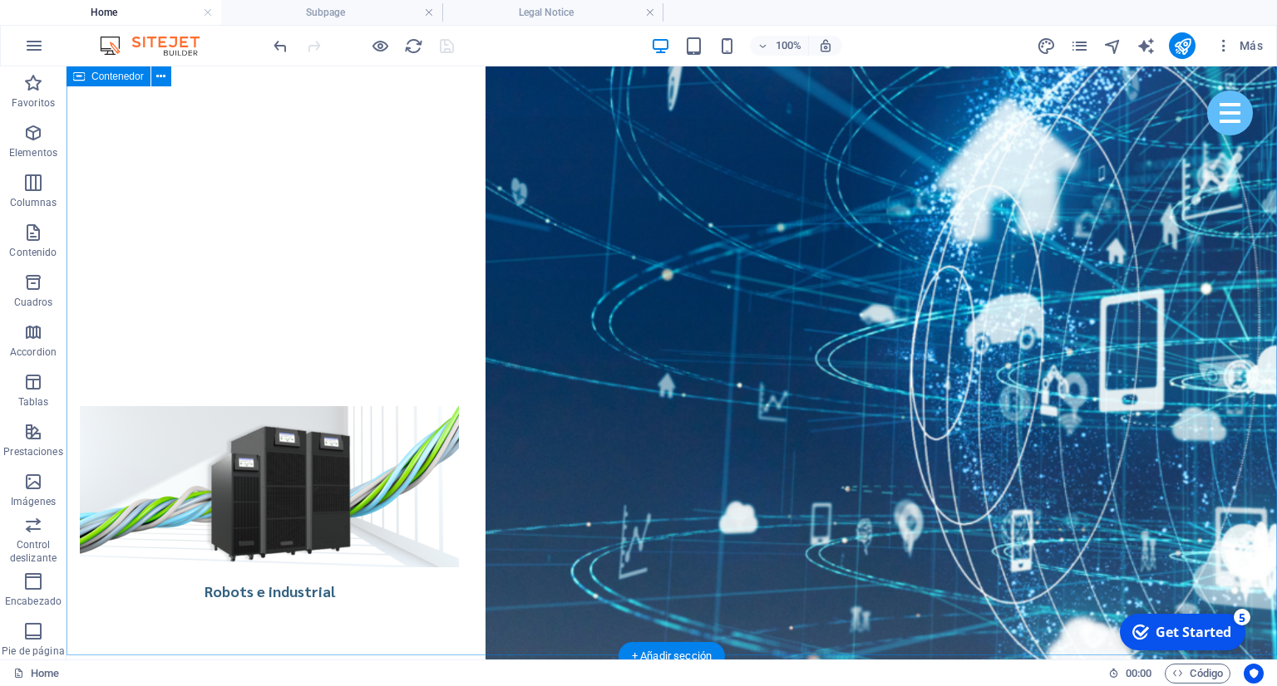
scroll to position [5126, 0]
